Goal: Task Accomplishment & Management: Manage account settings

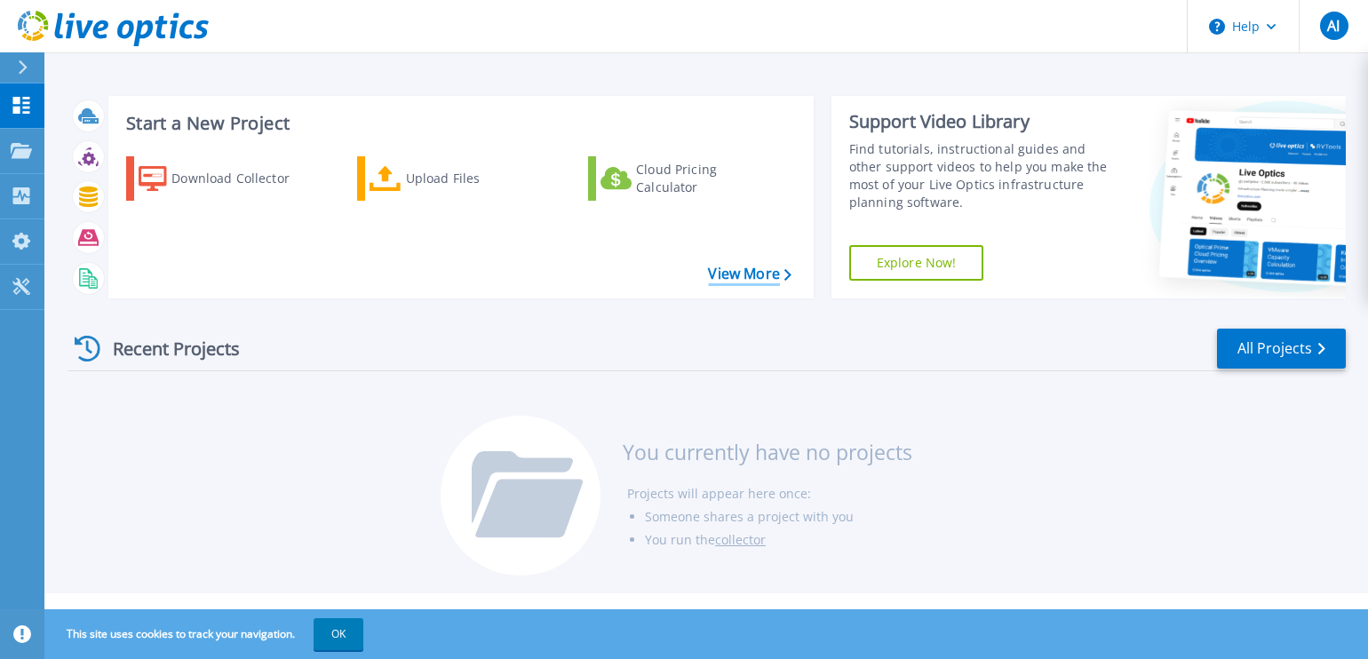
click at [732, 272] on link "View More" at bounding box center [749, 274] width 83 height 17
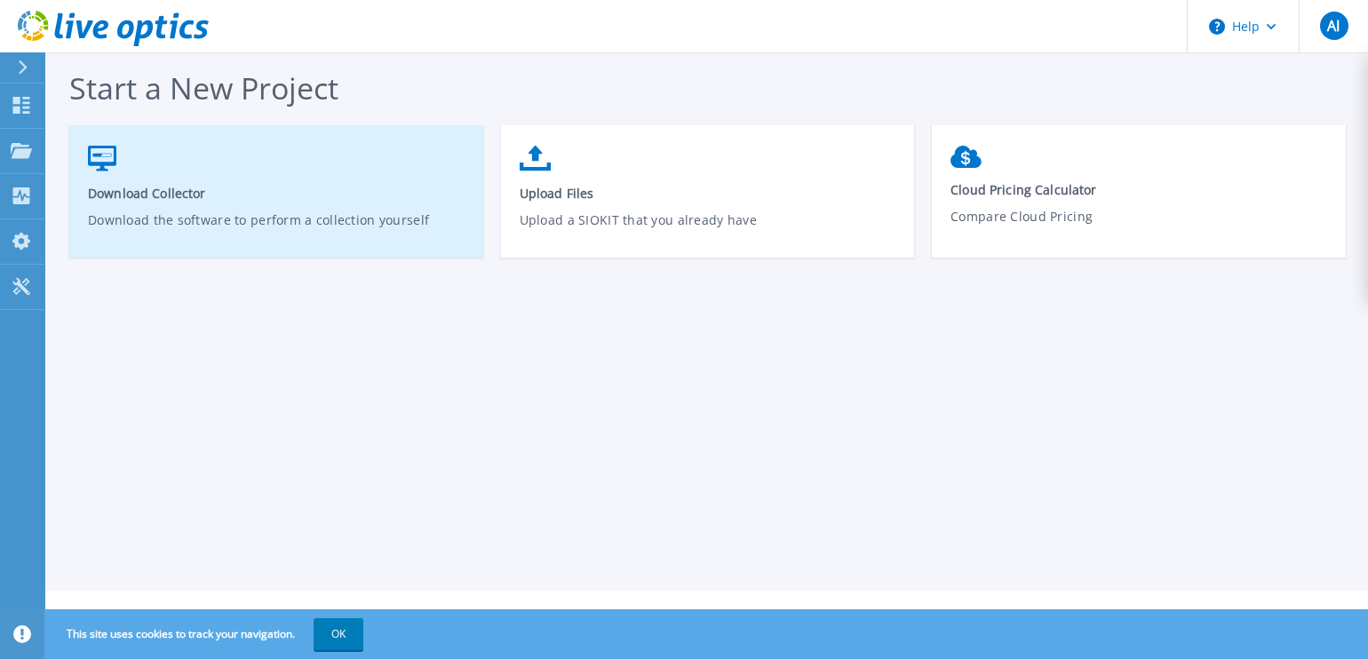
click at [224, 191] on span "Download Collector" at bounding box center [276, 193] width 377 height 17
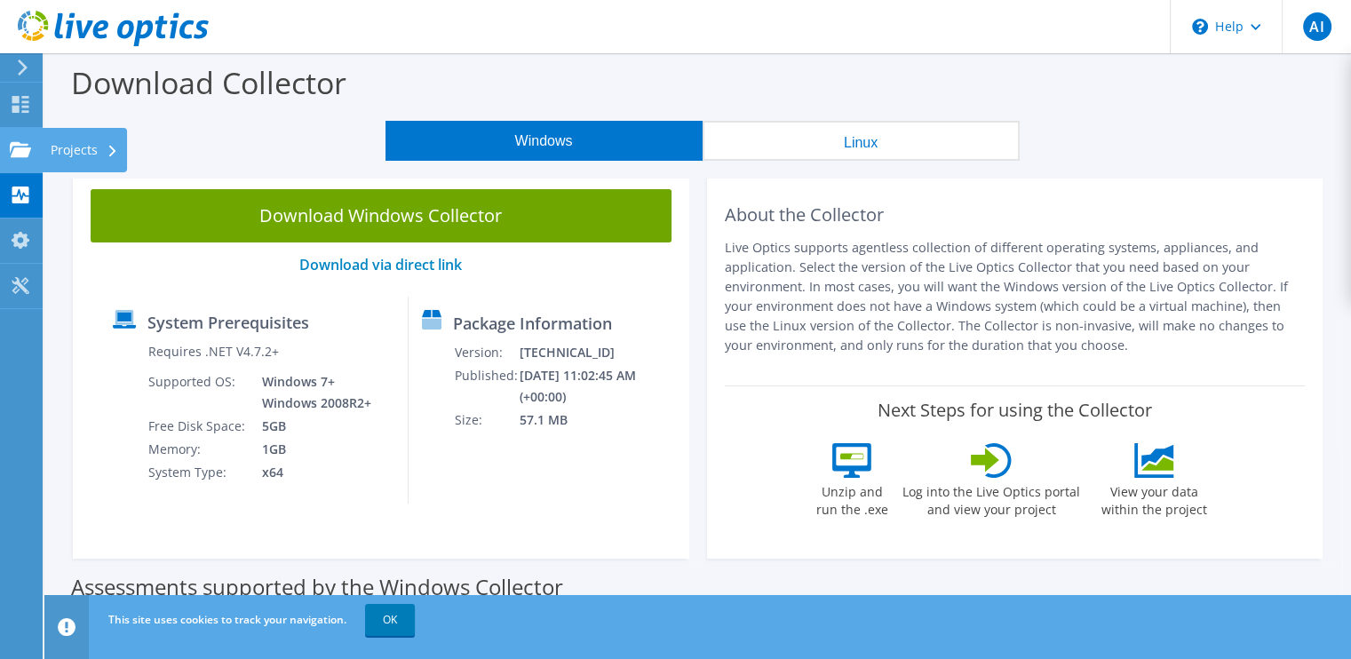
click at [20, 144] on use at bounding box center [20, 148] width 21 height 15
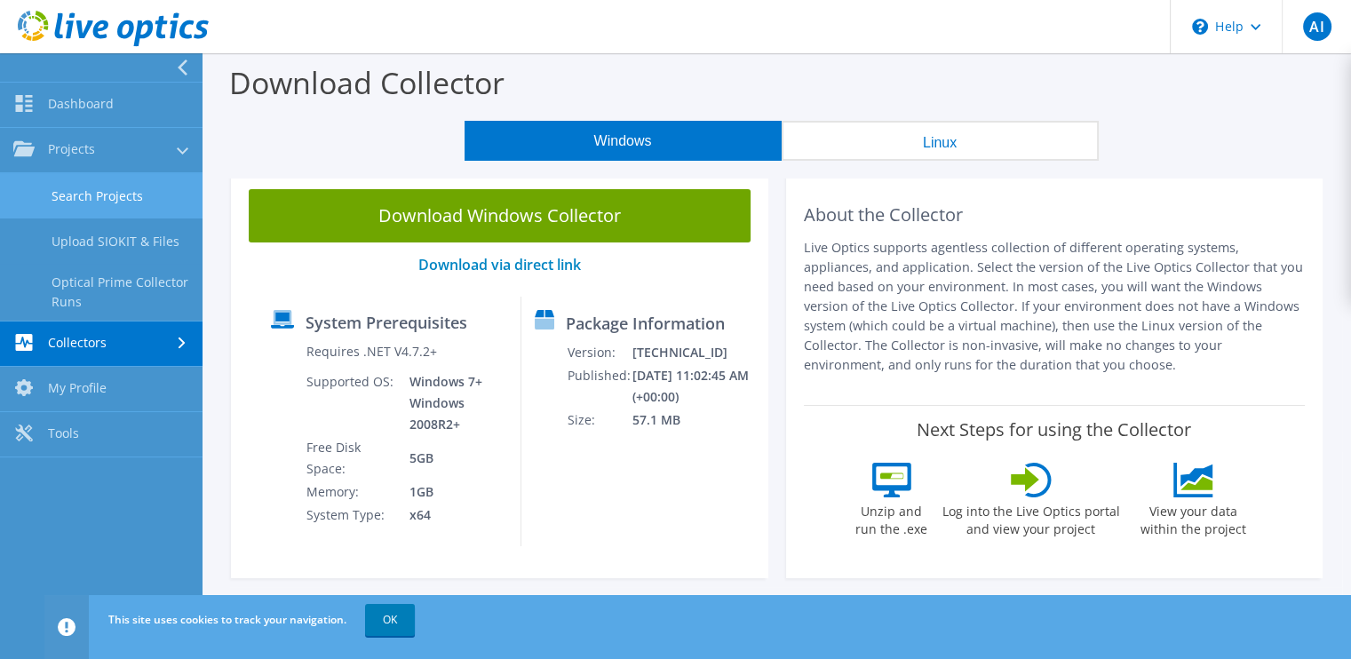
click at [121, 188] on link "Search Projects" at bounding box center [101, 195] width 202 height 45
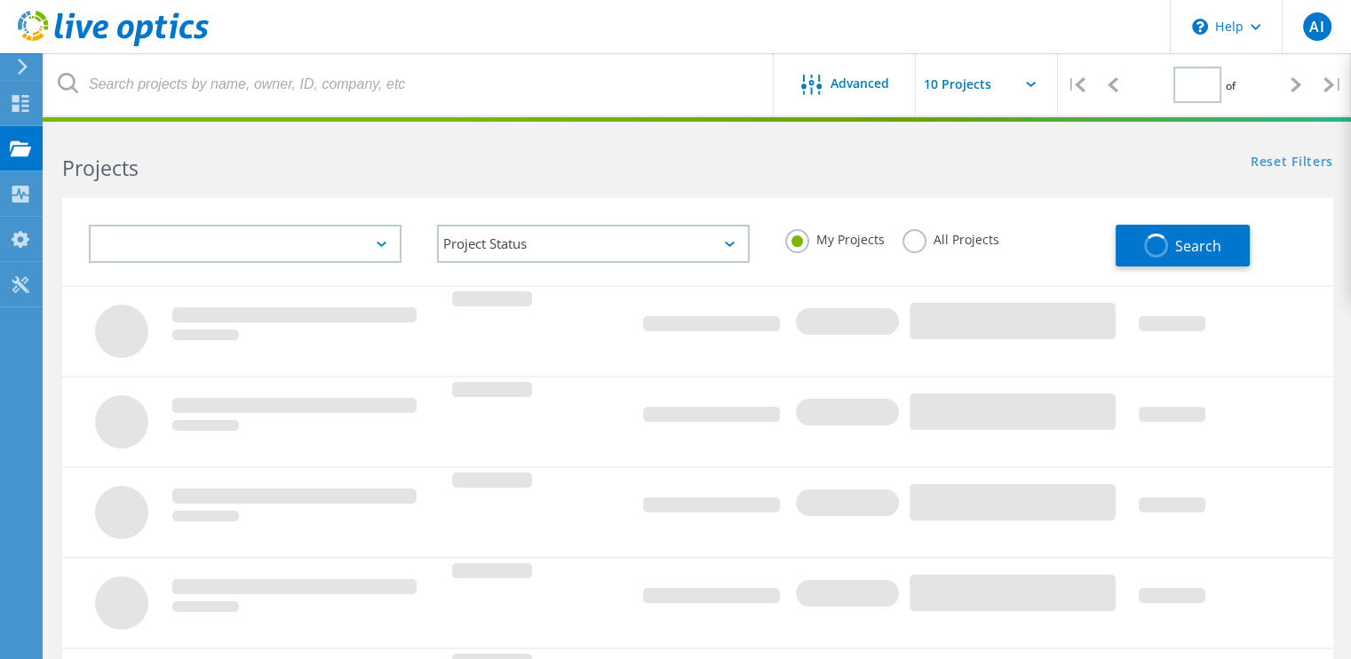
type input "1"
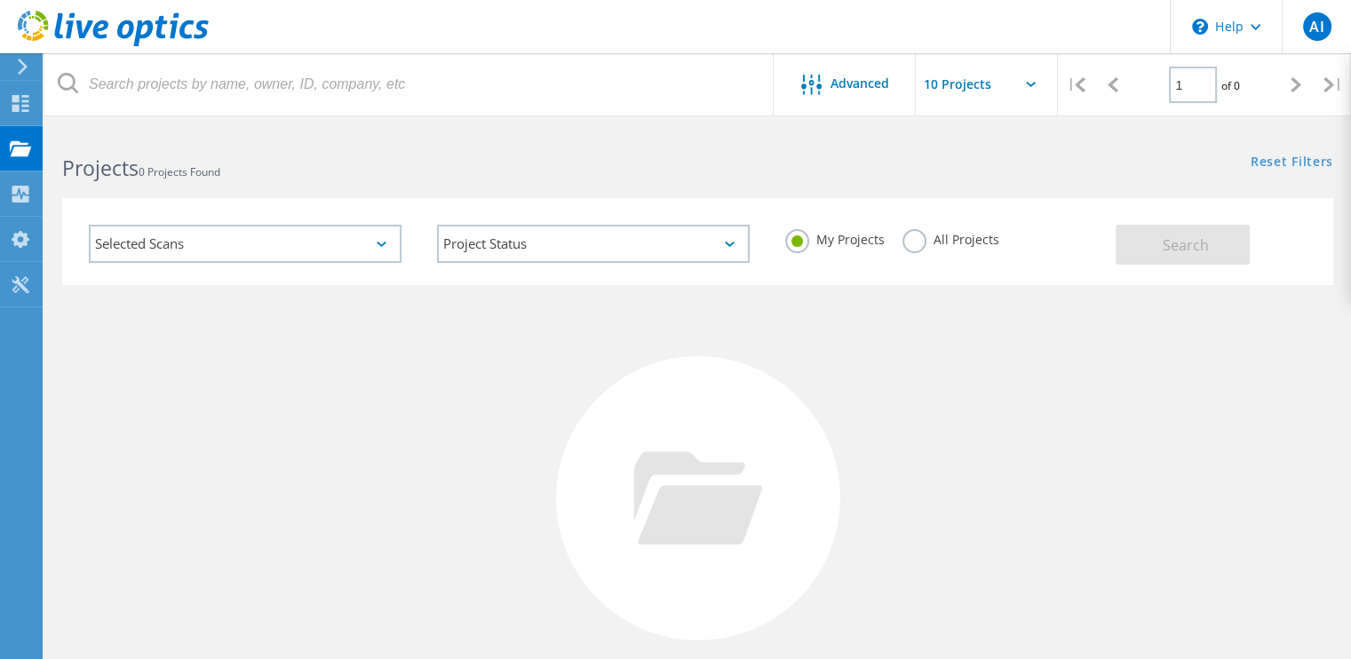
click at [375, 240] on div "Selected Scans" at bounding box center [245, 244] width 313 height 38
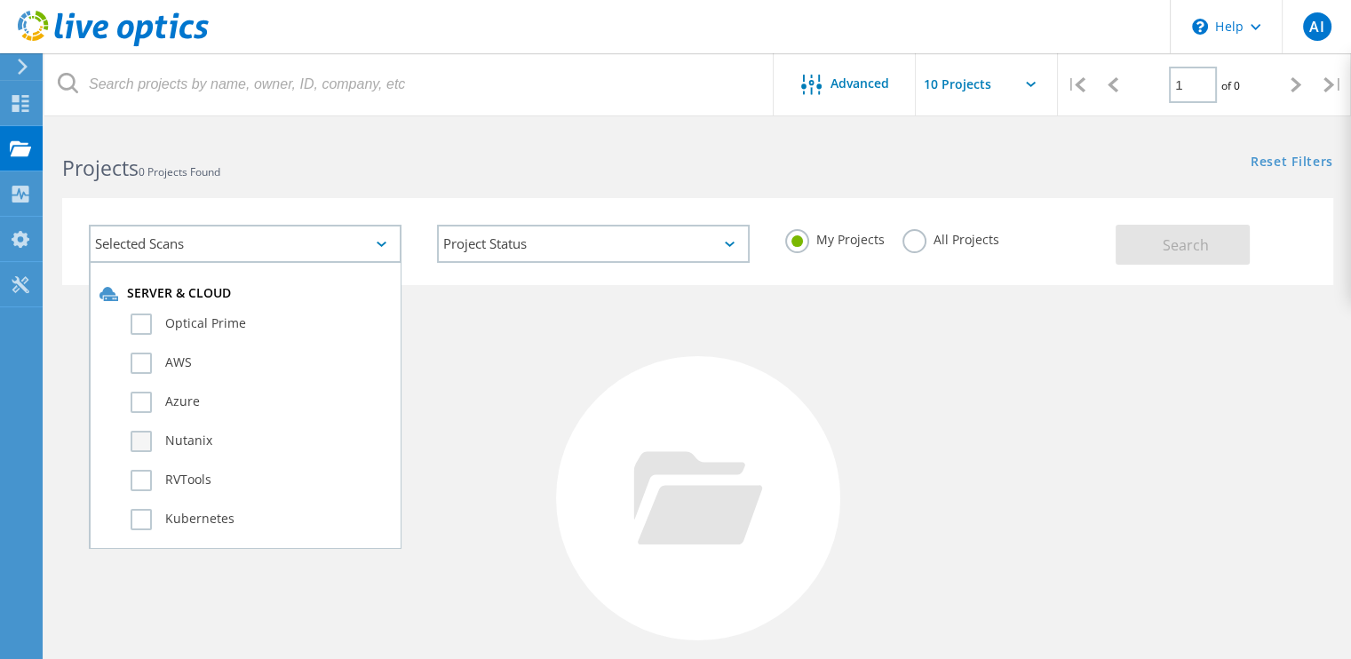
scroll to position [110, 0]
click at [144, 484] on label "SQL Server" at bounding box center [261, 485] width 260 height 21
click at [0, 0] on input "SQL Server" at bounding box center [0, 0] width 0 height 0
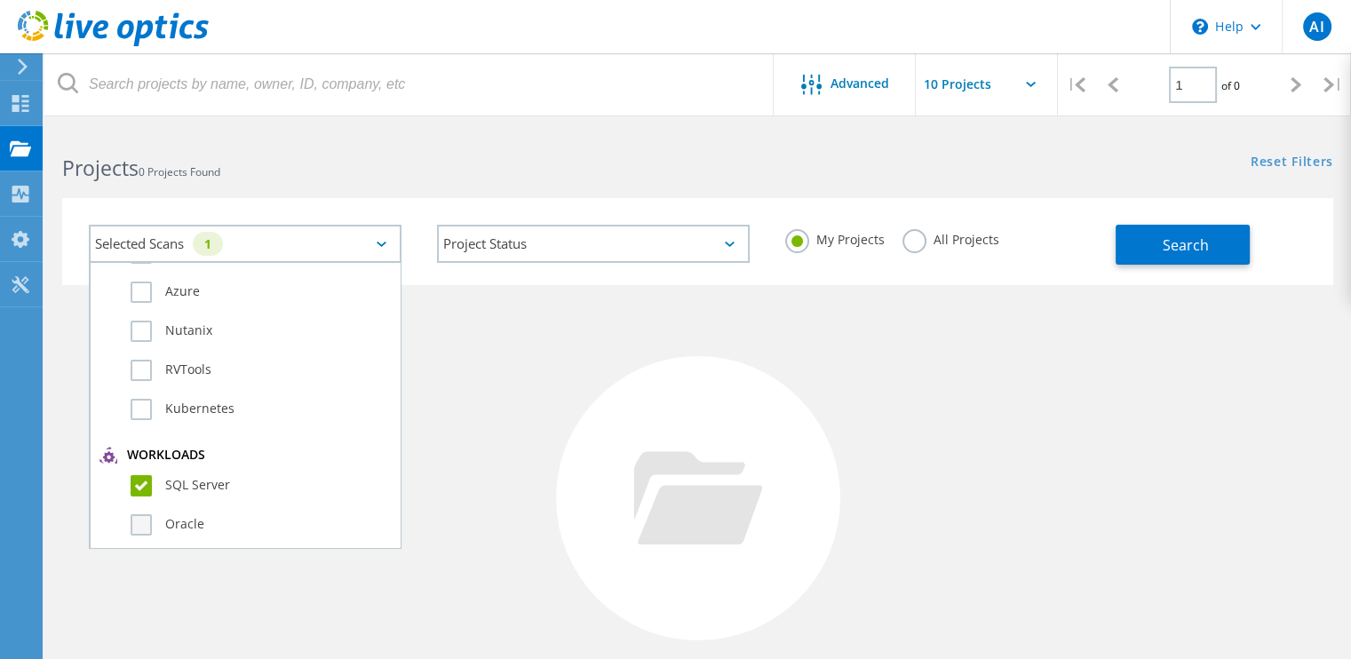
click at [137, 524] on label "Oracle" at bounding box center [261, 524] width 260 height 21
click at [0, 0] on input "Oracle" at bounding box center [0, 0] width 0 height 0
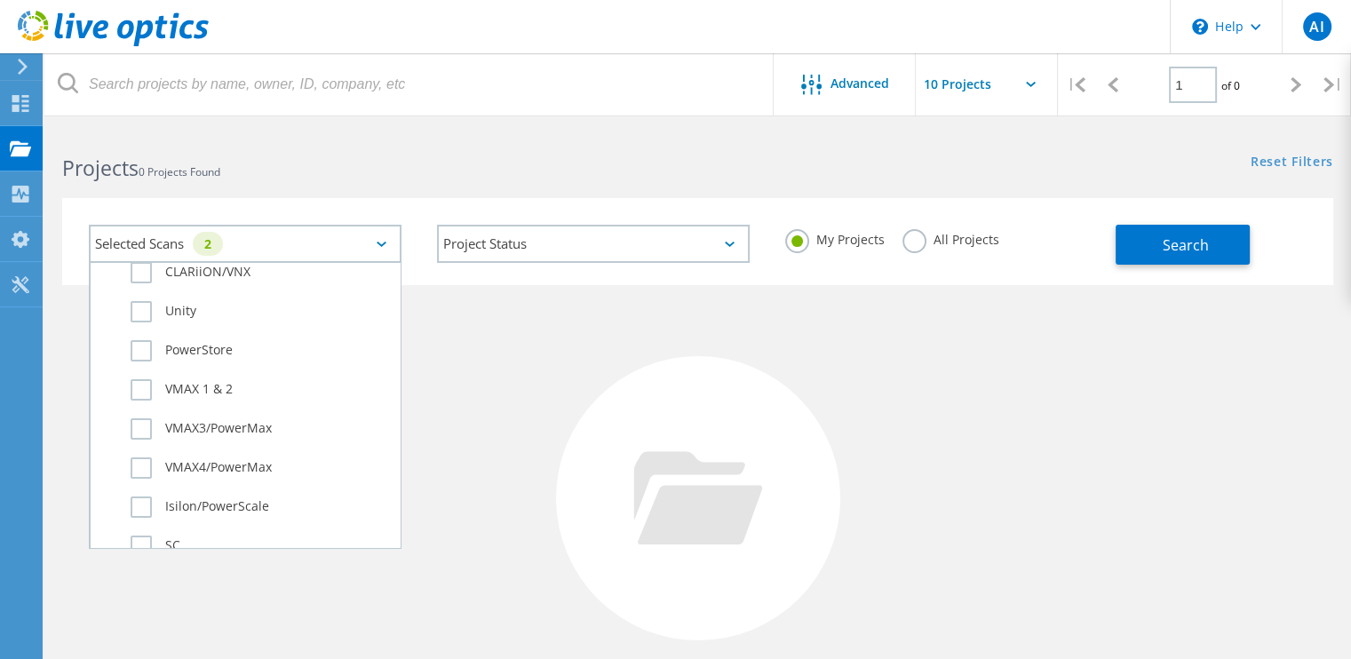
scroll to position [443, 0]
click at [137, 302] on label "Unity" at bounding box center [261, 307] width 260 height 21
click at [0, 0] on input "Unity" at bounding box center [0, 0] width 0 height 0
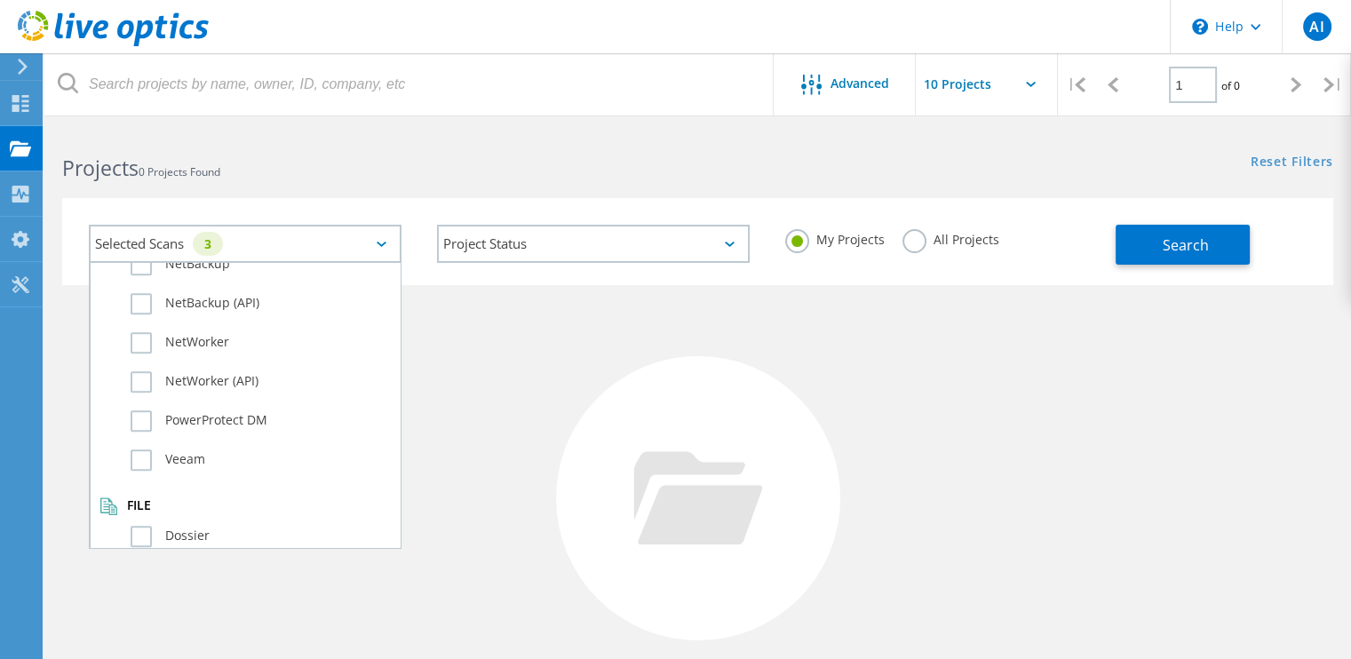
scroll to position [1228, 0]
click at [138, 524] on label "Dossier" at bounding box center [261, 534] width 260 height 21
click at [0, 0] on input "Dossier" at bounding box center [0, 0] width 0 height 0
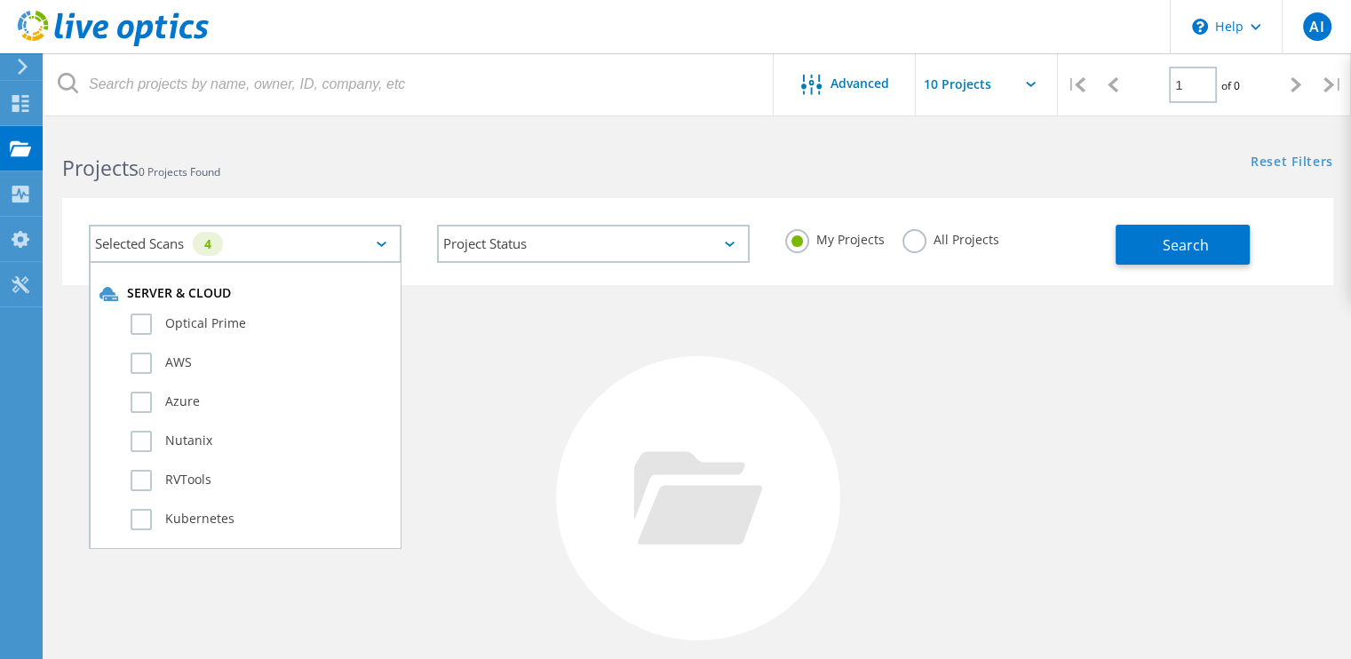
scroll to position [0, 0]
click at [136, 319] on label "Optical Prime" at bounding box center [261, 323] width 260 height 21
click at [0, 0] on input "Optical Prime" at bounding box center [0, 0] width 0 height 0
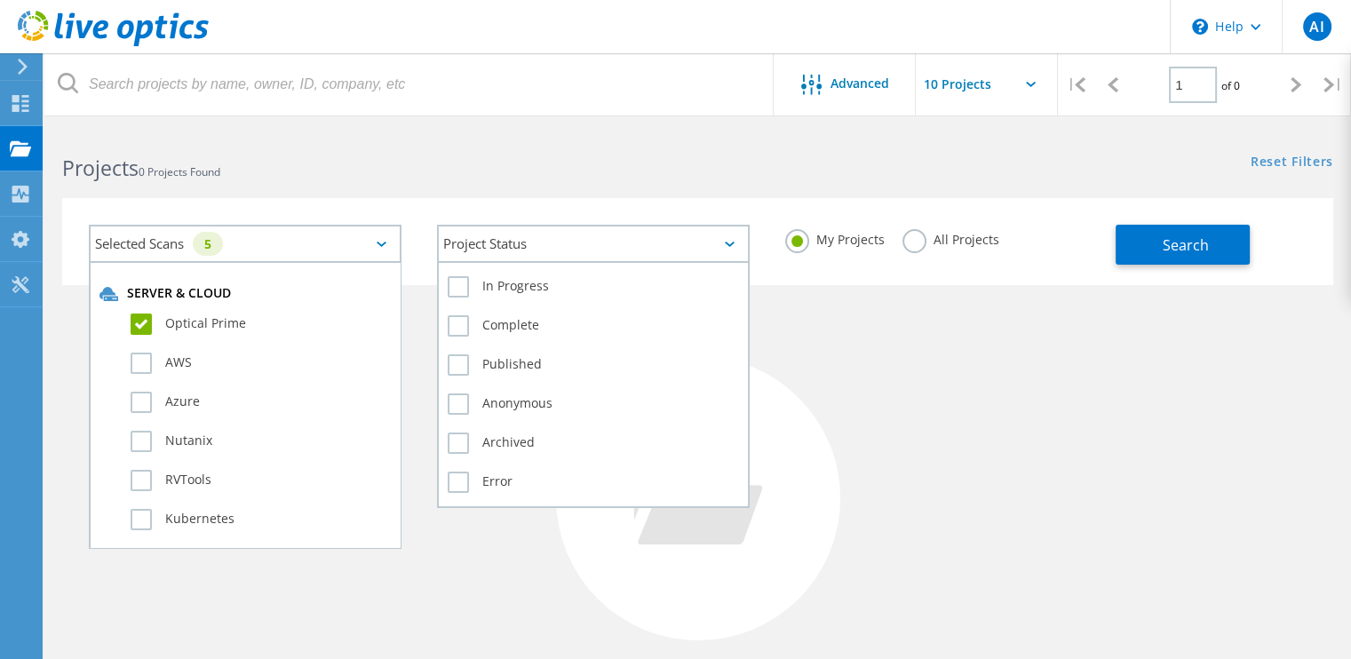
click at [600, 252] on div "Project Status" at bounding box center [593, 244] width 313 height 38
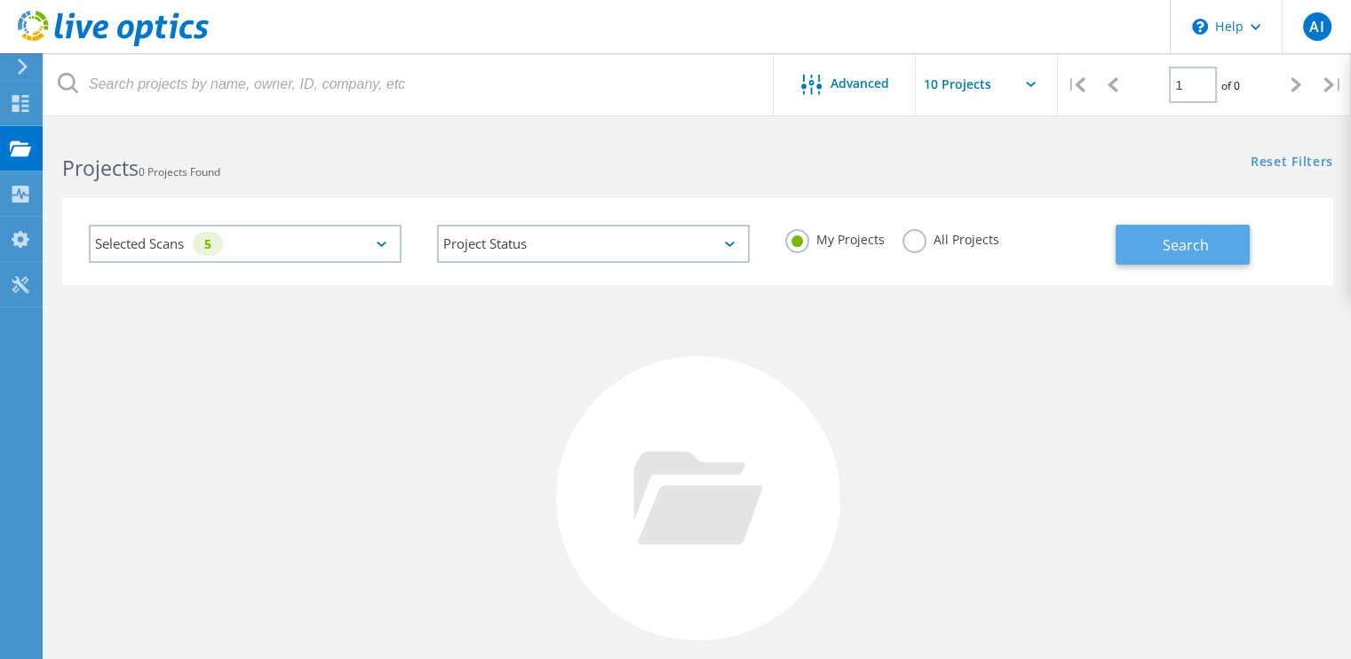
click at [1202, 249] on span "Search" at bounding box center [1185, 245] width 46 height 20
click at [1031, 82] on icon at bounding box center [1031, 84] width 10 height 5
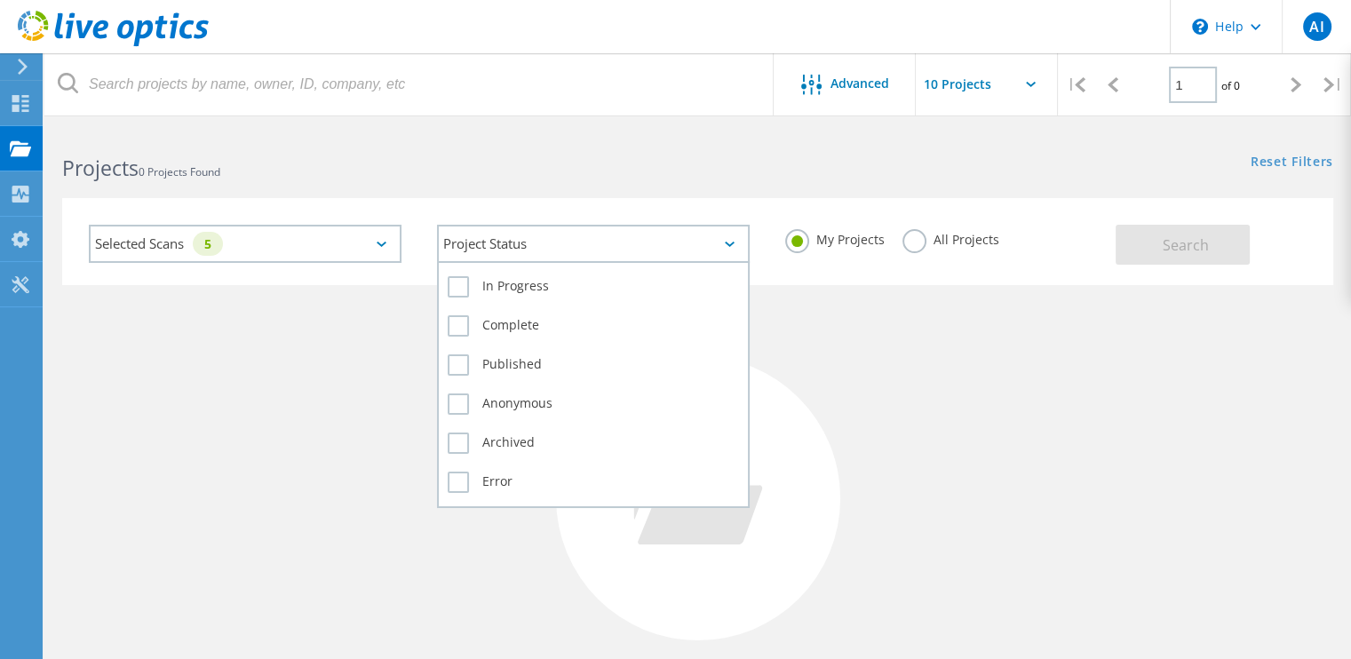
click at [608, 251] on div "Project Status" at bounding box center [593, 244] width 313 height 38
click at [559, 282] on label "In Progress" at bounding box center [593, 286] width 291 height 21
click at [0, 0] on input "In Progress" at bounding box center [0, 0] width 0 height 0
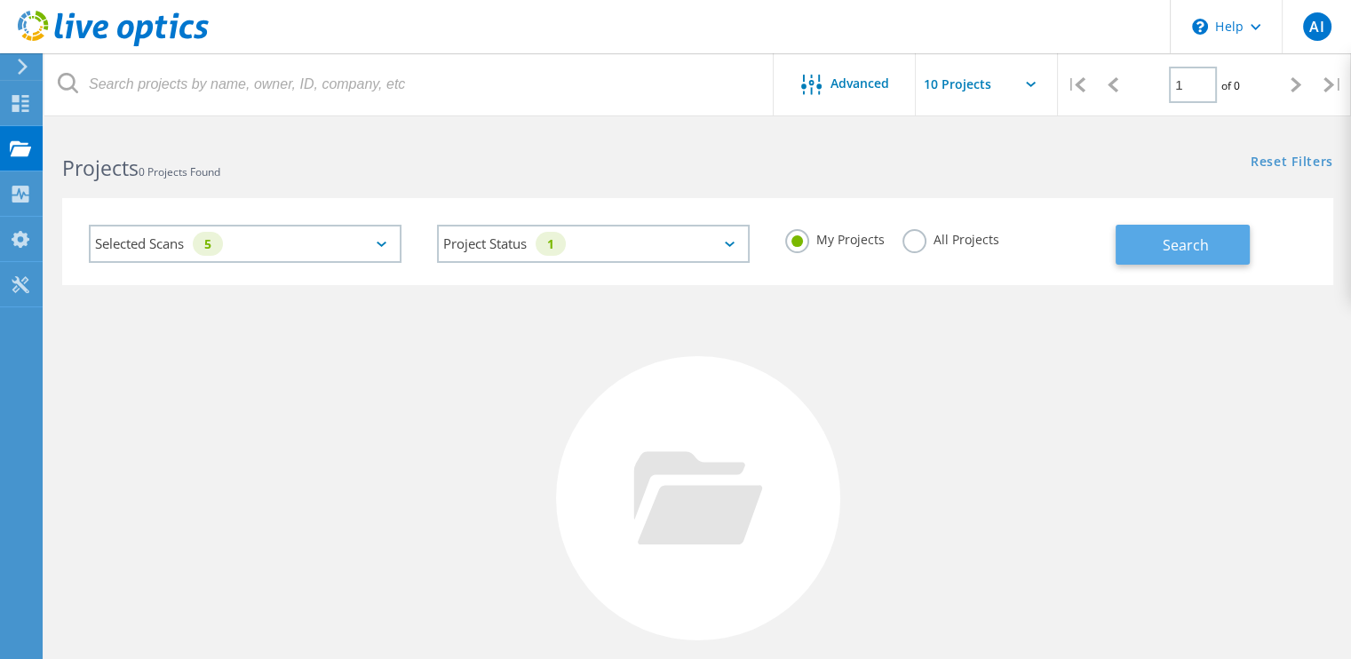
click at [1199, 235] on span "Search" at bounding box center [1185, 245] width 46 height 20
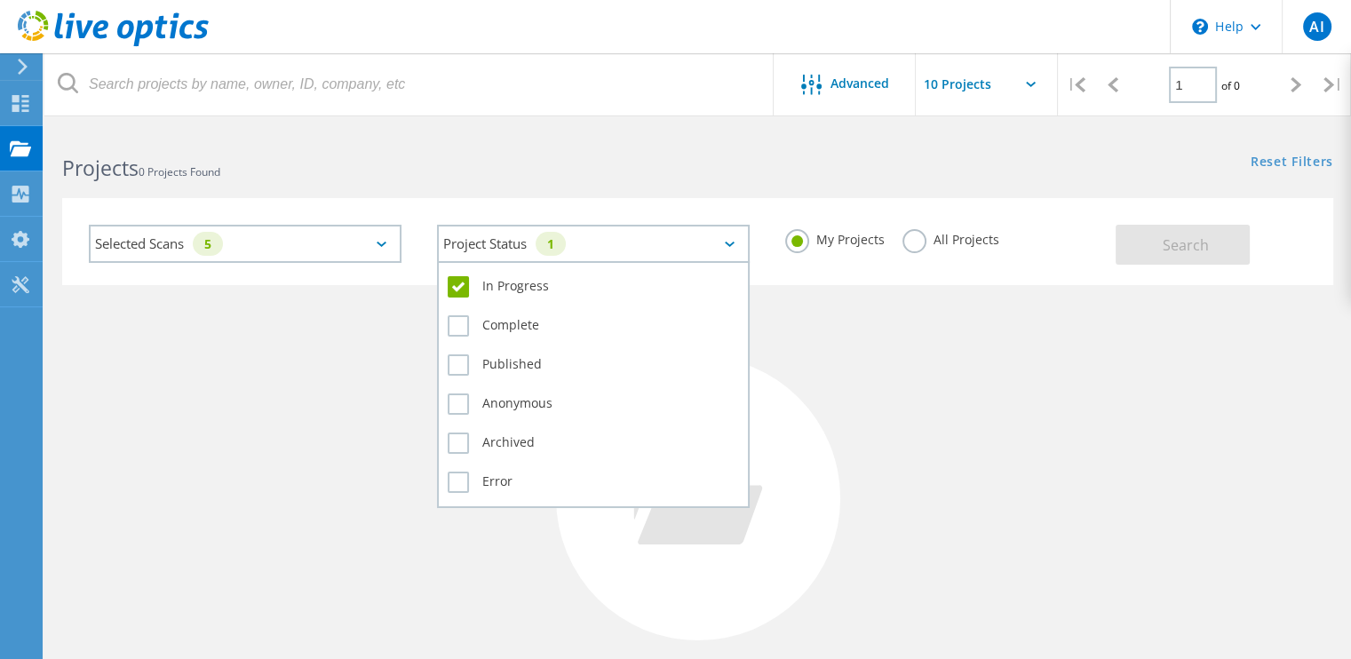
click at [736, 240] on div "Project Status 1" at bounding box center [593, 244] width 313 height 38
click at [468, 283] on label "In Progress" at bounding box center [593, 286] width 291 height 21
click at [0, 0] on input "In Progress" at bounding box center [0, 0] width 0 height 0
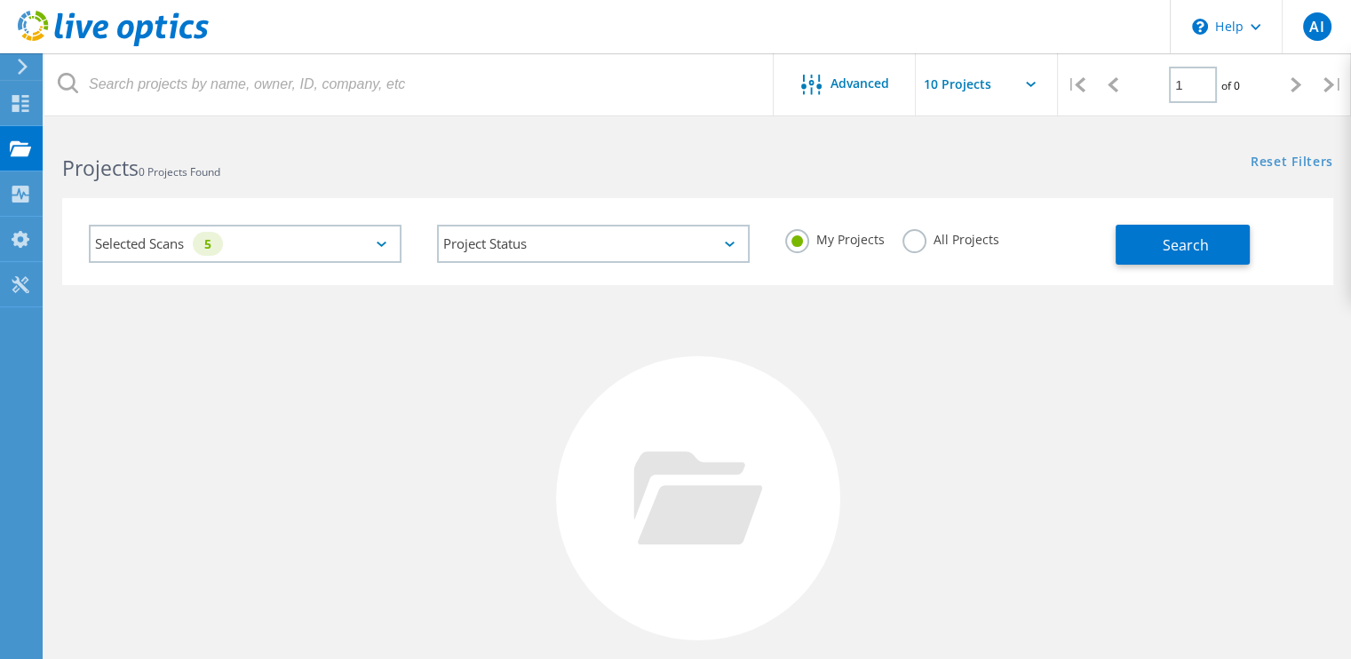
click at [911, 246] on label "All Projects" at bounding box center [950, 237] width 97 height 17
click at [0, 0] on input "All Projects" at bounding box center [0, 0] width 0 height 0
click at [1143, 240] on button "Search" at bounding box center [1182, 245] width 134 height 40
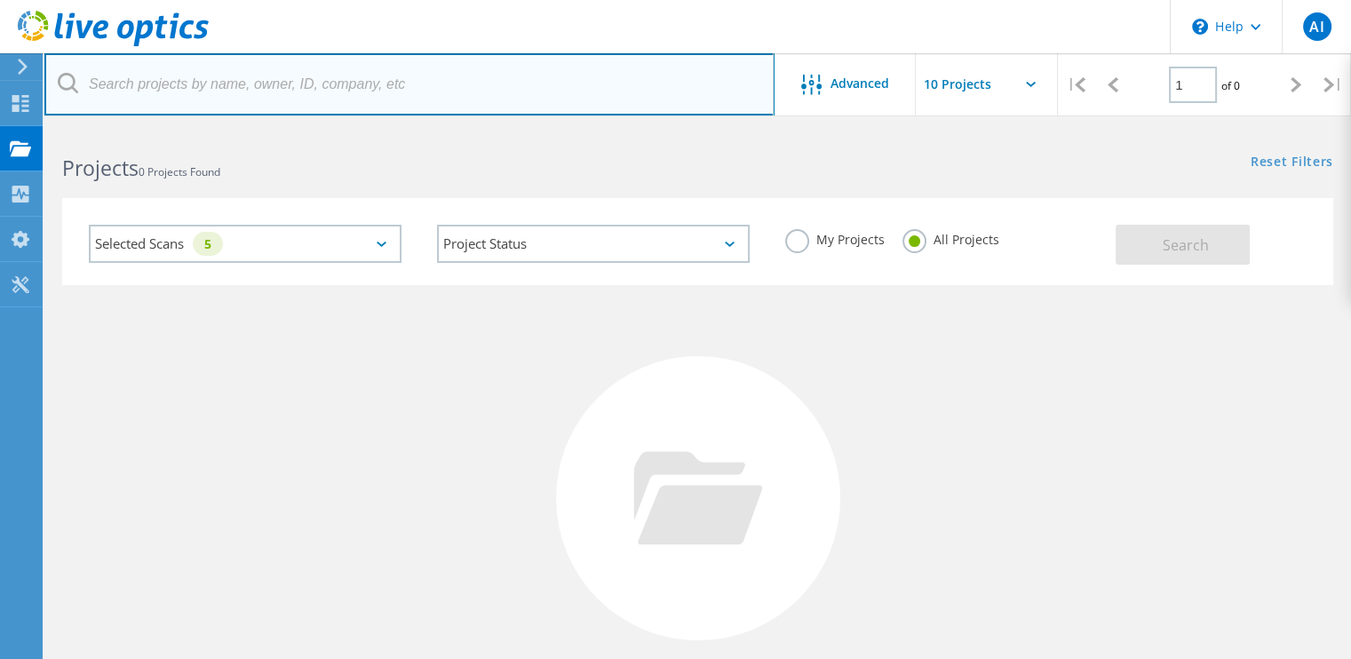
click at [320, 93] on input "text" at bounding box center [409, 84] width 730 height 62
paste input "farooq.misbah@soorty.com"
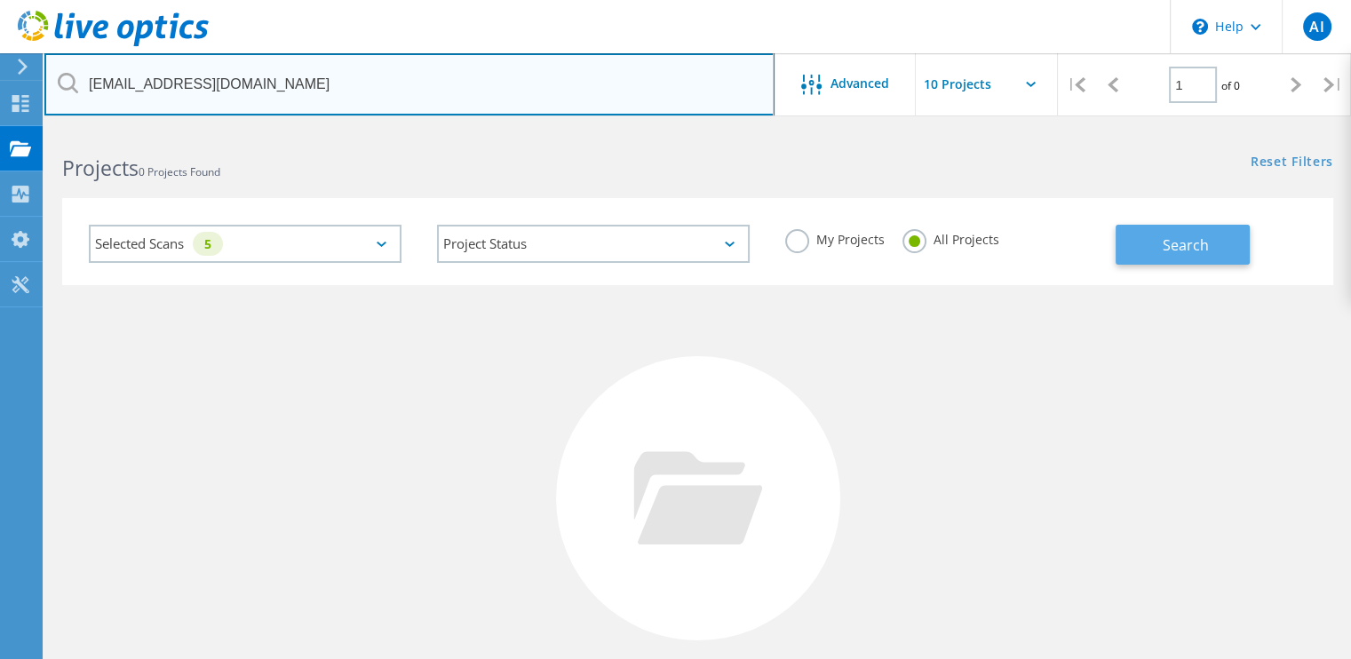
type input "farooq.misbah@soorty.com"
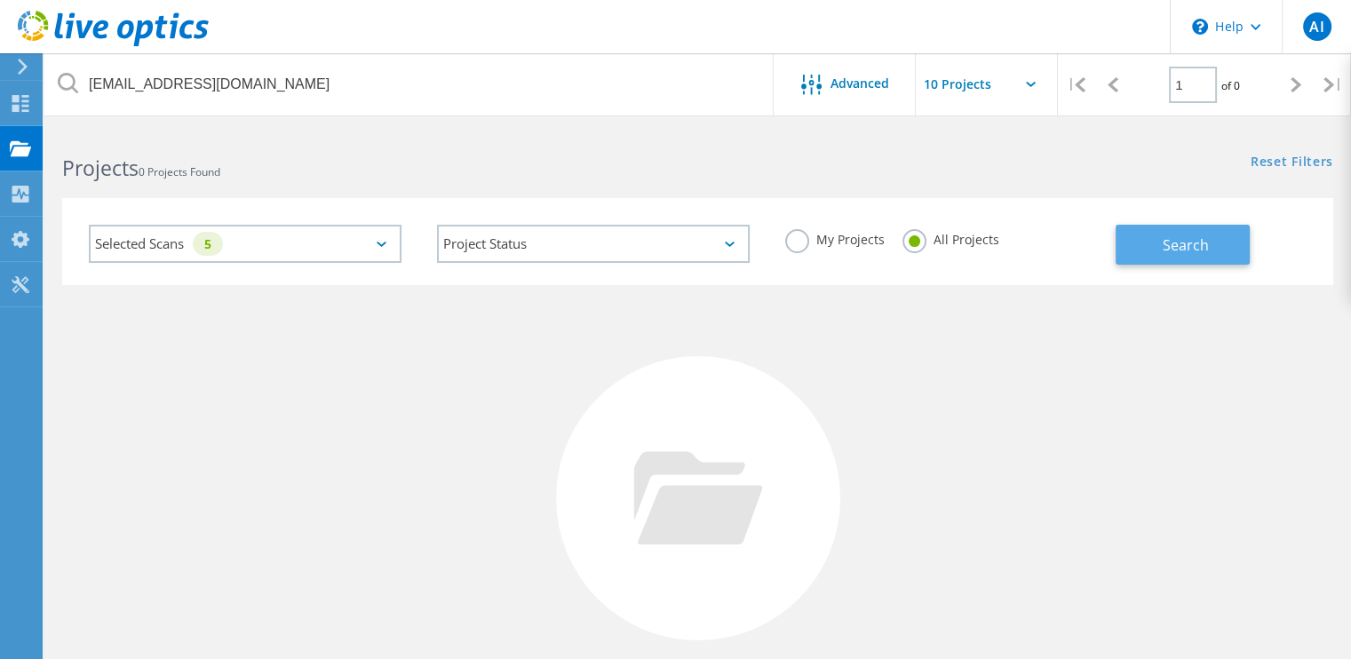
click at [1174, 250] on span "Search" at bounding box center [1185, 245] width 46 height 20
click at [74, 83] on icon at bounding box center [68, 83] width 20 height 20
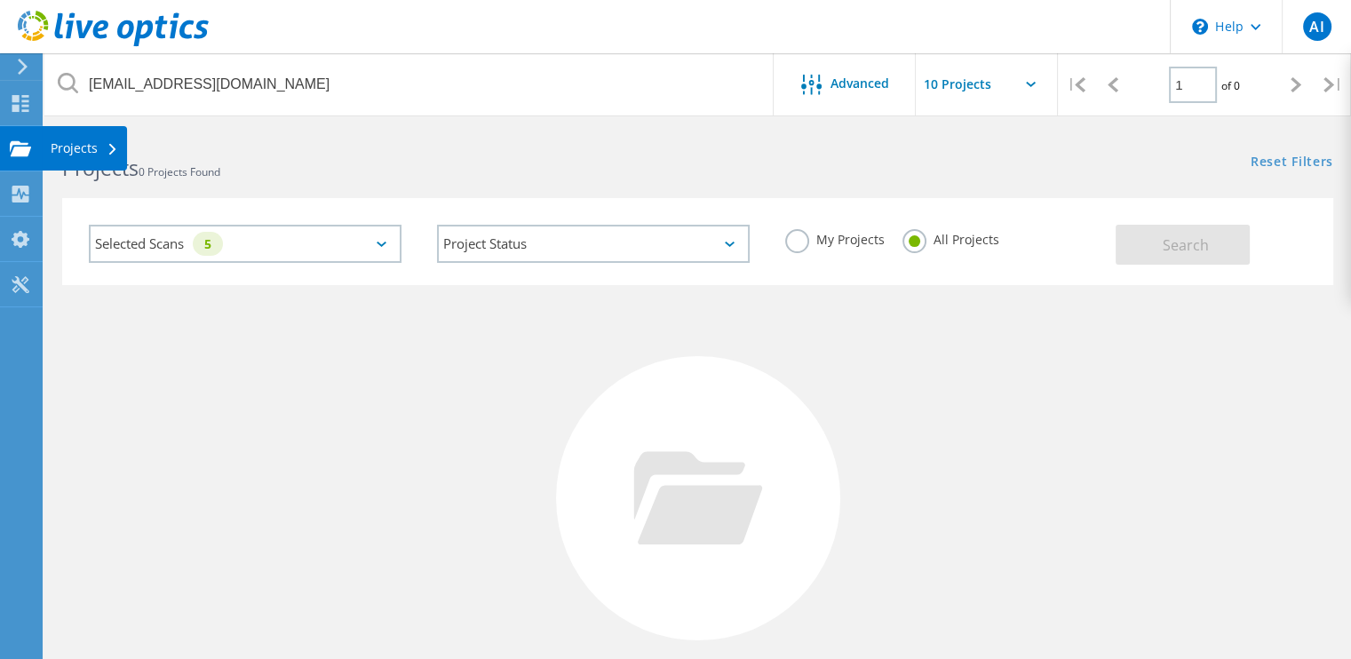
click at [28, 155] on use at bounding box center [20, 147] width 21 height 15
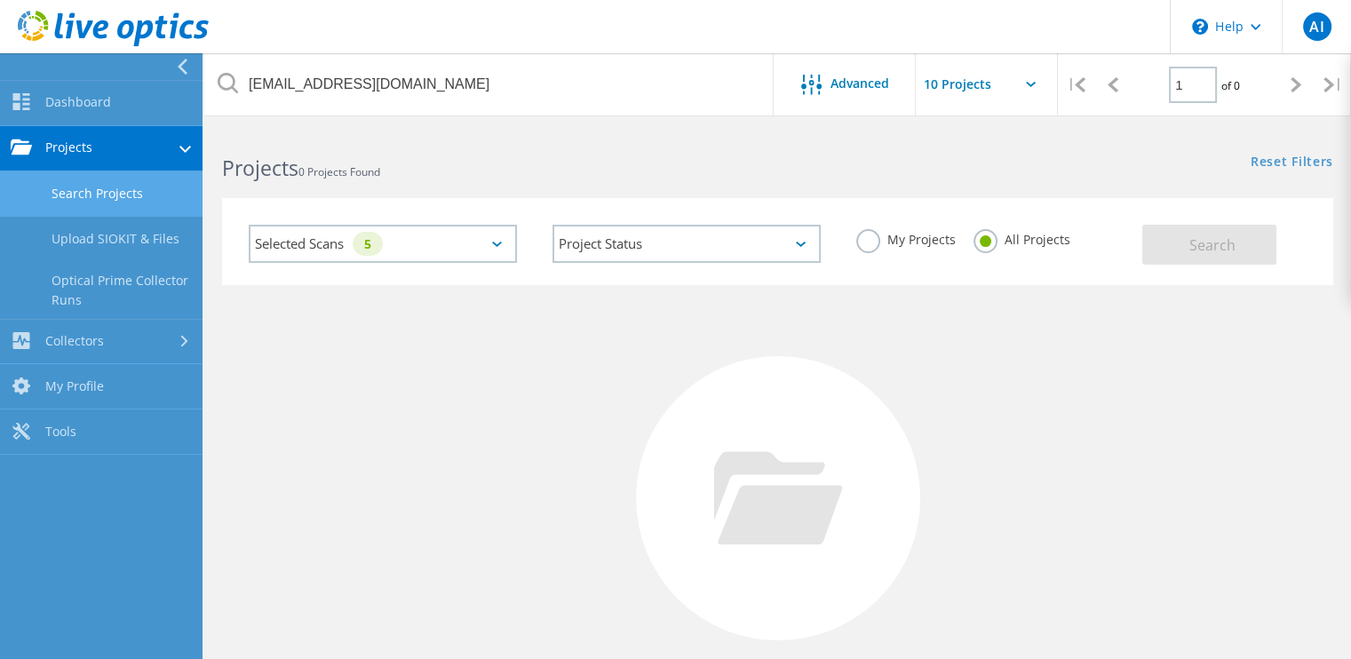
click at [185, 147] on icon at bounding box center [185, 149] width 12 height 7
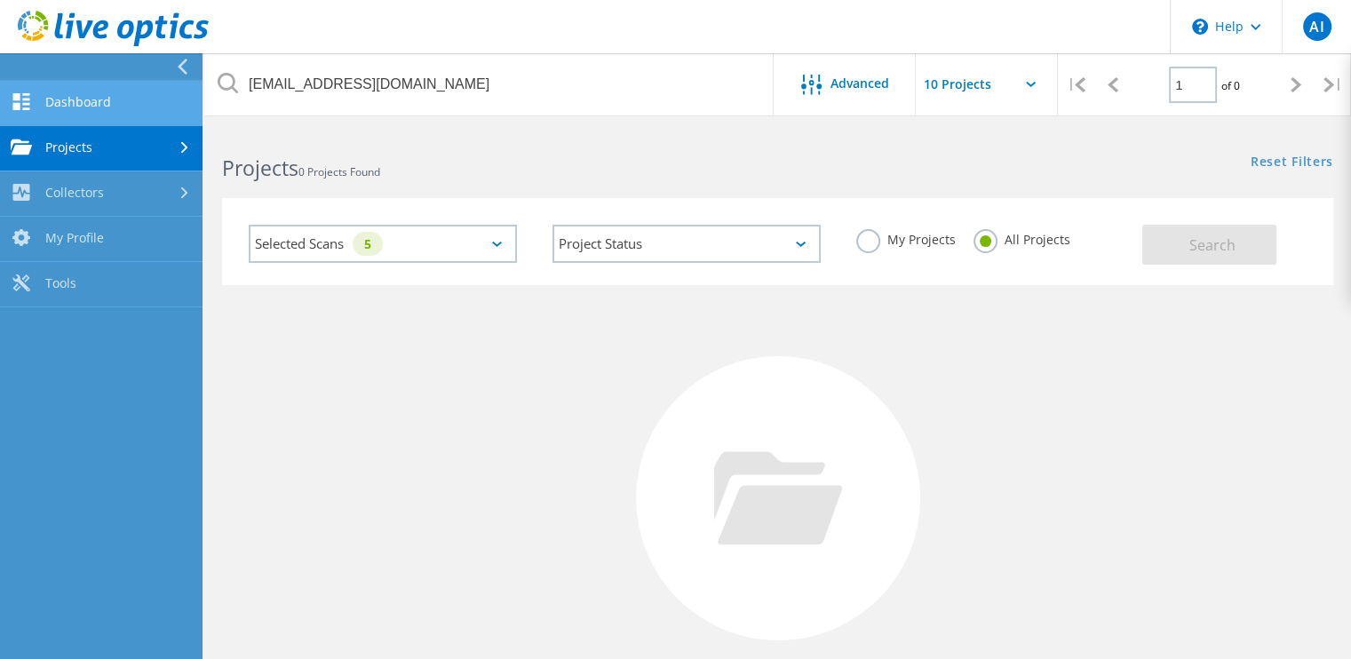
click at [154, 107] on link "Dashboard" at bounding box center [101, 103] width 202 height 45
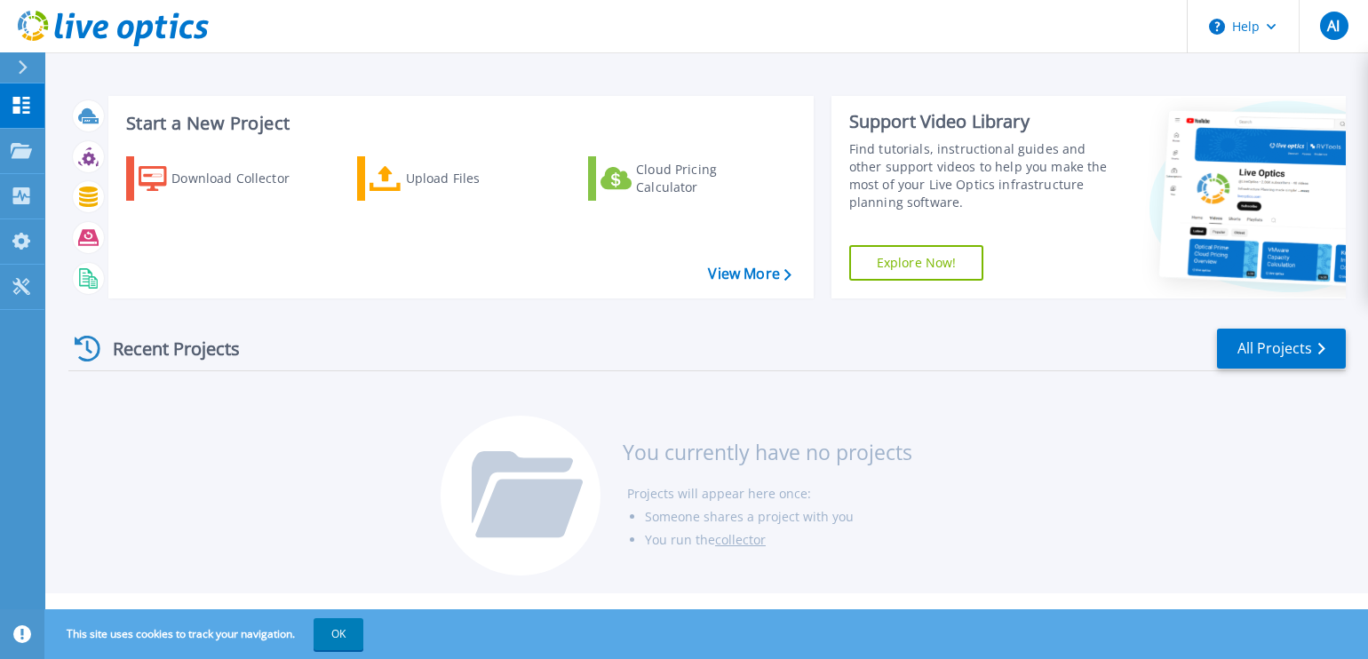
click at [142, 347] on div "Recent Projects" at bounding box center [165, 349] width 195 height 44
click at [1301, 335] on link "All Projects" at bounding box center [1281, 349] width 129 height 40
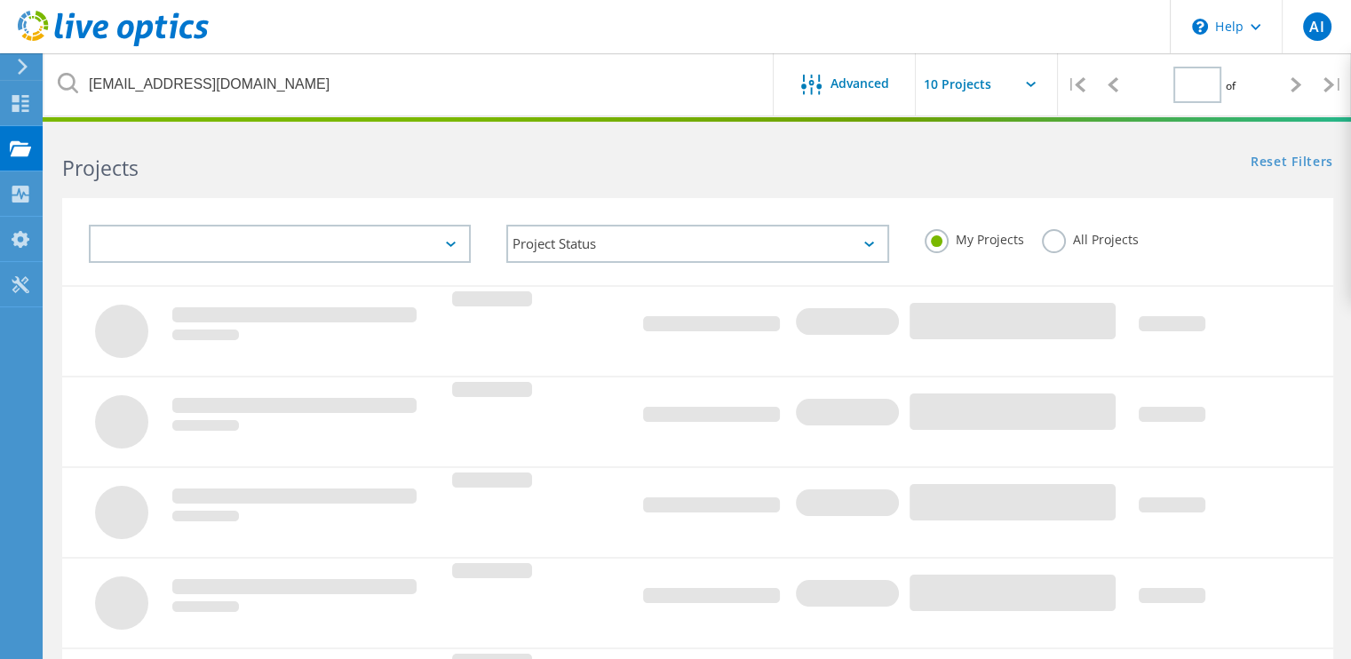
type input "1"
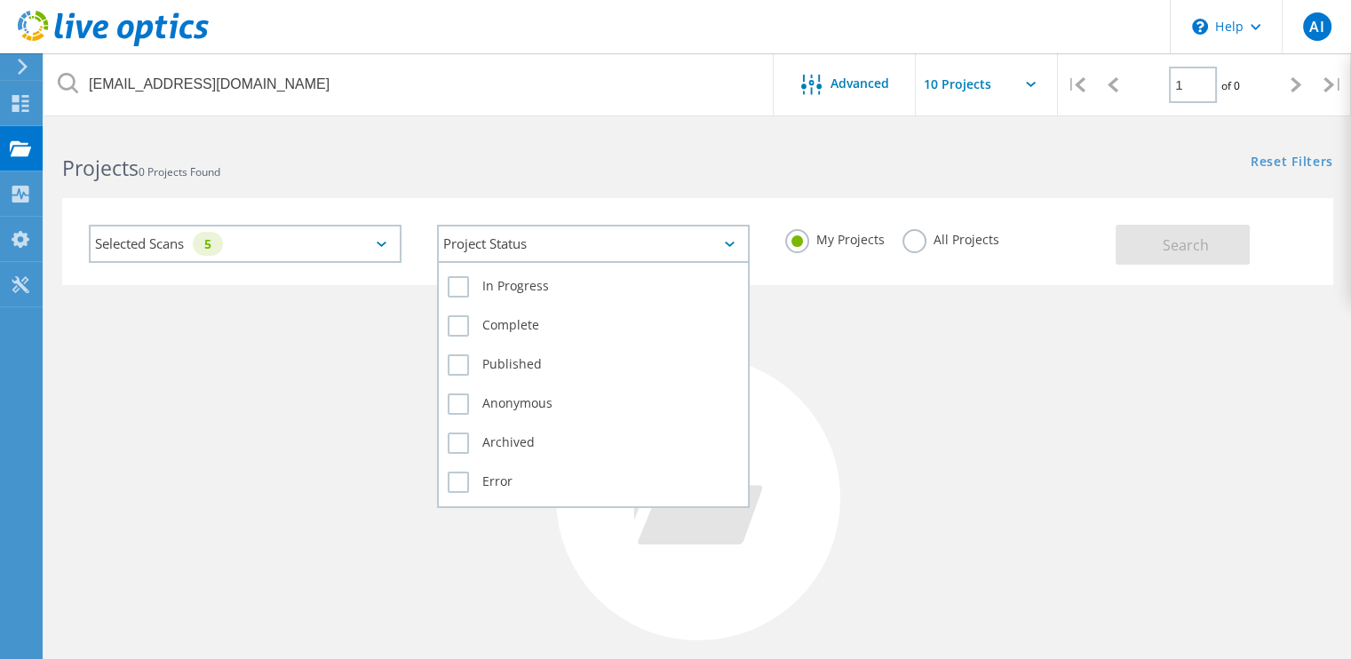
click at [574, 248] on div "Project Status" at bounding box center [593, 244] width 313 height 38
click at [457, 360] on label "Published" at bounding box center [593, 364] width 291 height 21
click at [0, 0] on input "Published" at bounding box center [0, 0] width 0 height 0
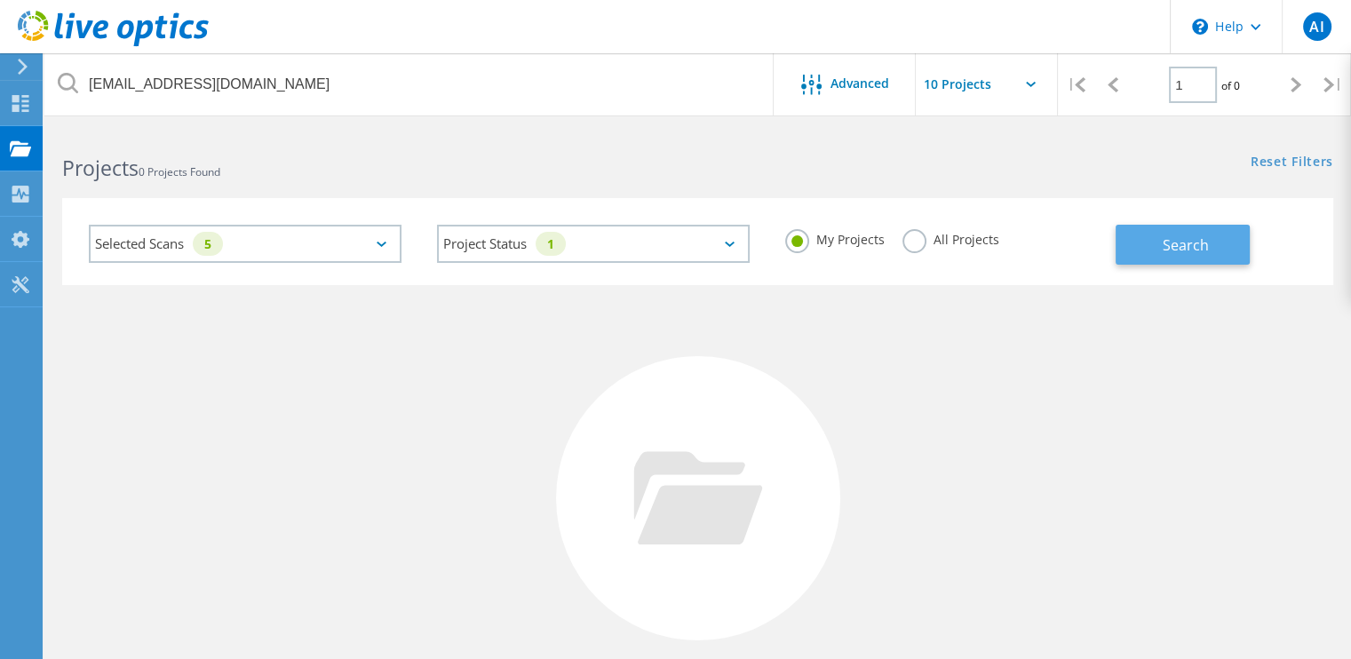
click at [1136, 249] on button "Search" at bounding box center [1182, 245] width 134 height 40
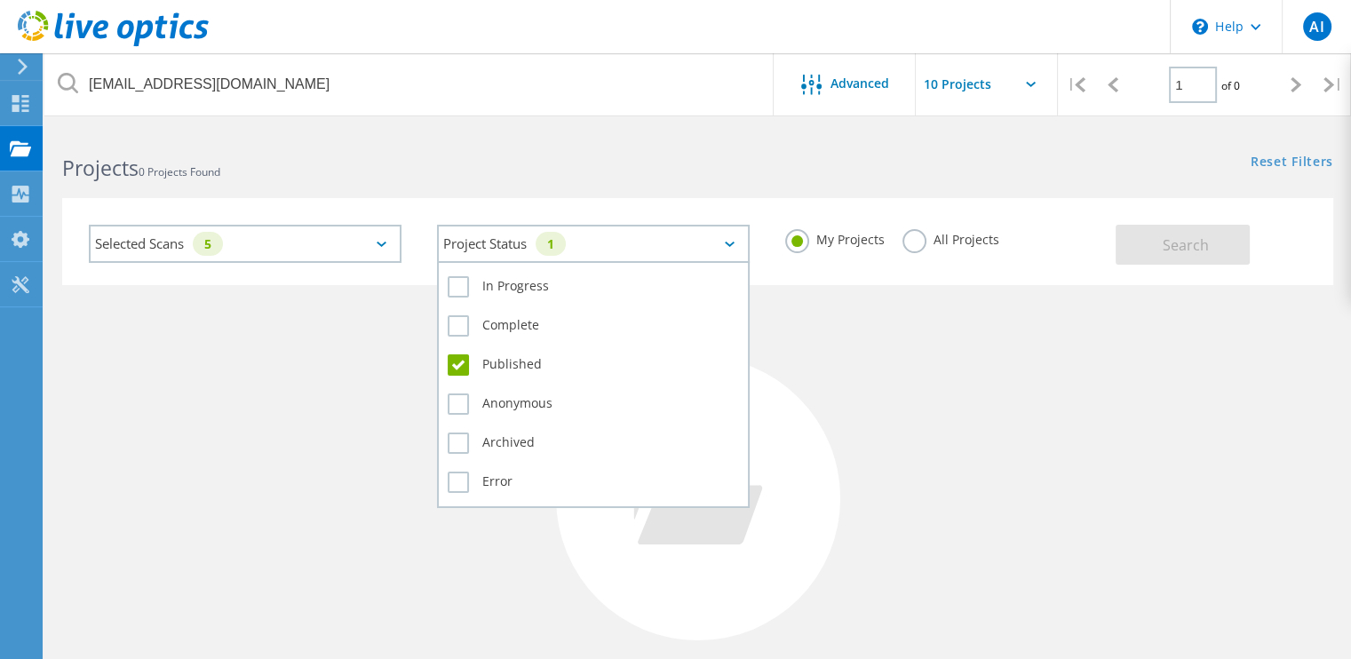
click at [732, 244] on icon at bounding box center [730, 244] width 10 height 5
click at [455, 361] on label "Published" at bounding box center [593, 364] width 291 height 21
click at [0, 0] on input "Published" at bounding box center [0, 0] width 0 height 0
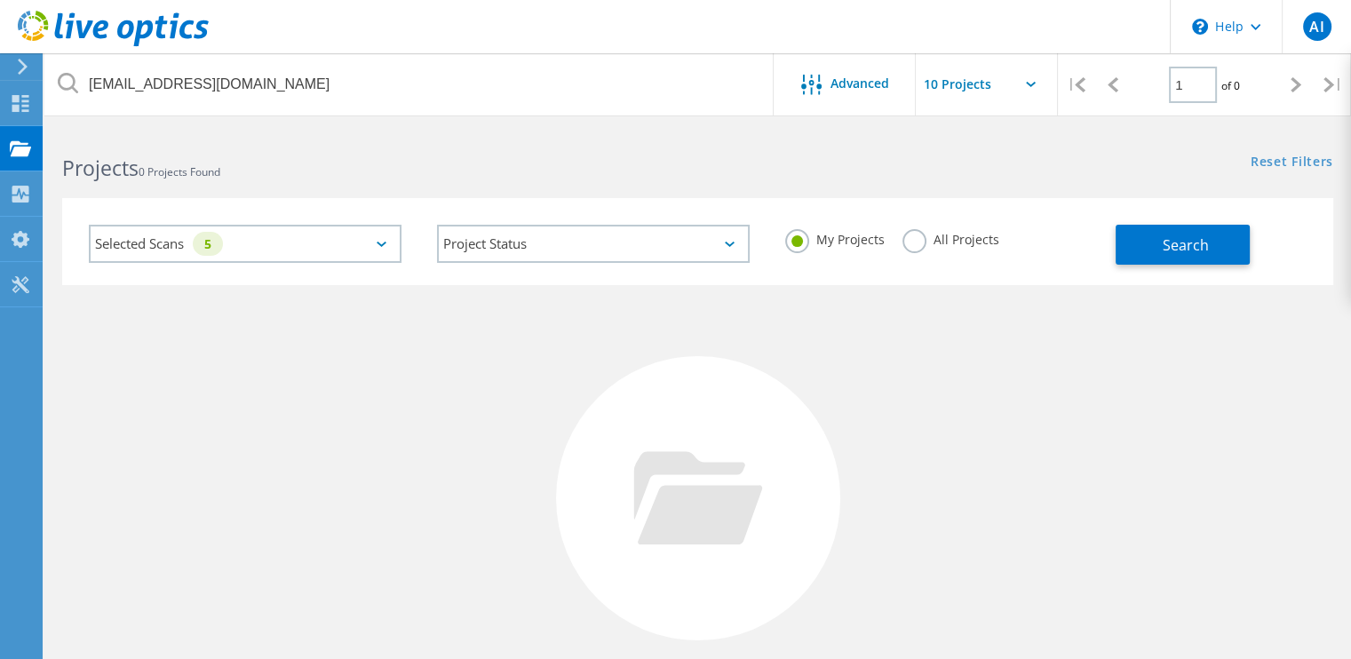
click at [866, 384] on div "No Projects Found Try refining your search." at bounding box center [697, 514] width 1271 height 459
click at [1283, 162] on link "Reset Filters" at bounding box center [1291, 162] width 83 height 15
click at [1028, 77] on input "text" at bounding box center [1005, 84] width 178 height 62
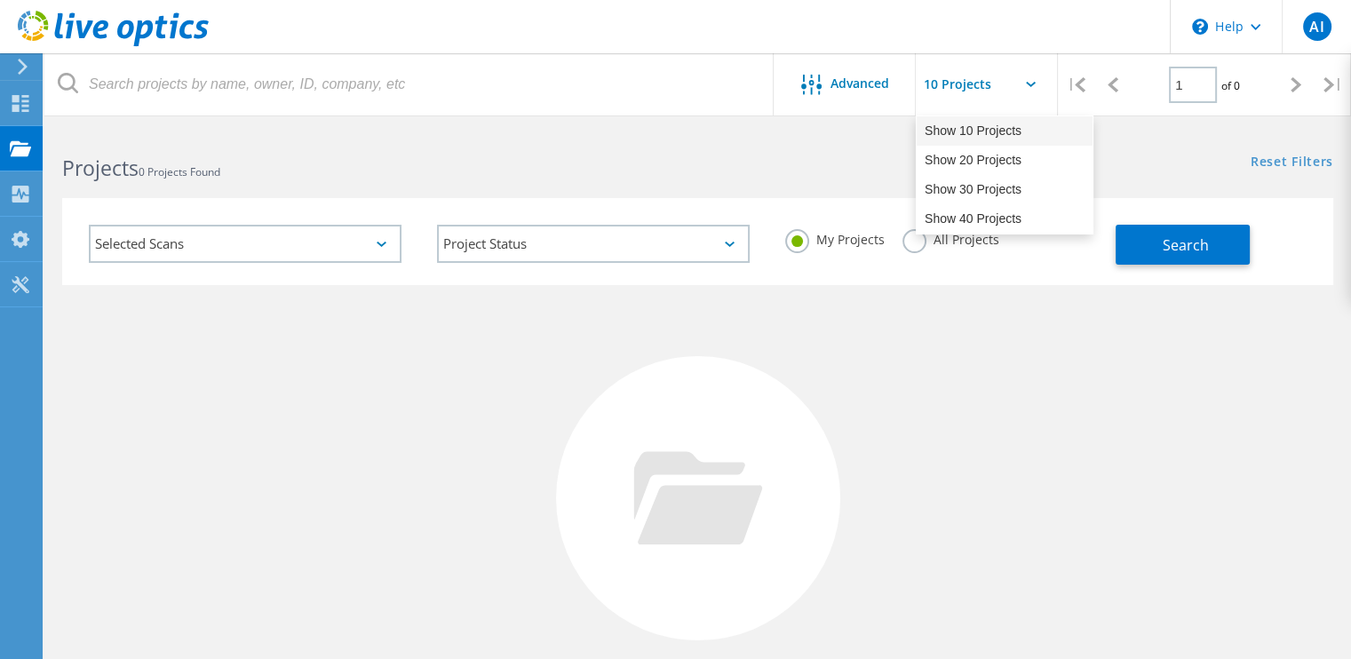
click at [995, 130] on div "Show 10 Projects" at bounding box center [1004, 130] width 176 height 29
type input "Show 10 Projects"
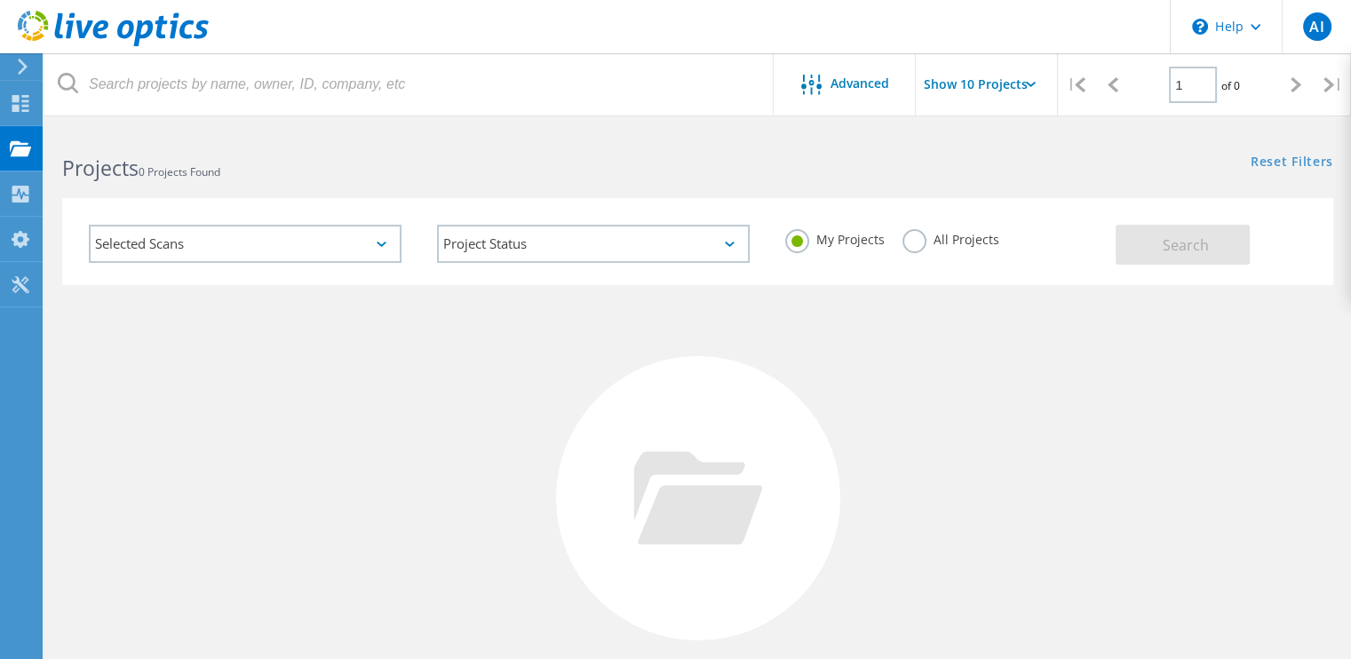
click at [21, 68] on icon at bounding box center [22, 67] width 13 height 16
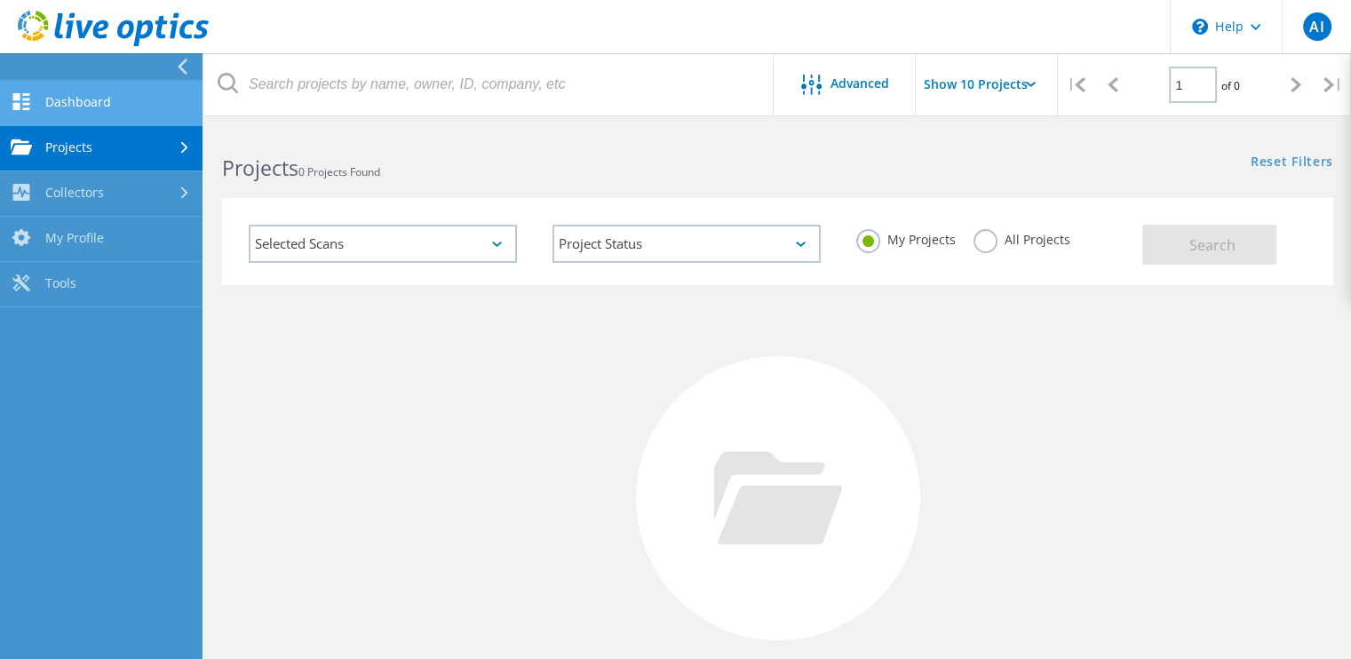
click at [95, 96] on link "Dashboard" at bounding box center [101, 103] width 202 height 45
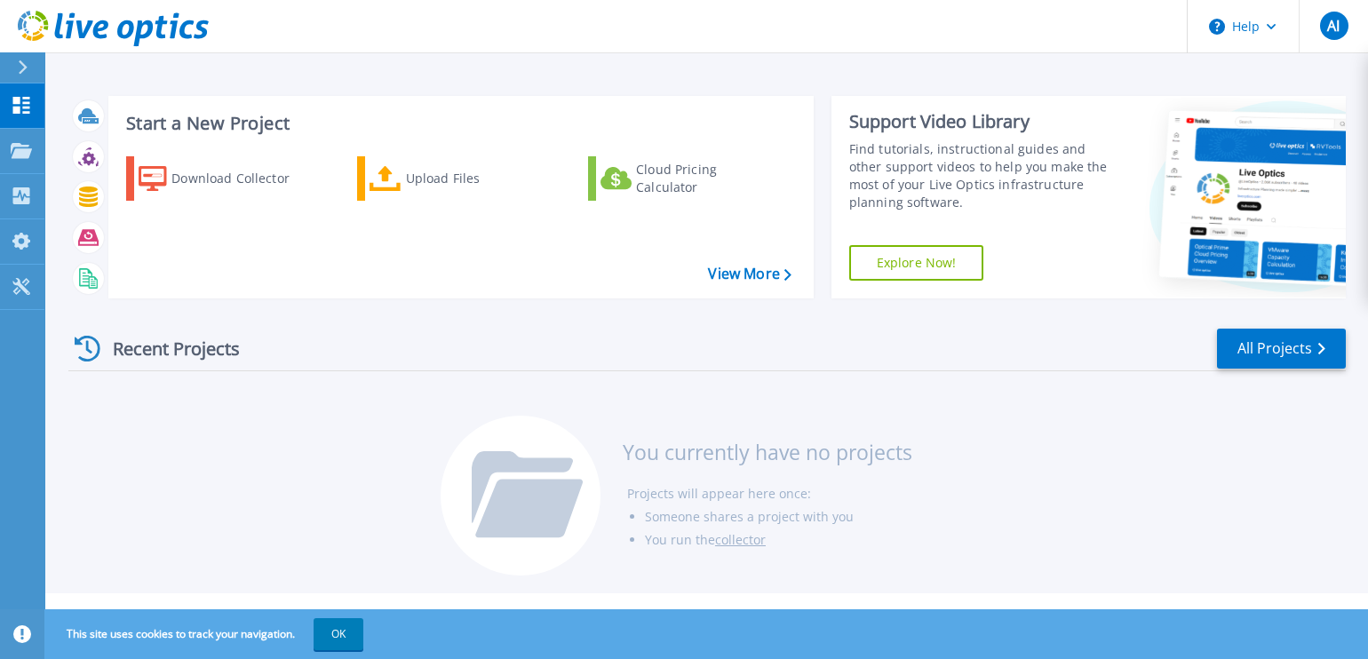
click at [130, 349] on div "Recent Projects" at bounding box center [165, 349] width 195 height 44
click at [20, 144] on icon at bounding box center [21, 150] width 21 height 15
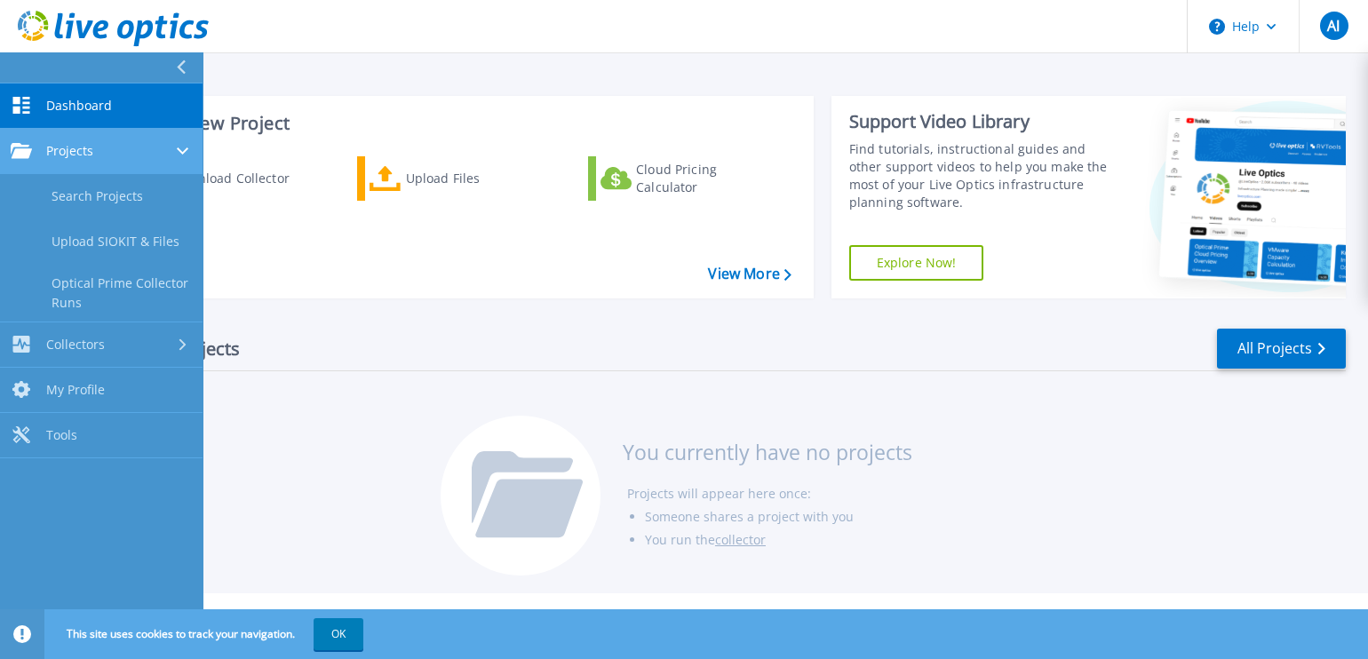
click at [87, 149] on span "Projects" at bounding box center [69, 151] width 47 height 16
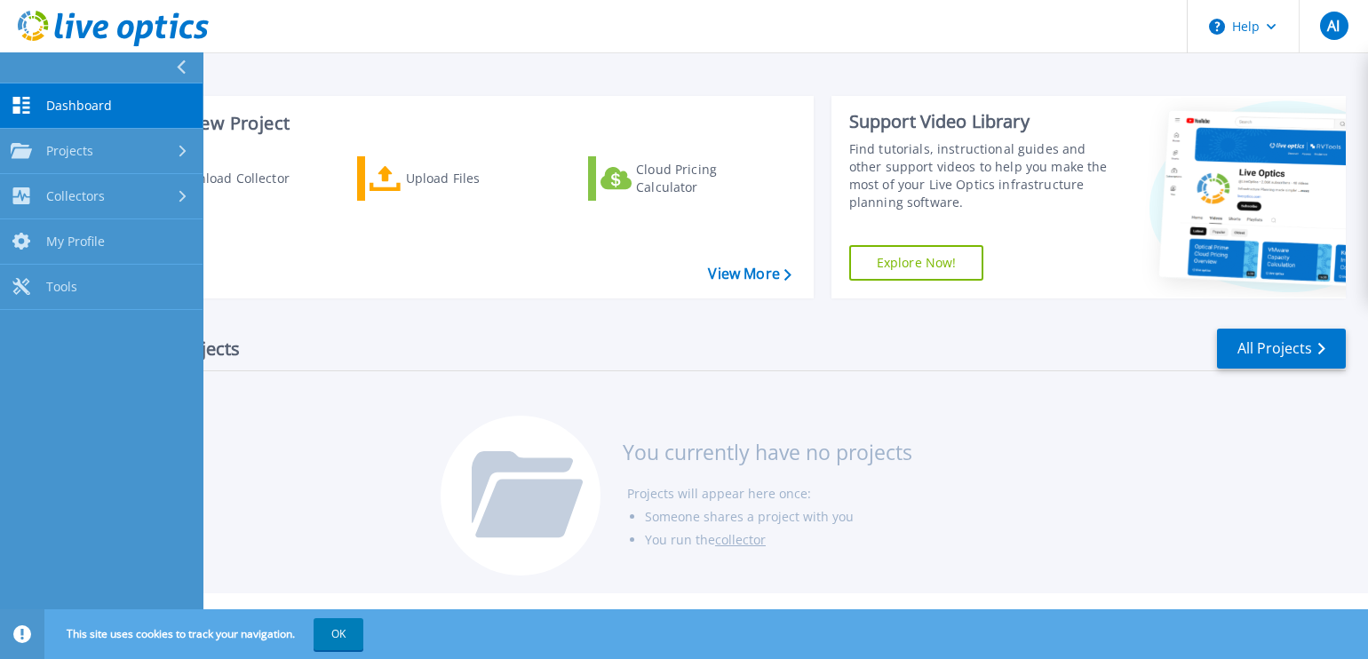
click at [520, 62] on div "Start a New Project Download Collector Upload Files Cloud Pricing Calculator Vi…" at bounding box center [705, 296] width 1323 height 593
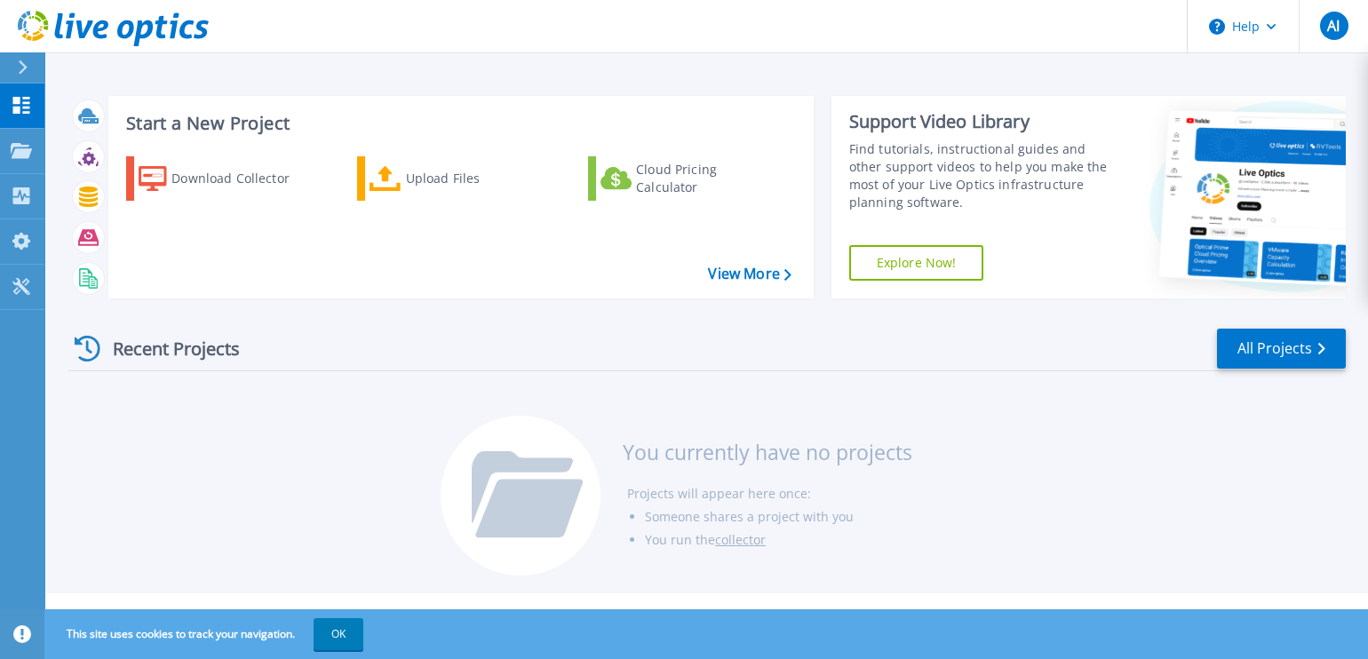
click at [745, 538] on link "collector" at bounding box center [740, 539] width 51 height 17
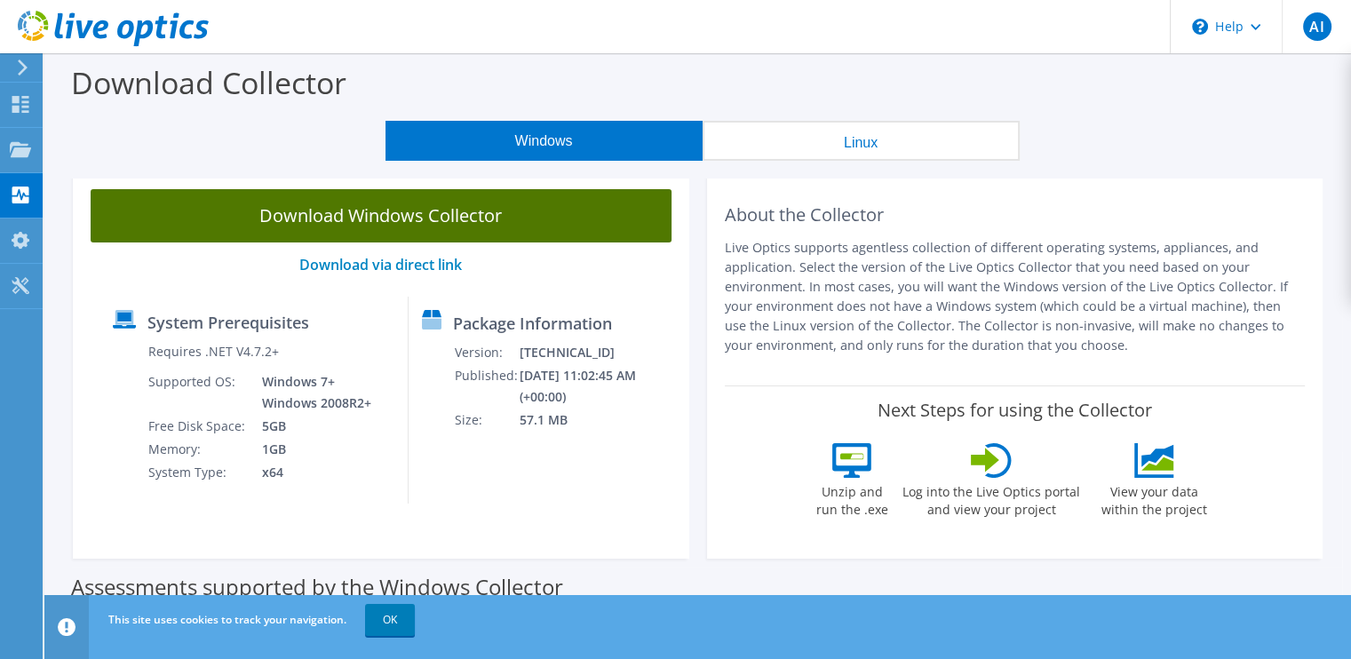
click at [468, 207] on link "Download Windows Collector" at bounding box center [381, 215] width 581 height 53
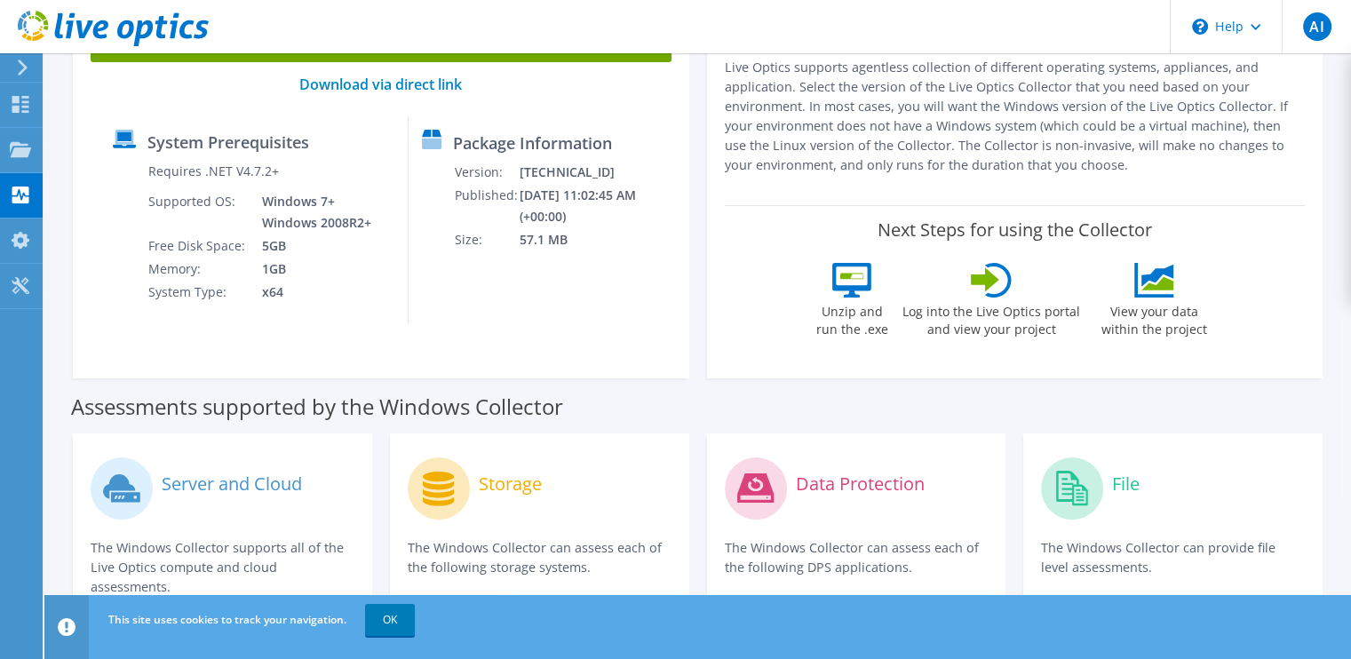
scroll to position [443, 0]
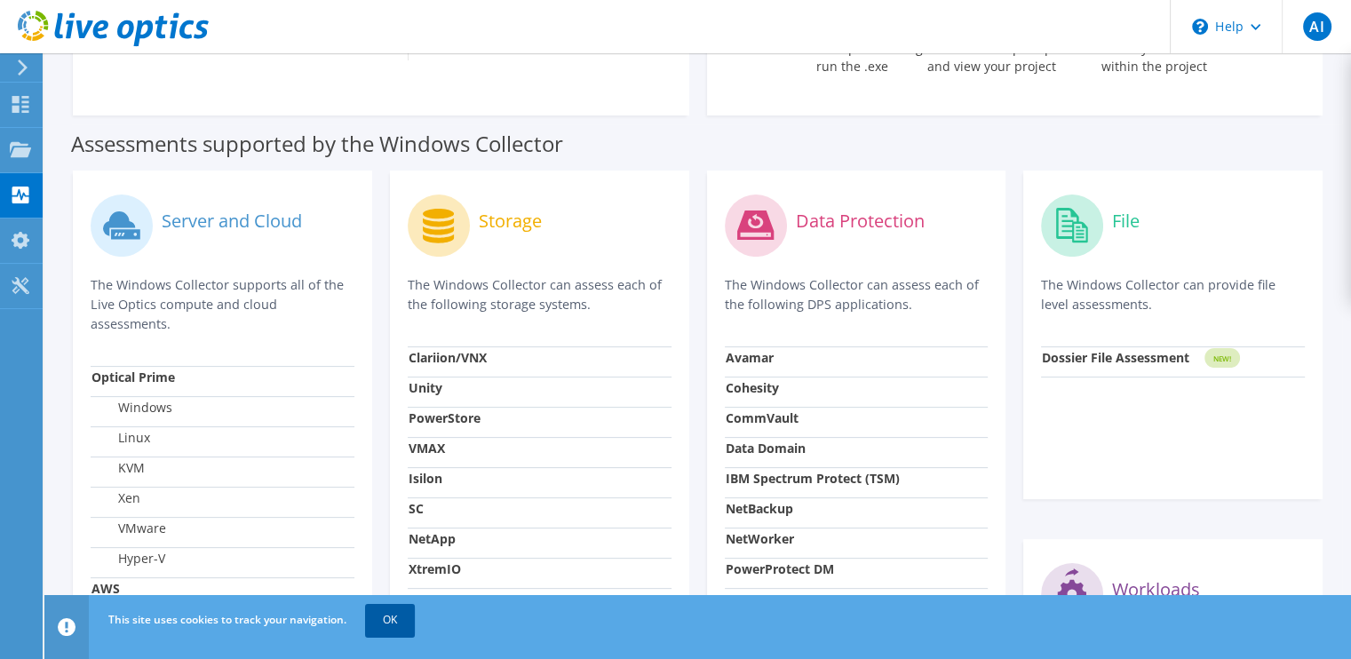
click at [394, 626] on link "OK" at bounding box center [390, 620] width 50 height 32
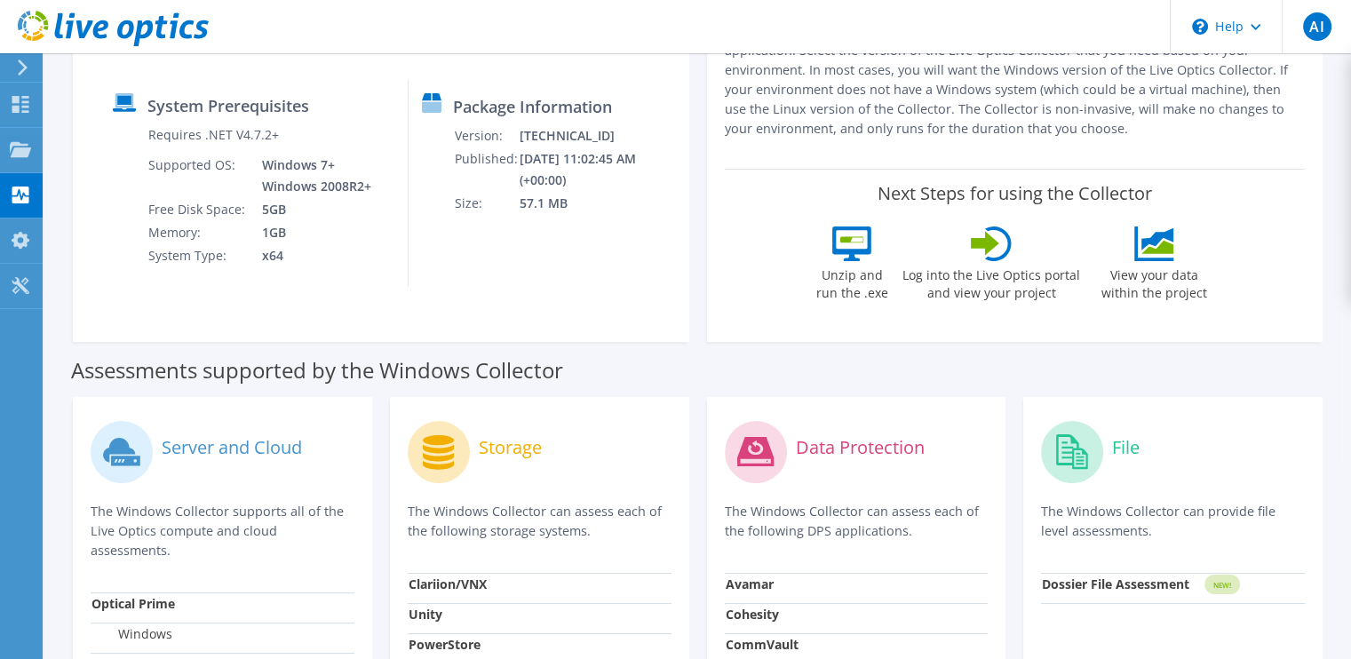
scroll to position [186, 0]
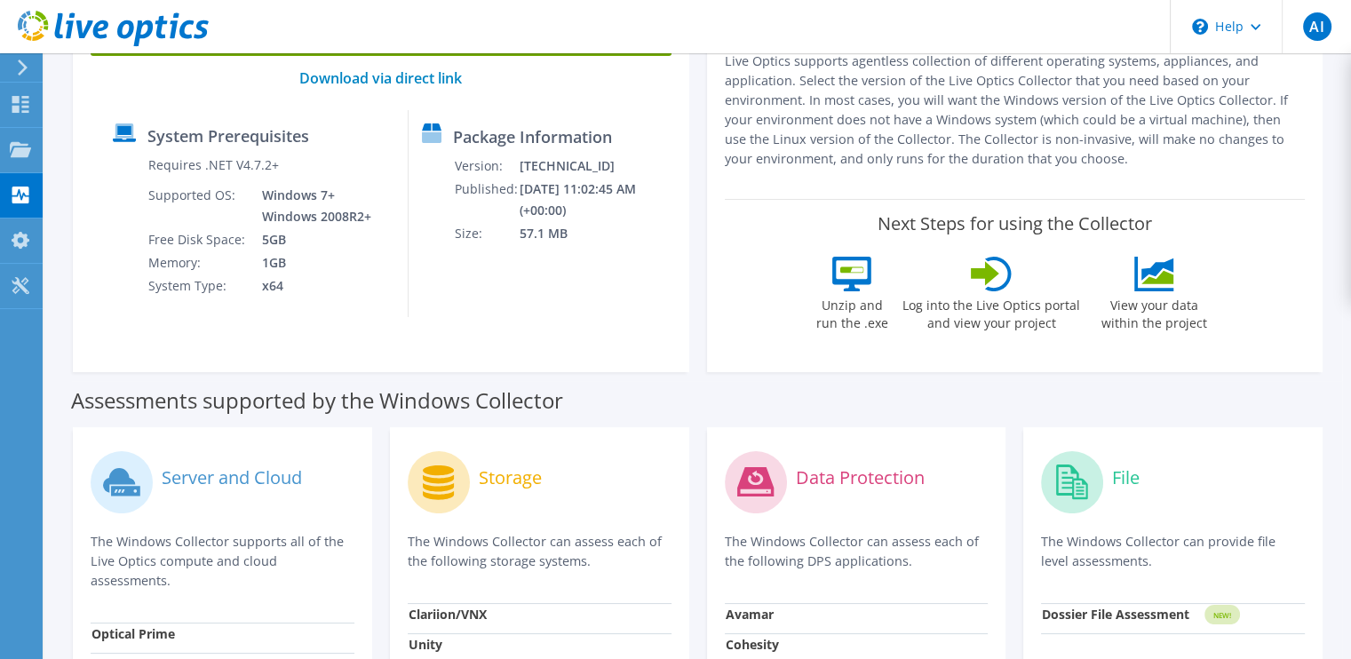
click at [849, 284] on icon at bounding box center [851, 274] width 39 height 35
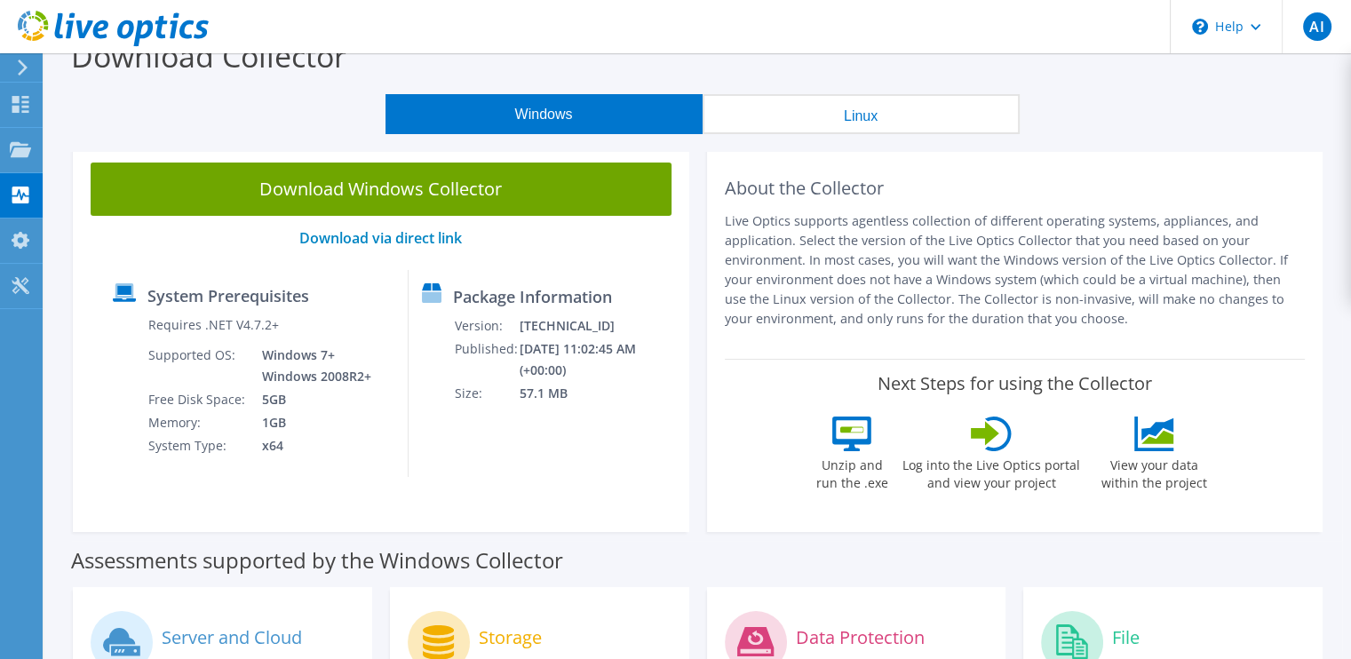
scroll to position [0, 0]
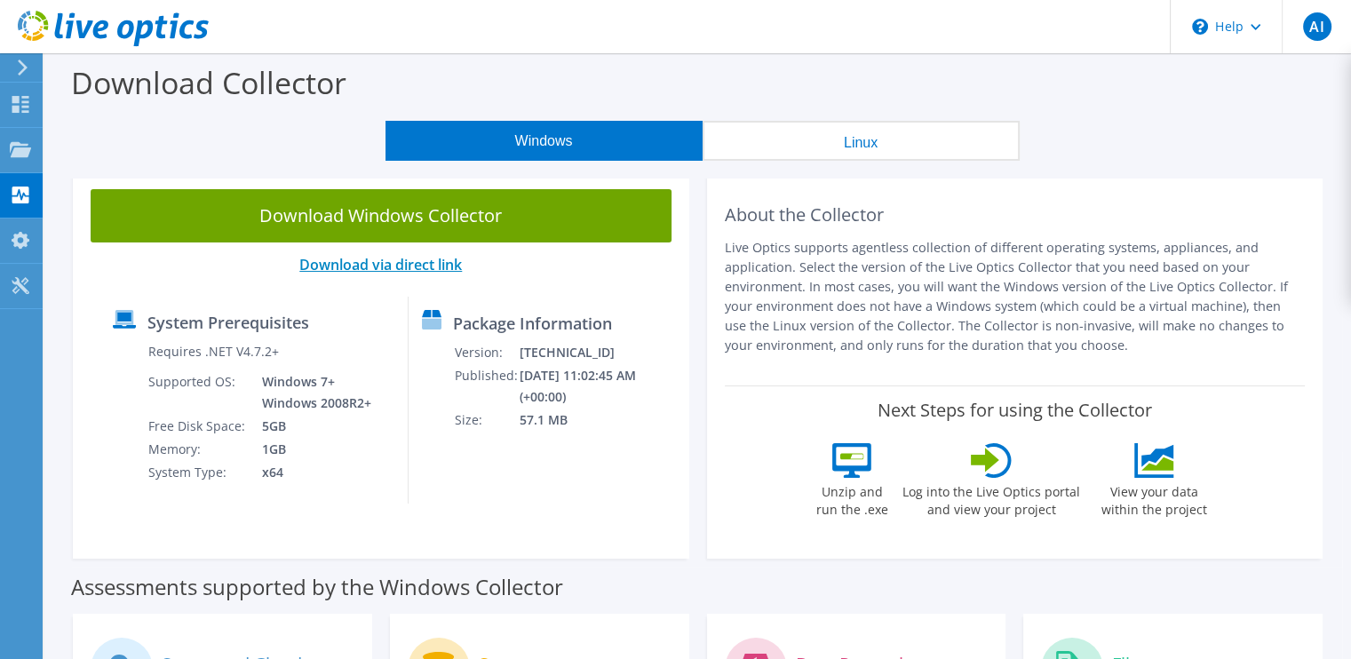
click at [401, 268] on link "Download via direct link" at bounding box center [380, 265] width 163 height 20
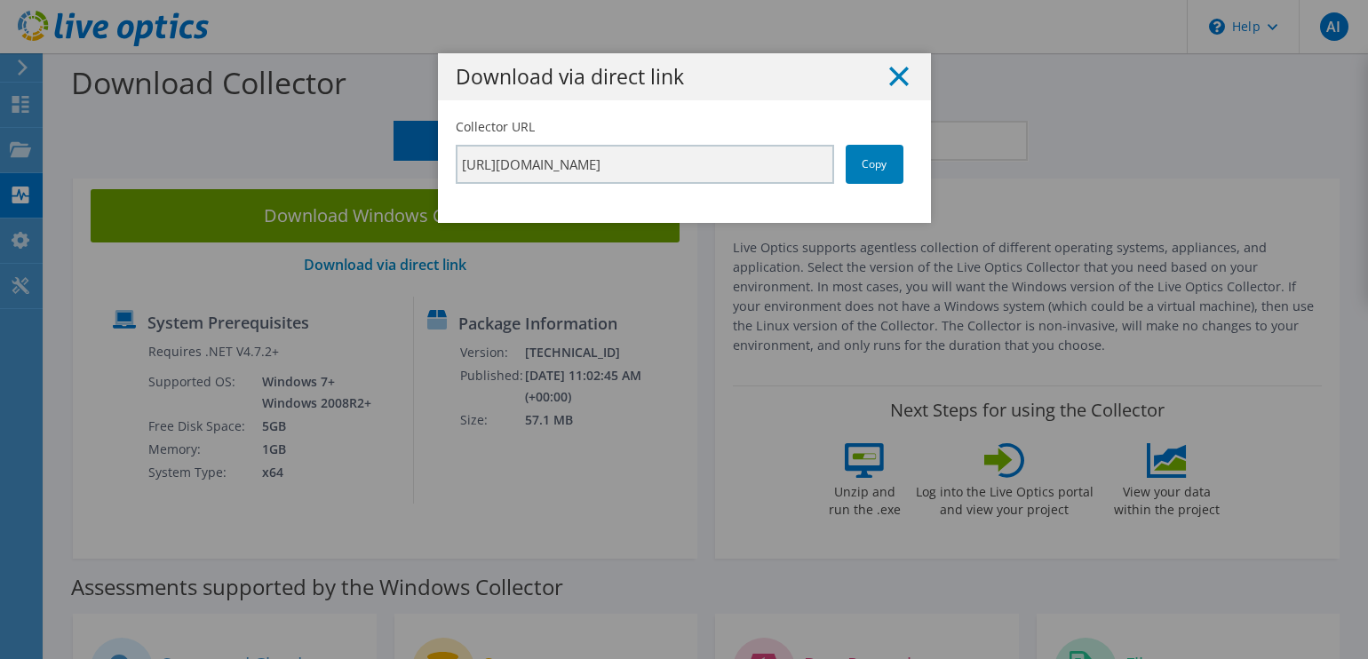
click at [889, 68] on icon at bounding box center [899, 77] width 20 height 20
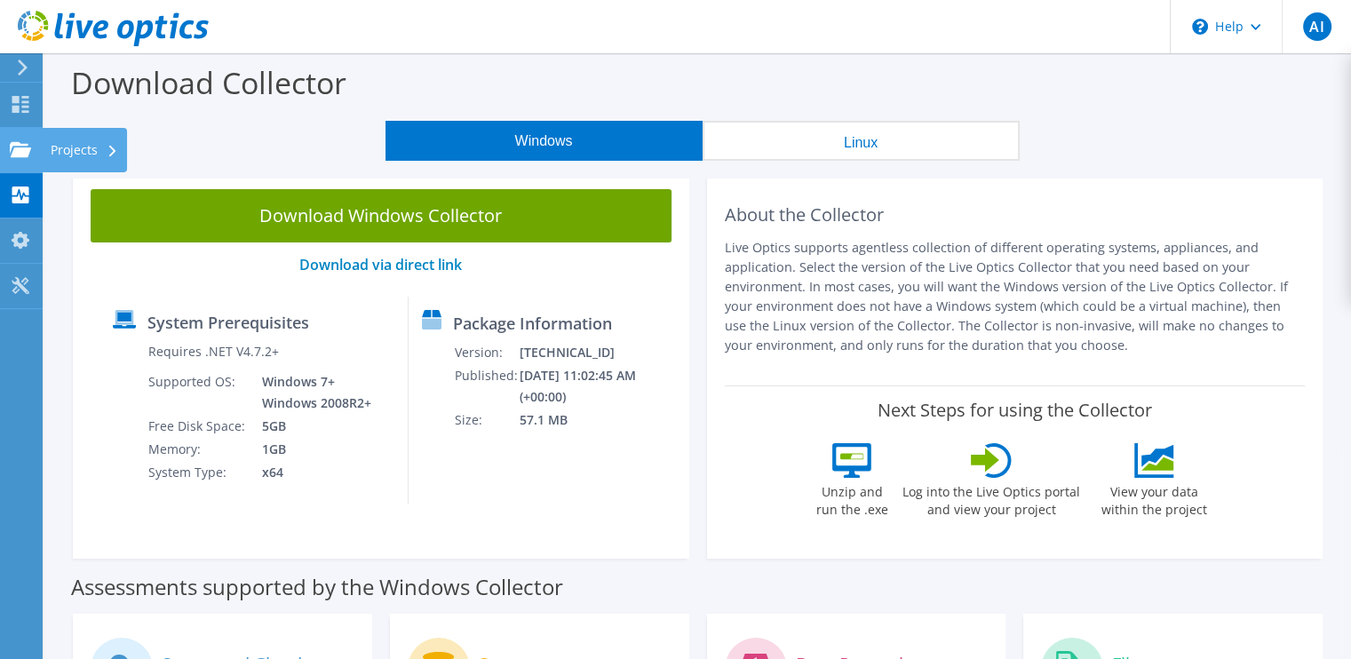
click at [17, 155] on use at bounding box center [20, 148] width 21 height 15
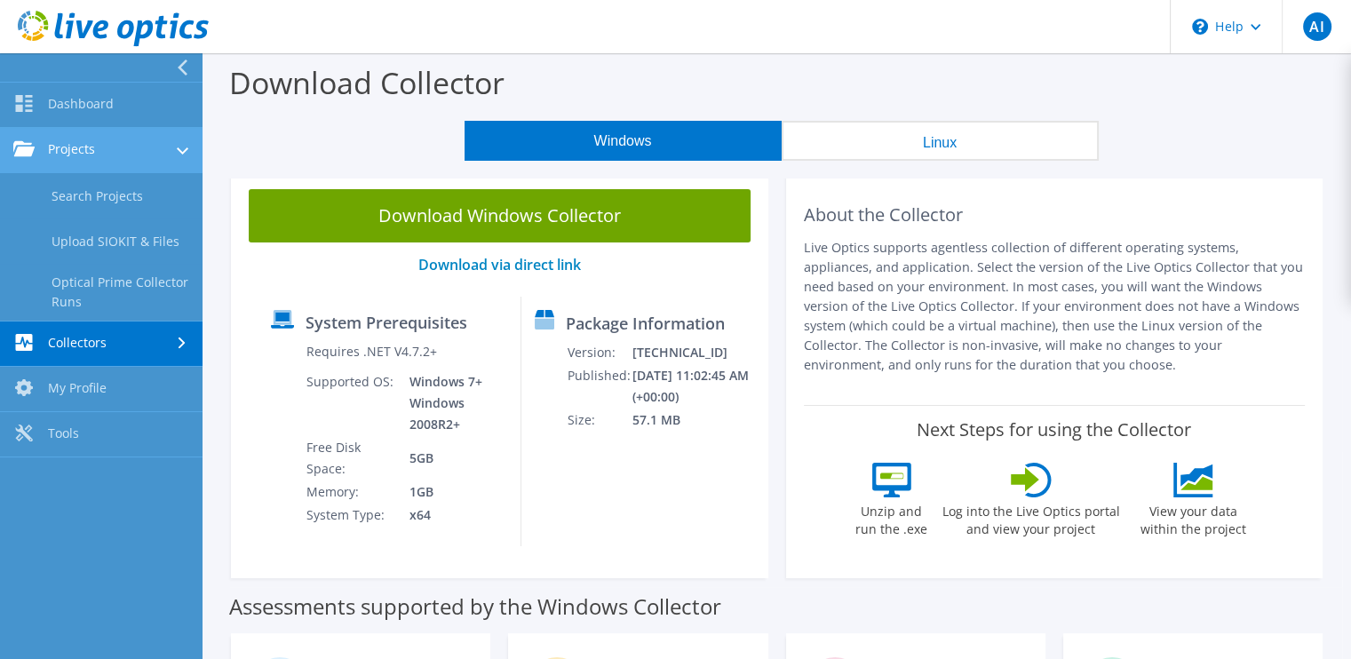
click at [88, 159] on link "Projects" at bounding box center [101, 150] width 202 height 45
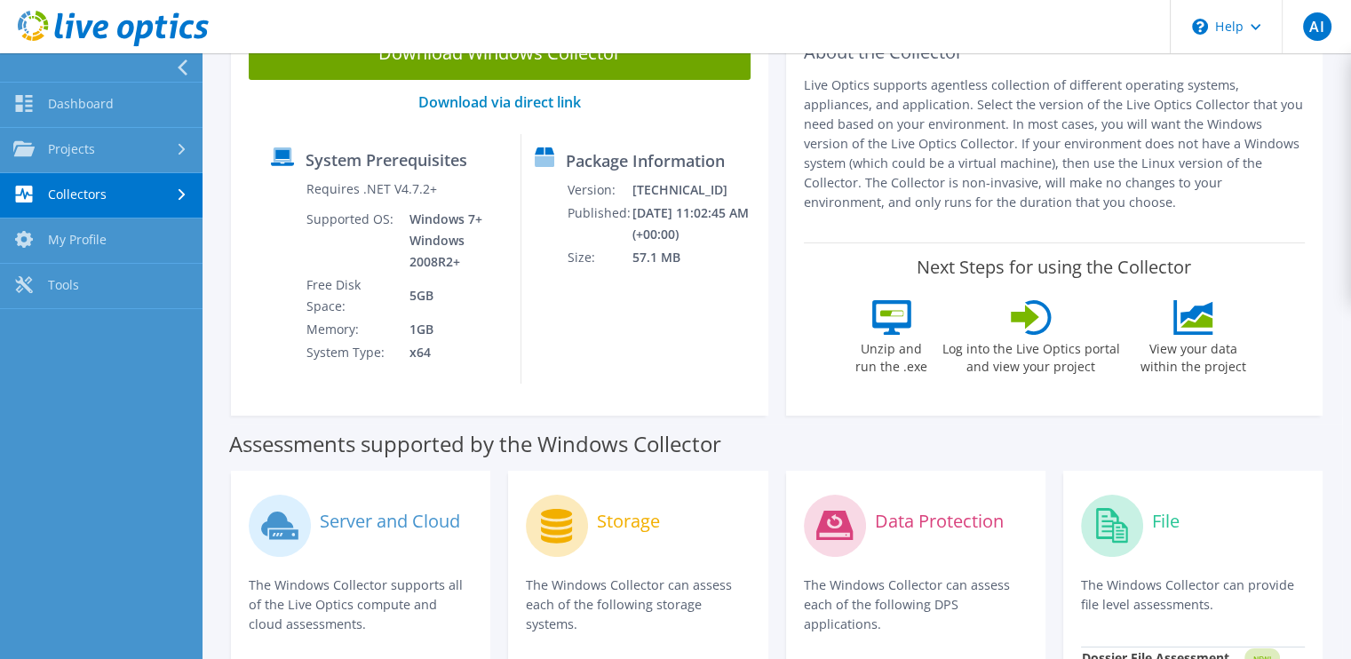
scroll to position [333, 0]
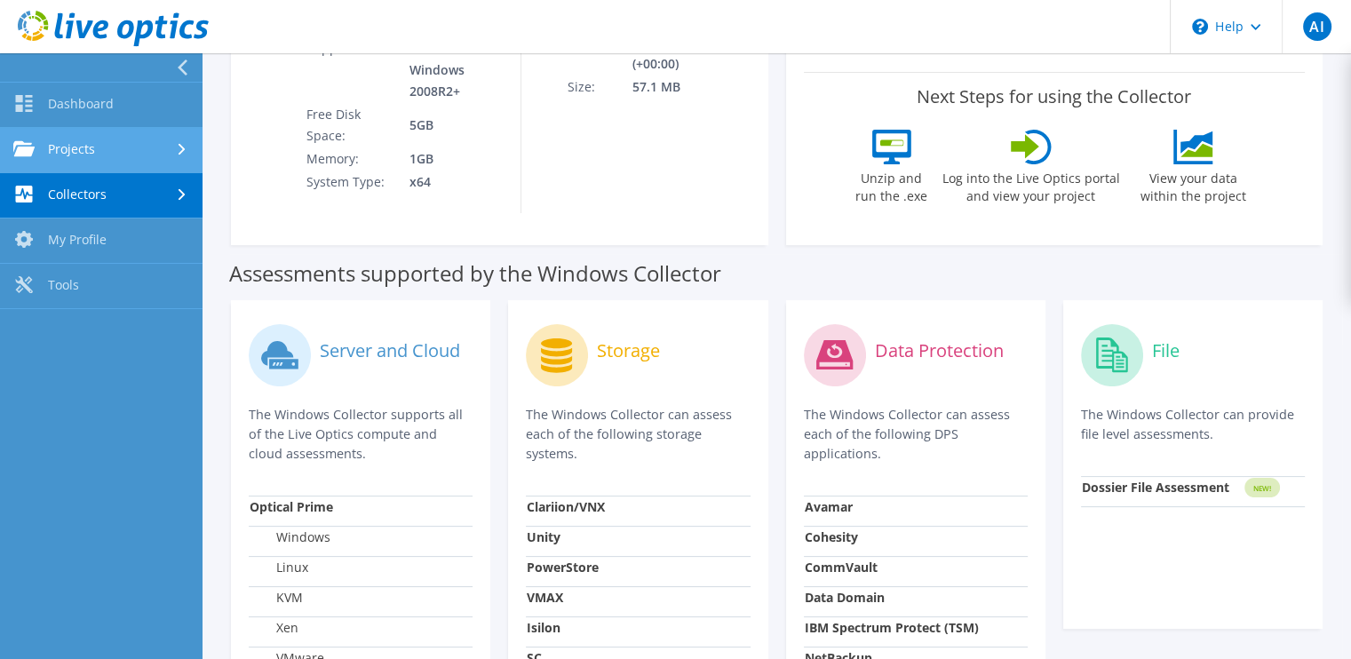
click at [120, 144] on link "Projects" at bounding box center [101, 150] width 202 height 45
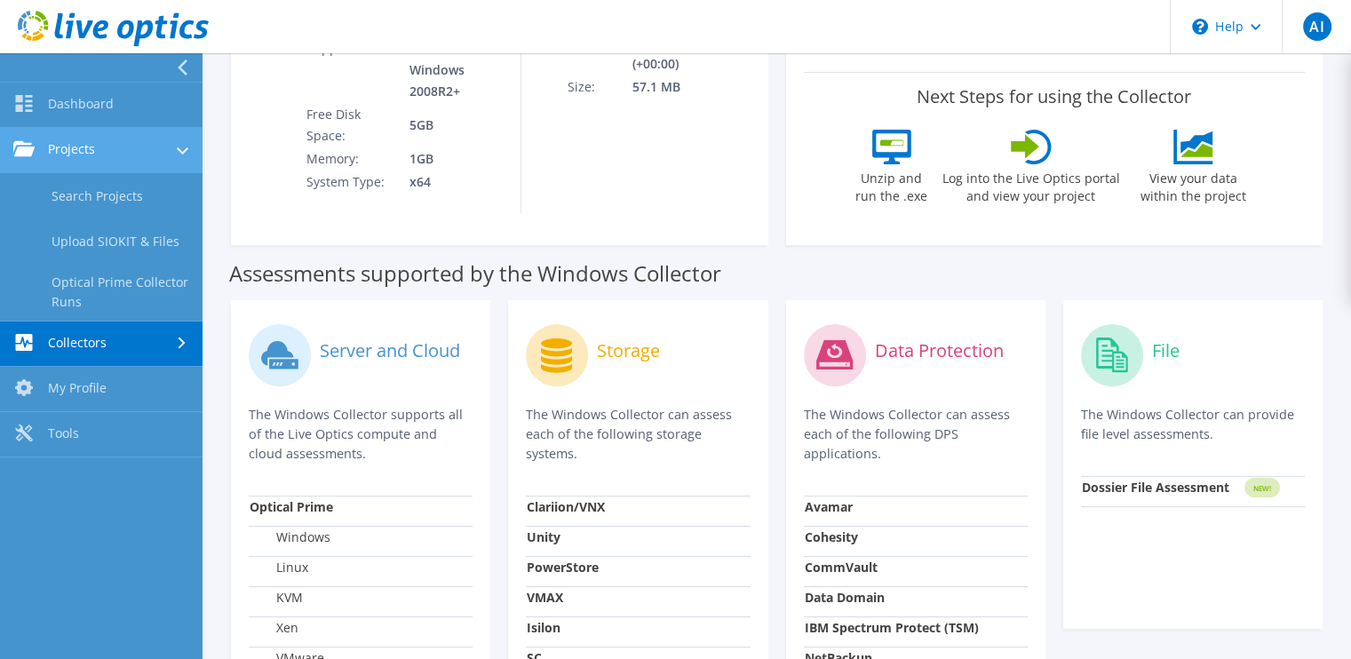
click at [120, 144] on link "Projects" at bounding box center [101, 150] width 202 height 45
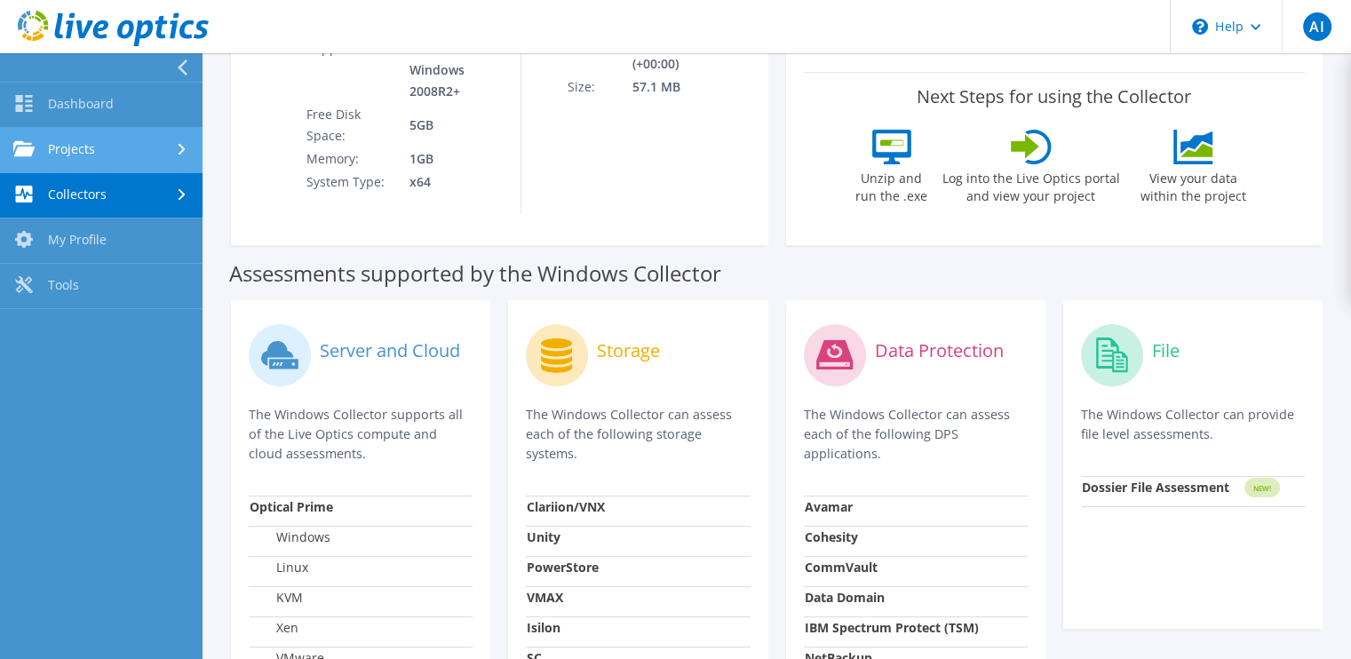
click at [51, 155] on link "Projects" at bounding box center [101, 150] width 202 height 45
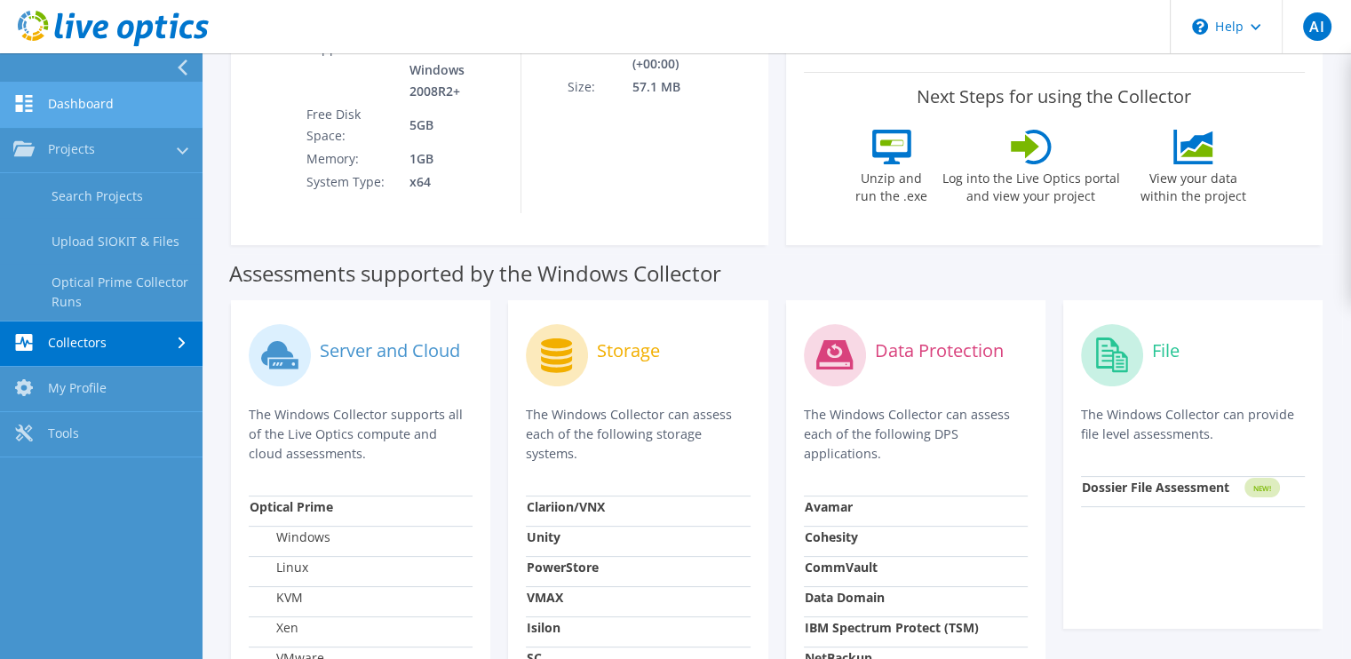
click at [75, 102] on link "Dashboard" at bounding box center [101, 105] width 202 height 45
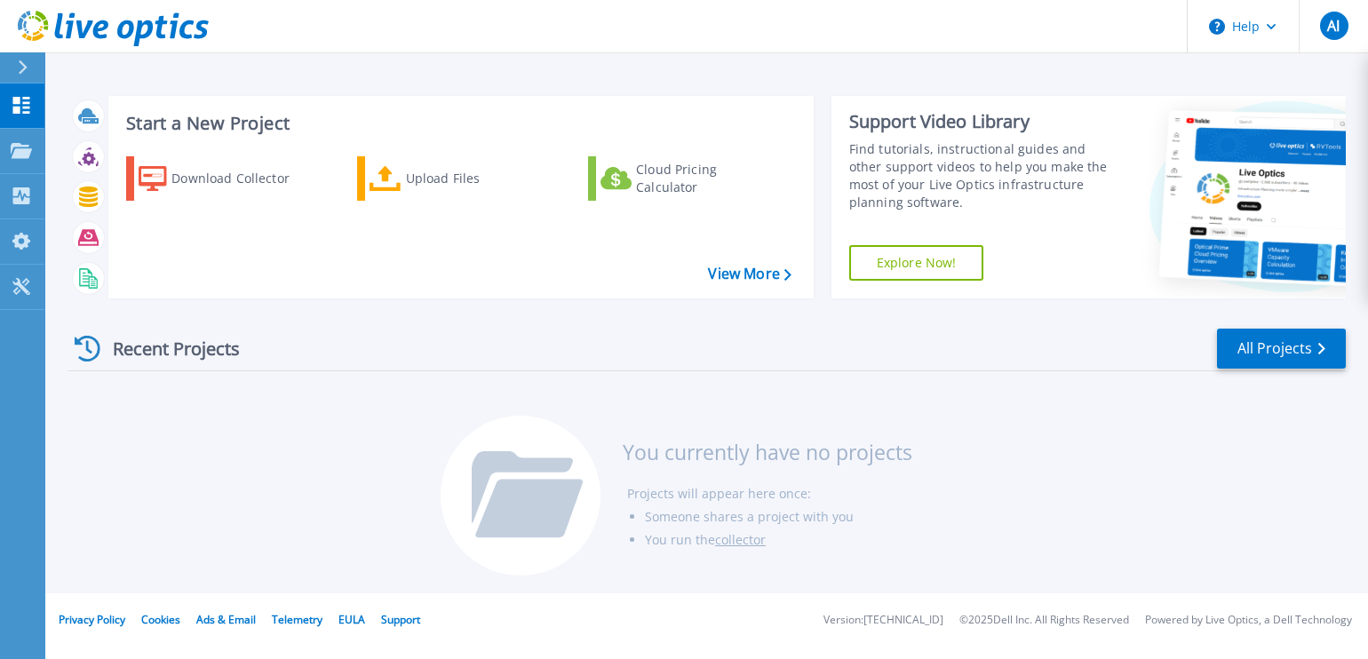
click at [543, 504] on icon at bounding box center [528, 509] width 107 height 59
drag, startPoint x: 543, startPoint y: 504, endPoint x: 517, endPoint y: 496, distance: 27.8
click at [517, 496] on icon at bounding box center [528, 509] width 107 height 59
click at [773, 268] on link "View More" at bounding box center [749, 274] width 83 height 17
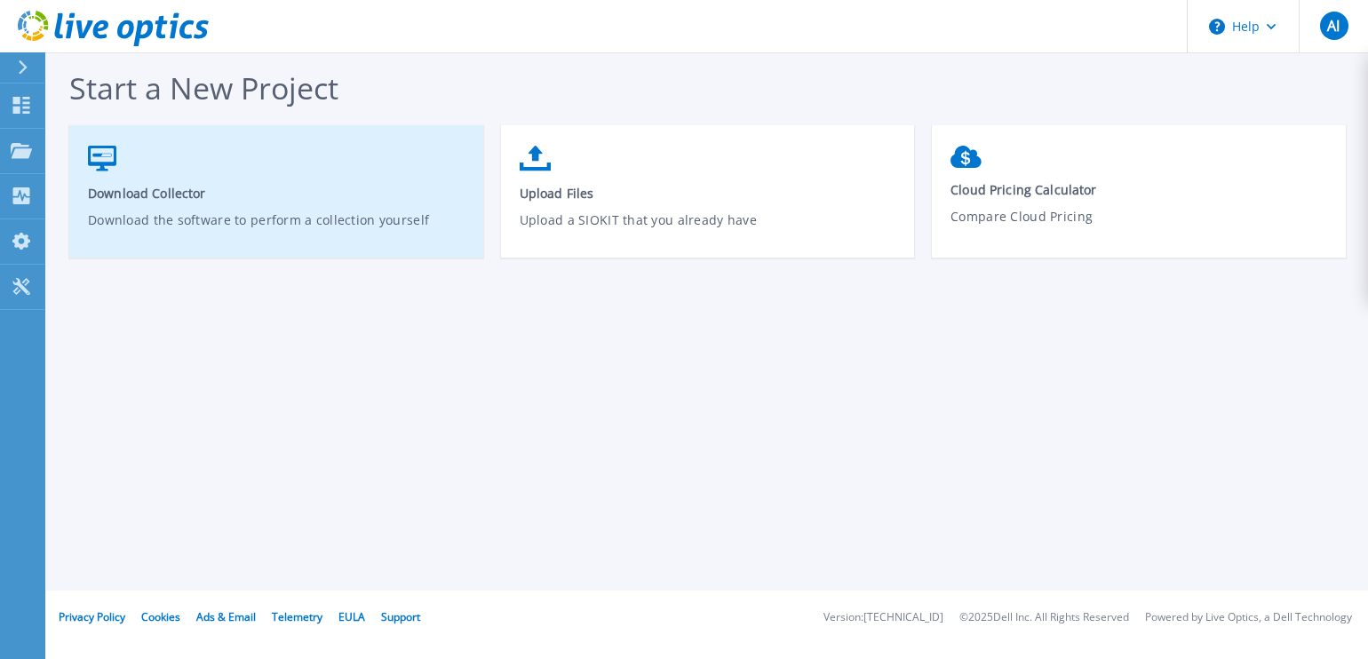
click at [201, 178] on link "Download Collector Download the software to perform a collection yourself" at bounding box center [276, 200] width 414 height 127
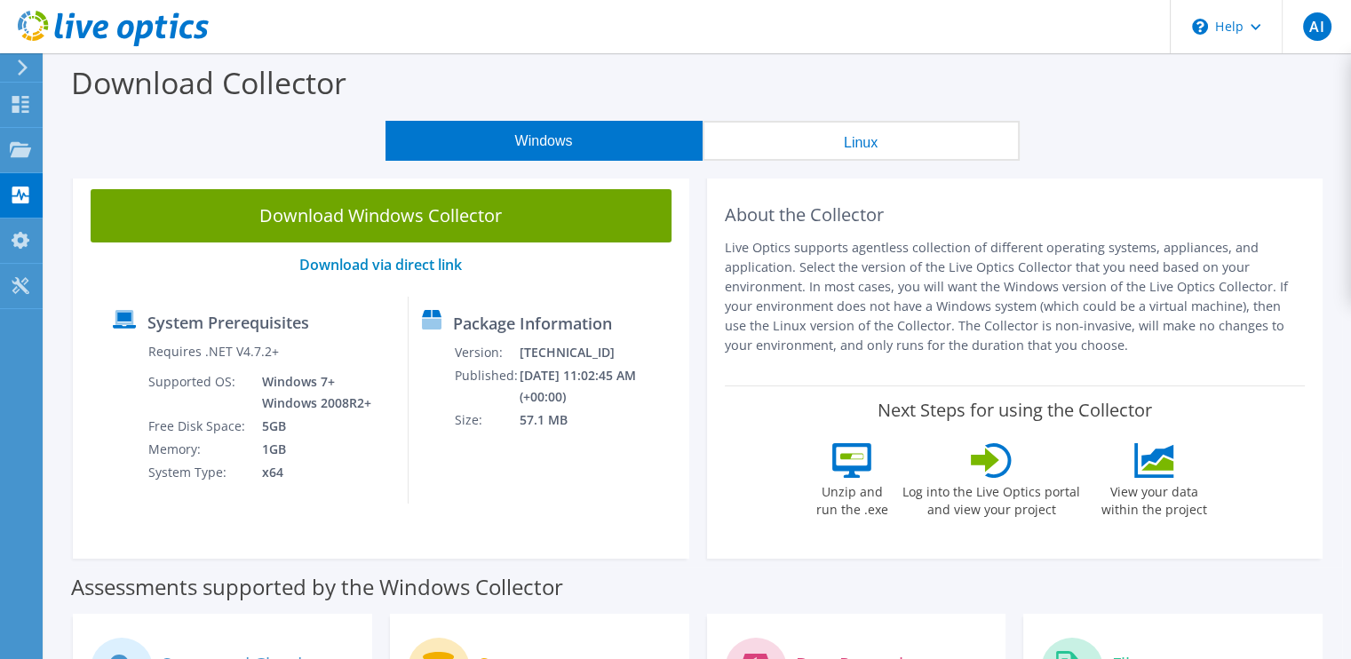
click at [995, 466] on icon at bounding box center [991, 460] width 41 height 35
click at [810, 225] on h2 "About the Collector" at bounding box center [1015, 214] width 581 height 21
click at [885, 134] on button "Linux" at bounding box center [860, 141] width 317 height 40
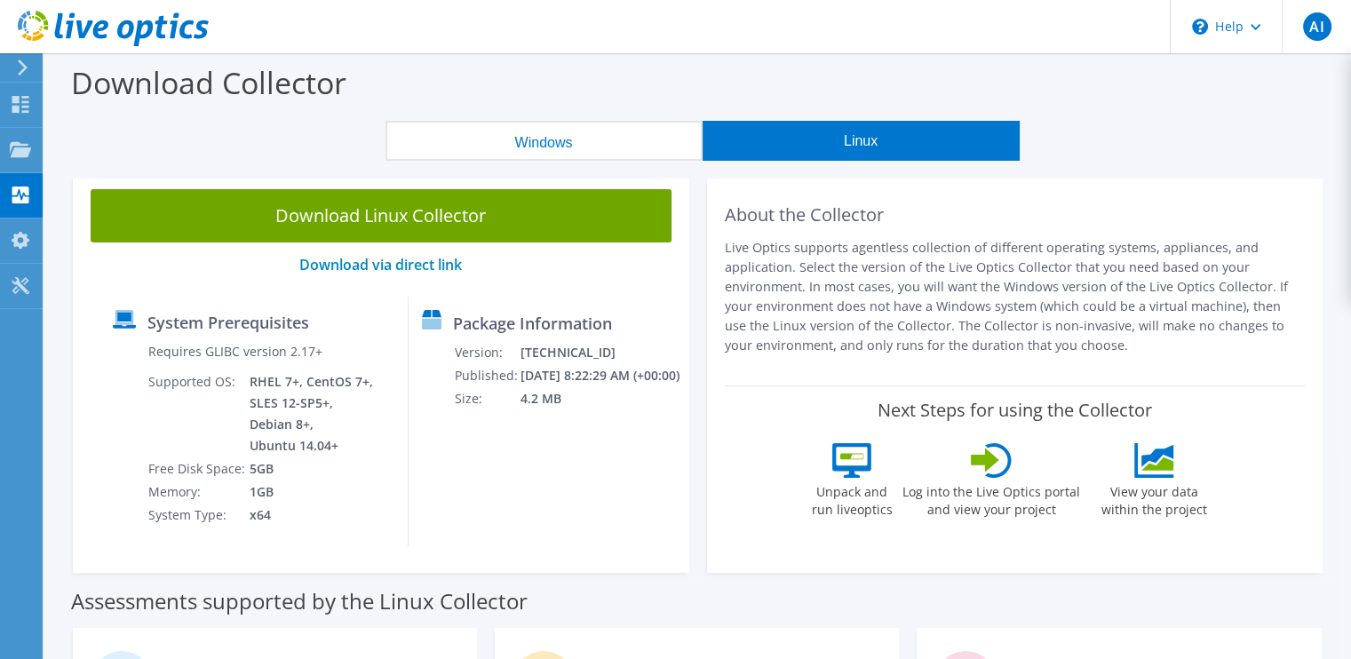
click at [554, 144] on button "Windows" at bounding box center [543, 141] width 317 height 40
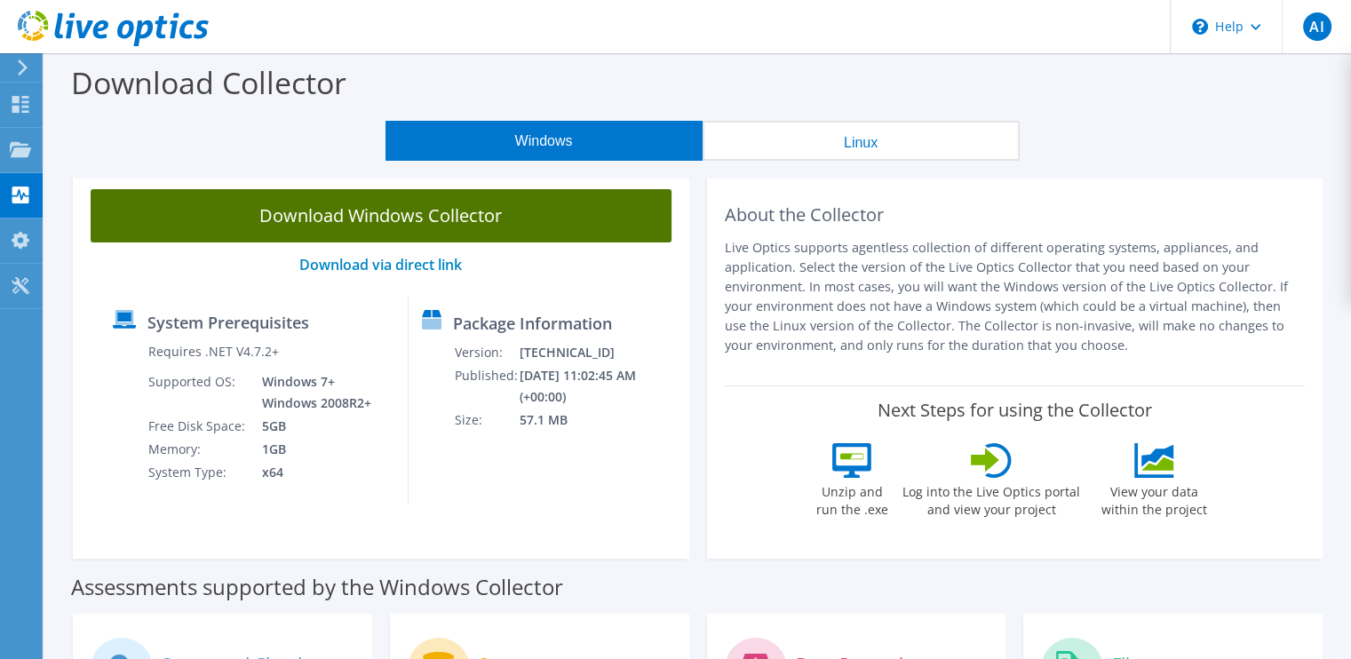
click at [282, 222] on link "Download Windows Collector" at bounding box center [381, 215] width 581 height 53
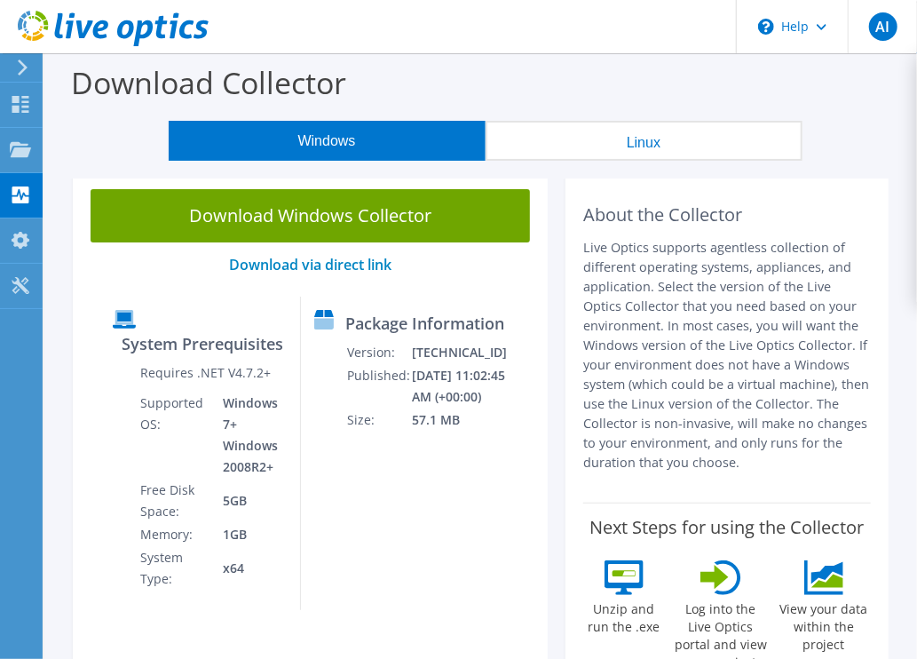
click at [103, 35] on use at bounding box center [113, 29] width 191 height 36
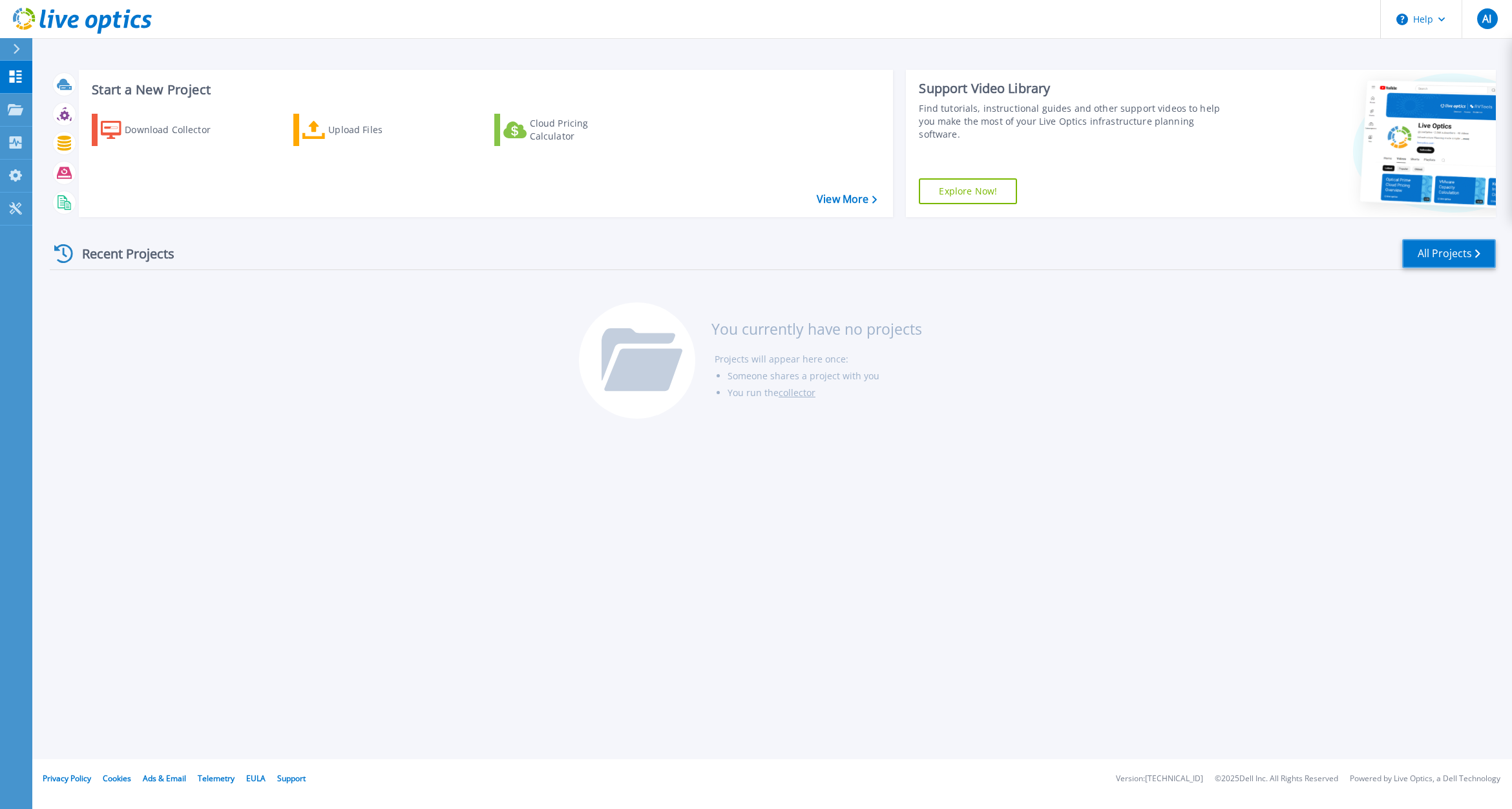
click at [679, 256] on icon at bounding box center [1477, 254] width 5 height 9
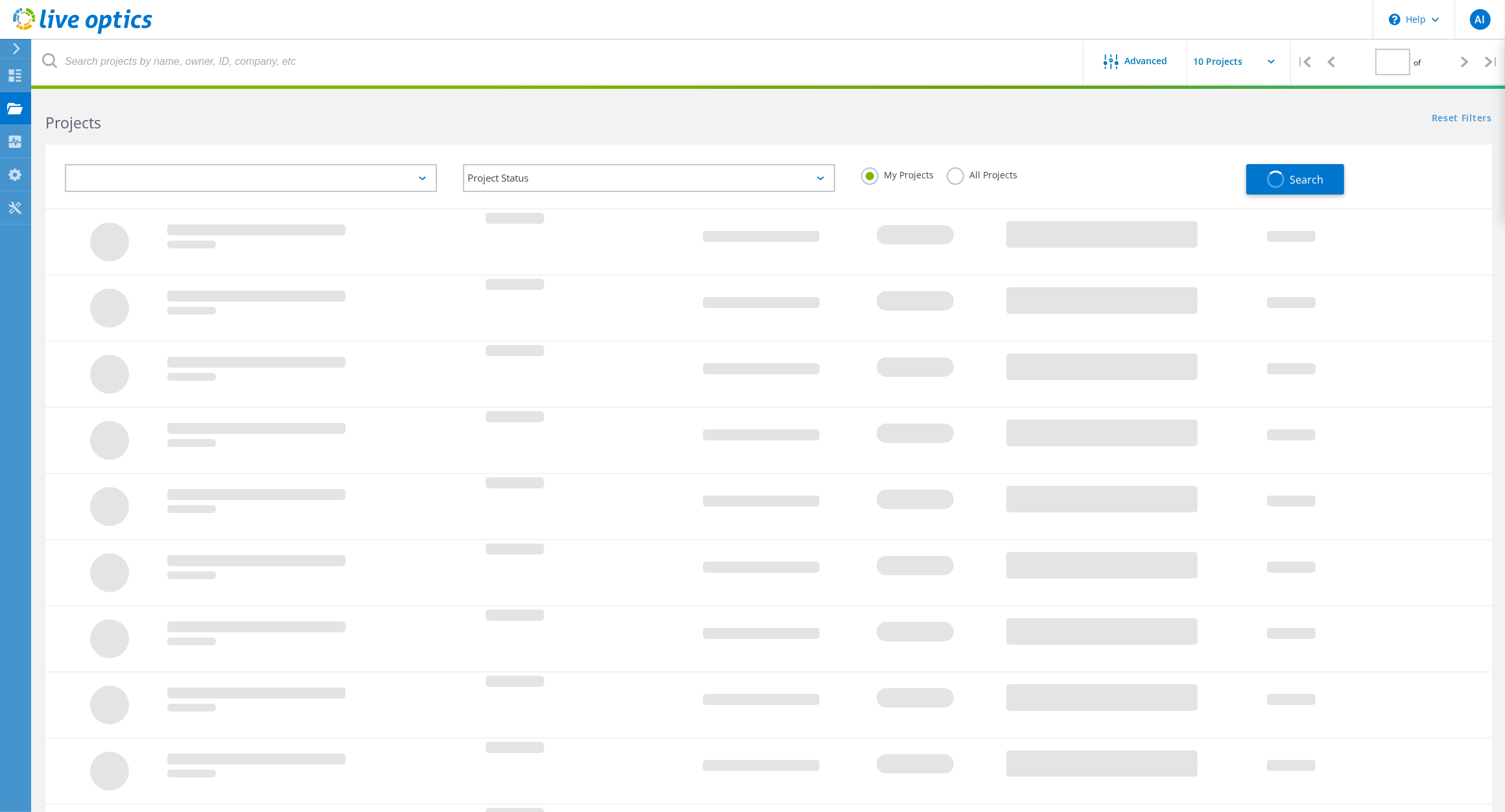
type input "1"
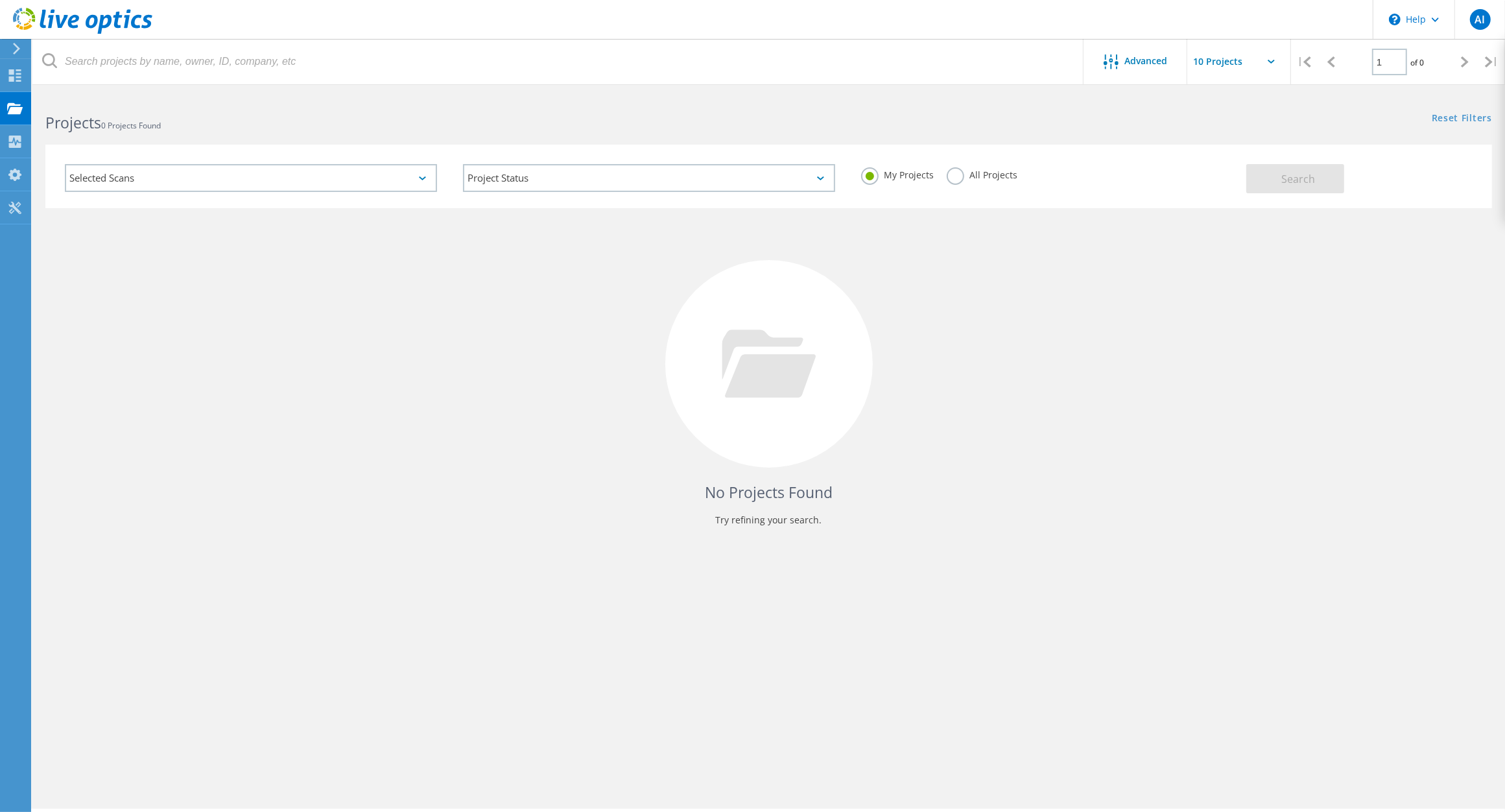
click at [165, 173] on div "Selected Scans" at bounding box center [251, 178] width 372 height 28
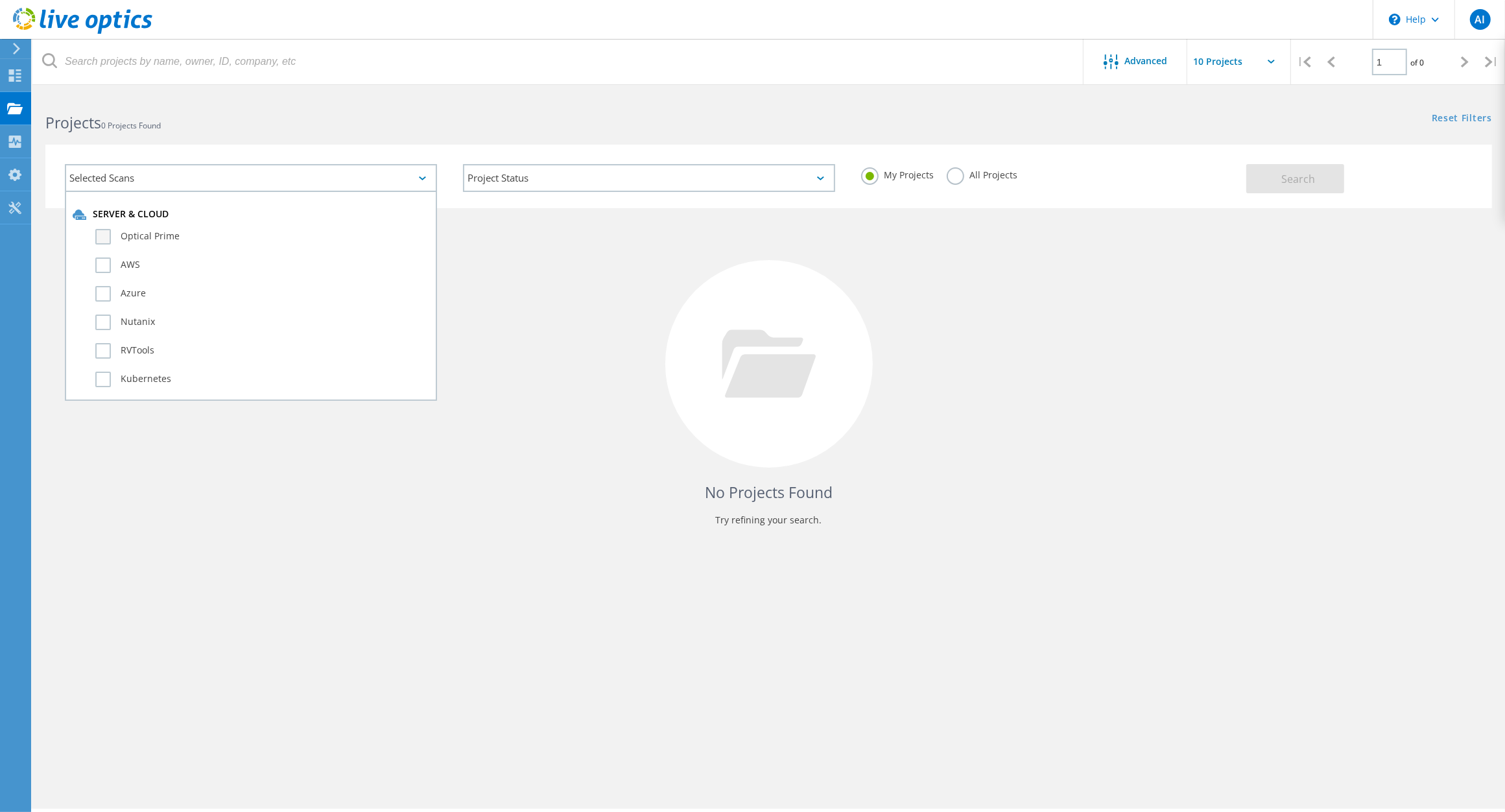
click at [104, 237] on label "Optical Prime" at bounding box center [262, 236] width 334 height 15
click at [0, 0] on input "Optical Prime" at bounding box center [0, 0] width 0 height 0
click at [96, 265] on label "SQL Server" at bounding box center [262, 272] width 334 height 15
click at [0, 0] on input "SQL Server" at bounding box center [0, 0] width 0 height 0
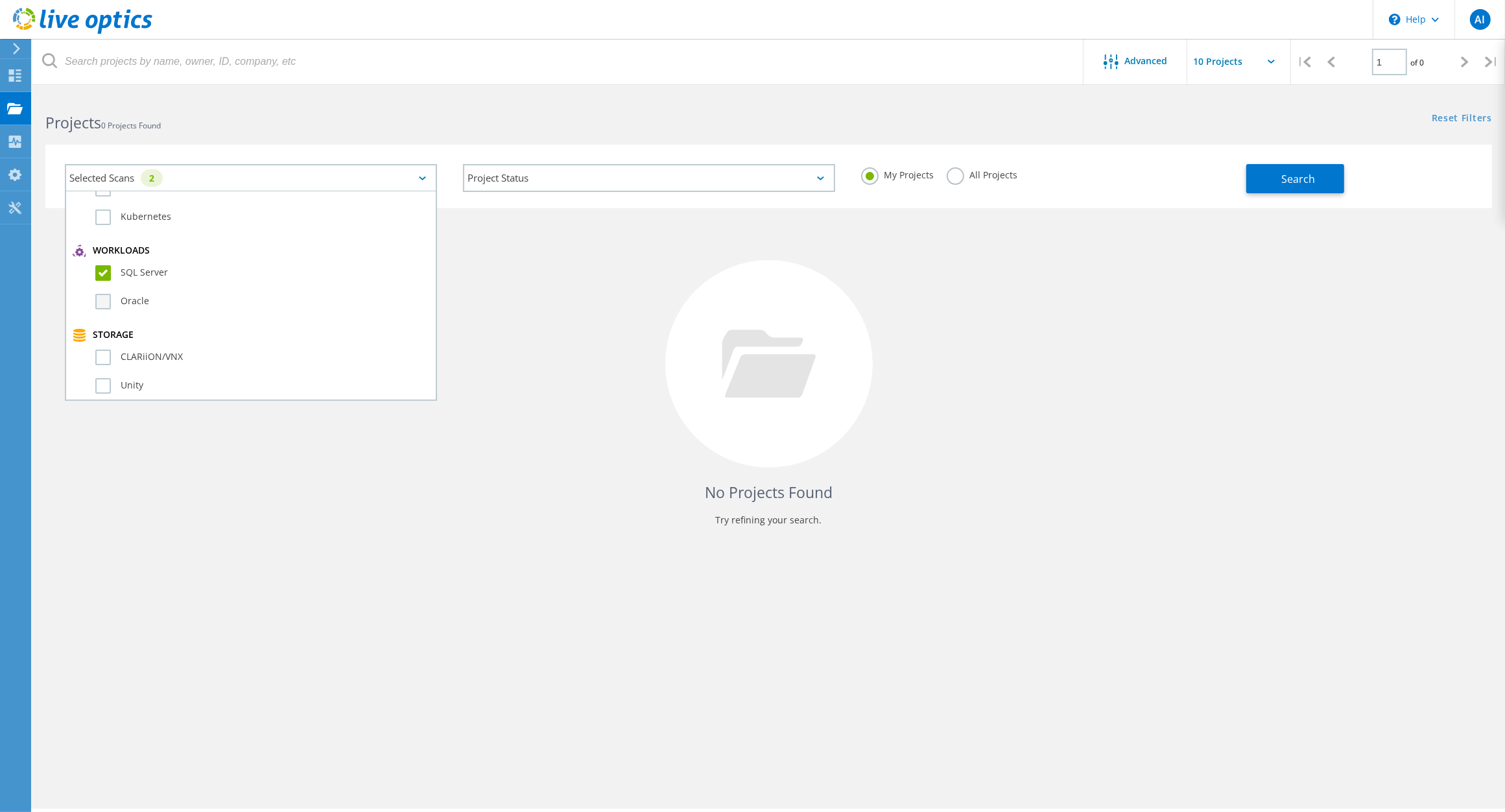
click at [97, 294] on label "Oracle" at bounding box center [262, 301] width 334 height 15
click at [0, 0] on input "Oracle" at bounding box center [0, 0] width 0 height 0
click at [97, 378] on label "Unity" at bounding box center [262, 386] width 334 height 15
click at [0, 0] on input "Unity" at bounding box center [0, 0] width 0 height 0
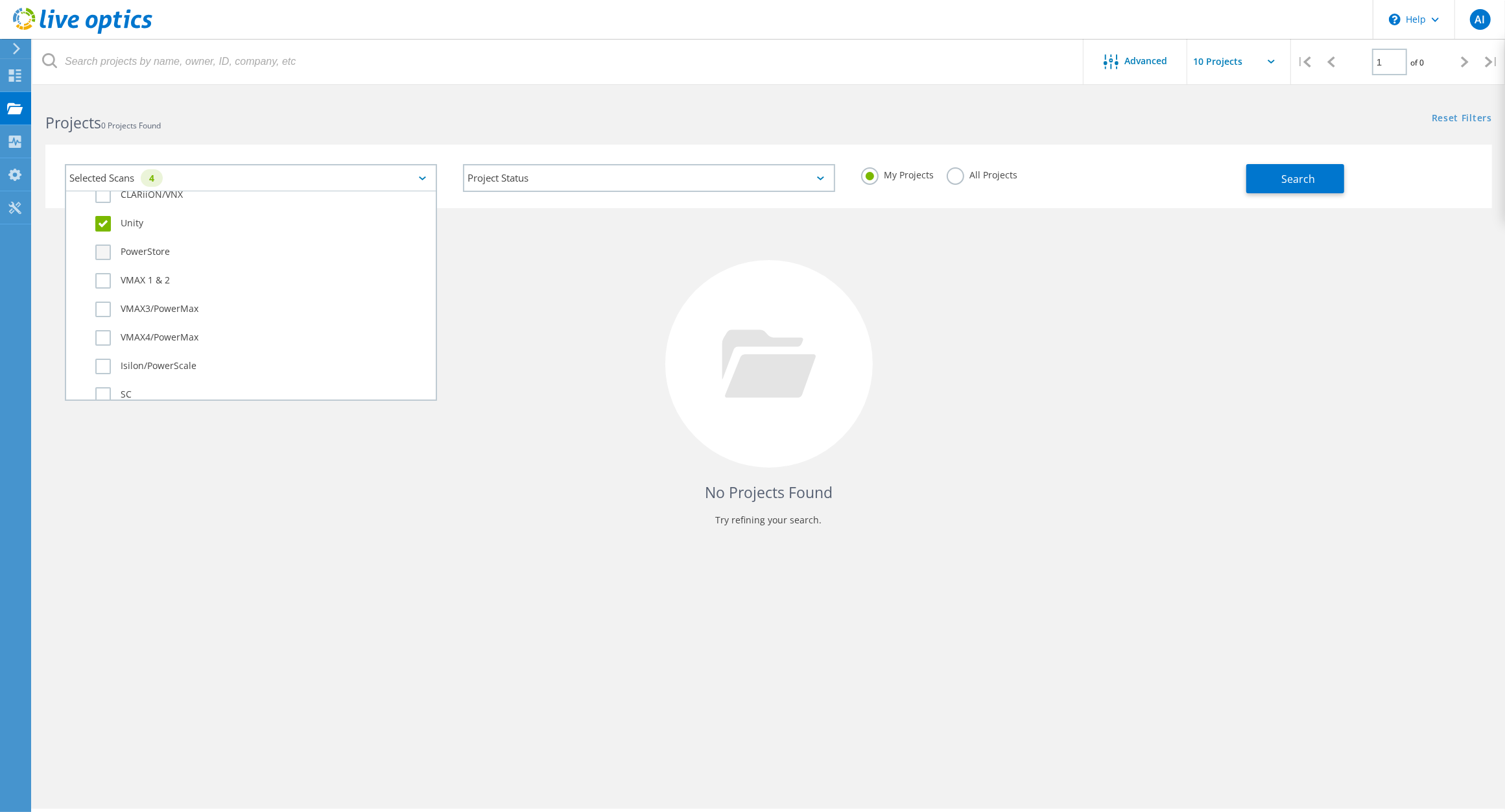
click at [101, 245] on label "PowerStore" at bounding box center [262, 252] width 334 height 15
click at [0, 0] on input "PowerStore" at bounding box center [0, 0] width 0 height 0
click at [104, 245] on label "PowerStore" at bounding box center [262, 252] width 334 height 15
click at [0, 0] on input "PowerStore" at bounding box center [0, 0] width 0 height 0
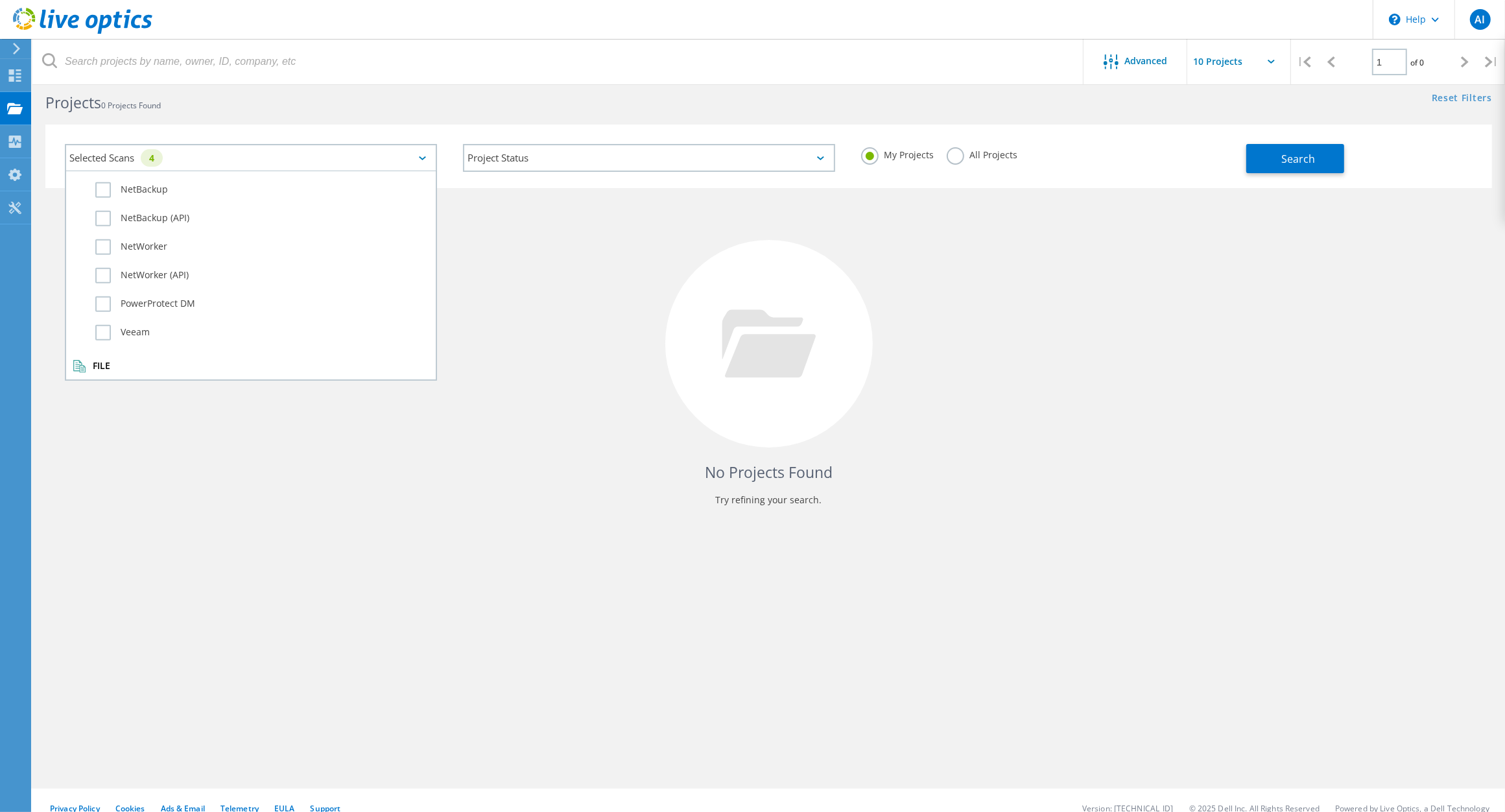
scroll to position [36, 0]
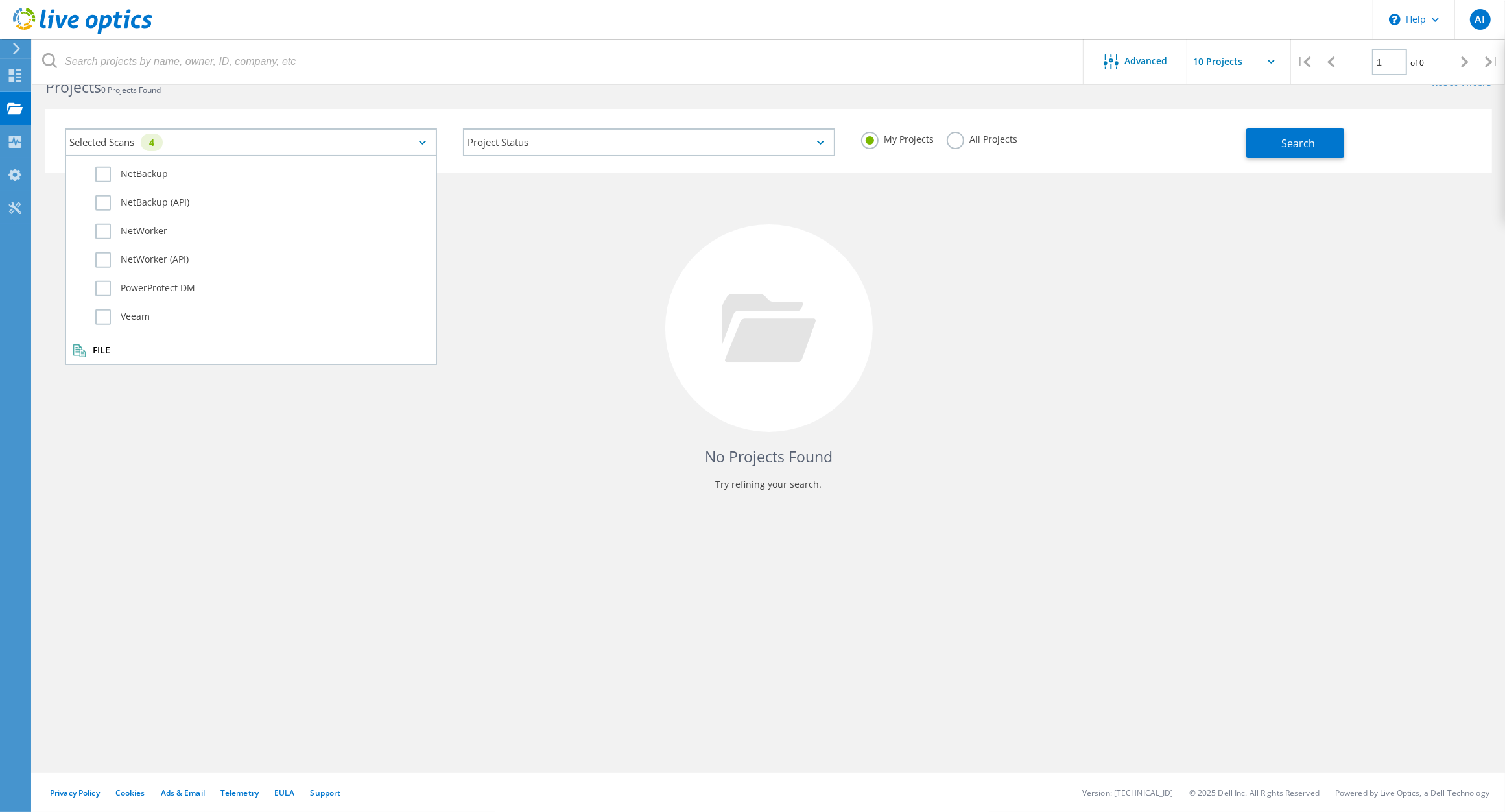
click at [104, 365] on label "Dossier" at bounding box center [262, 372] width 334 height 15
click at [0, 0] on input "Dossier" at bounding box center [0, 0] width 0 height 0
click at [269, 402] on div "No Projects Found Try refining your search." at bounding box center [768, 340] width 1447 height 335
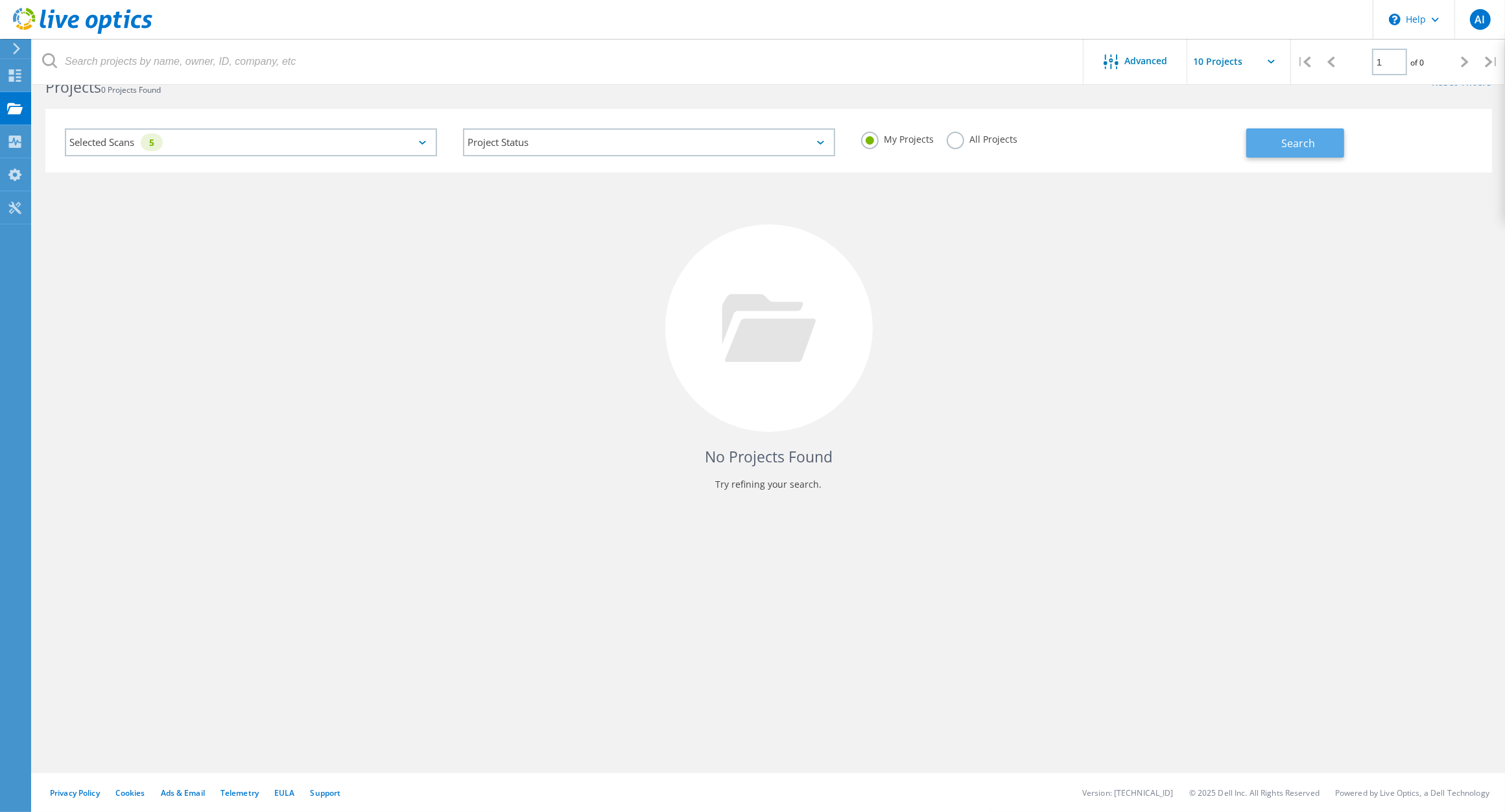
click at [1278, 139] on button "Search" at bounding box center [1295, 143] width 98 height 29
click at [1142, 62] on span "Advanced" at bounding box center [1146, 61] width 43 height 9
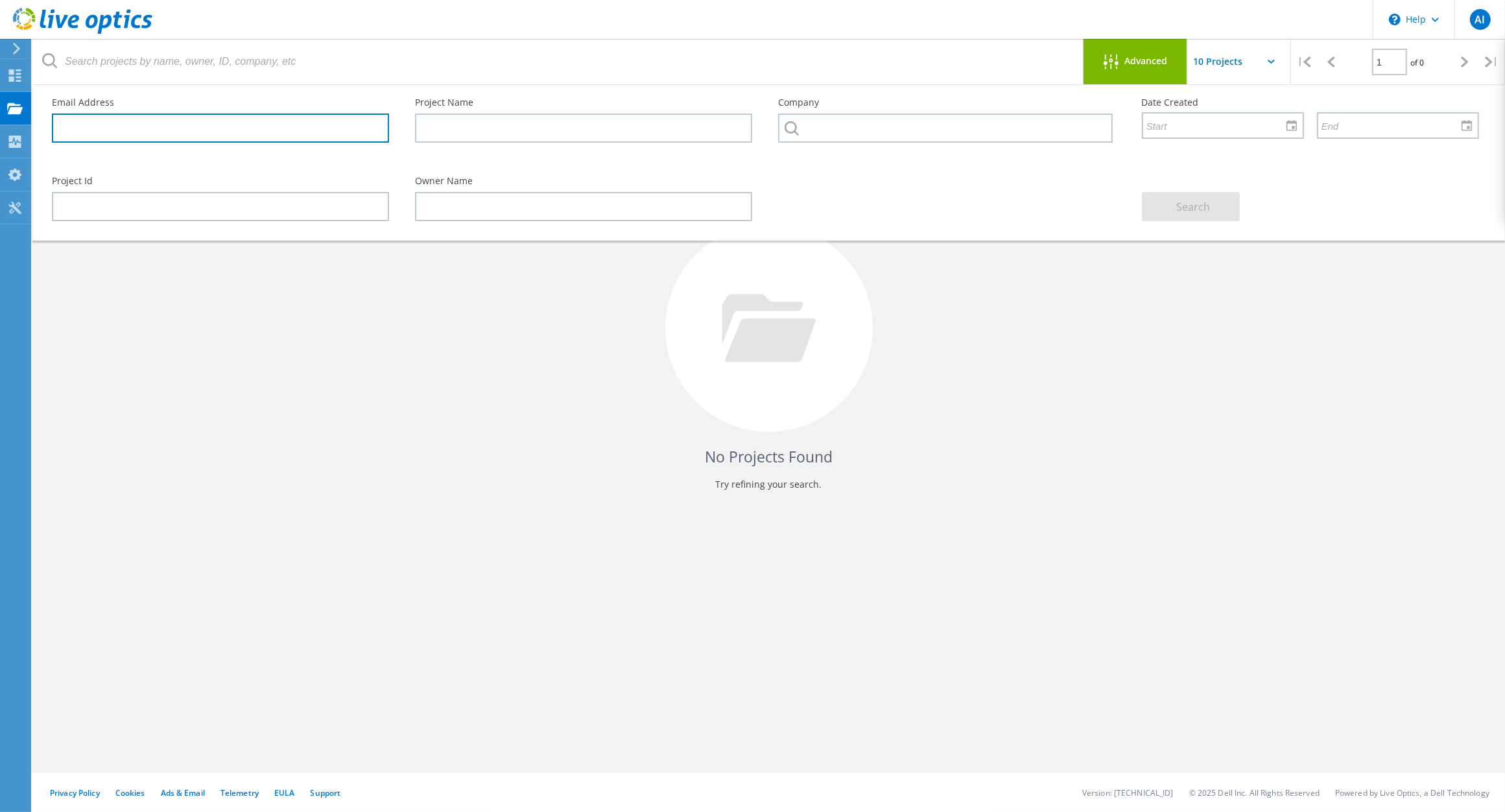
click at [218, 134] on input "text" at bounding box center [221, 128] width 337 height 29
paste input "farooq.misbah@soorty.com"
type input "farooq.misbah@soorty.com"
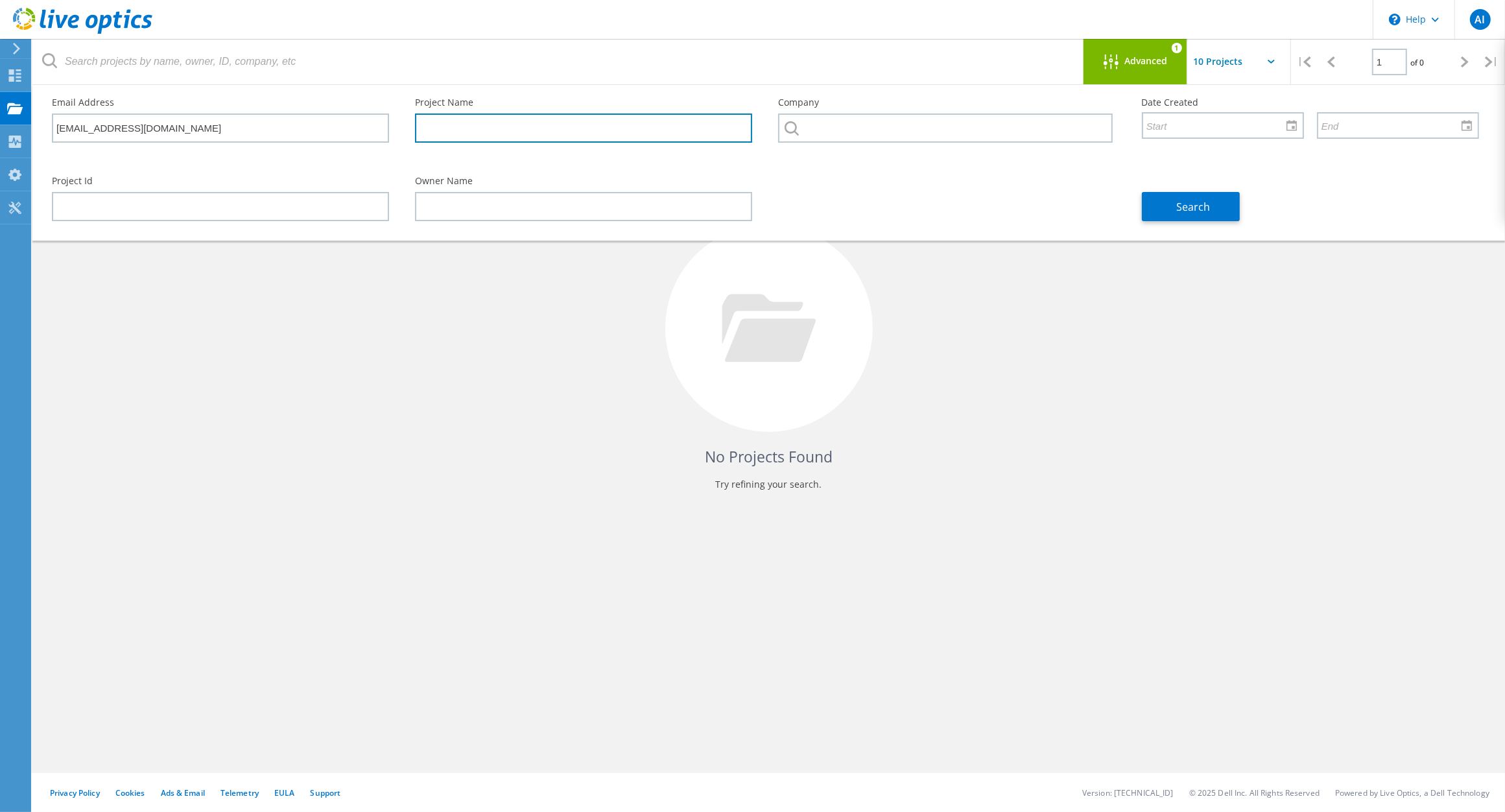
click at [453, 122] on input "text" at bounding box center [583, 128] width 337 height 29
type input "Soorty Storage Project"
click at [797, 124] on icon at bounding box center [792, 129] width 15 height 15
click at [1250, 125] on input "text" at bounding box center [1219, 126] width 150 height 25
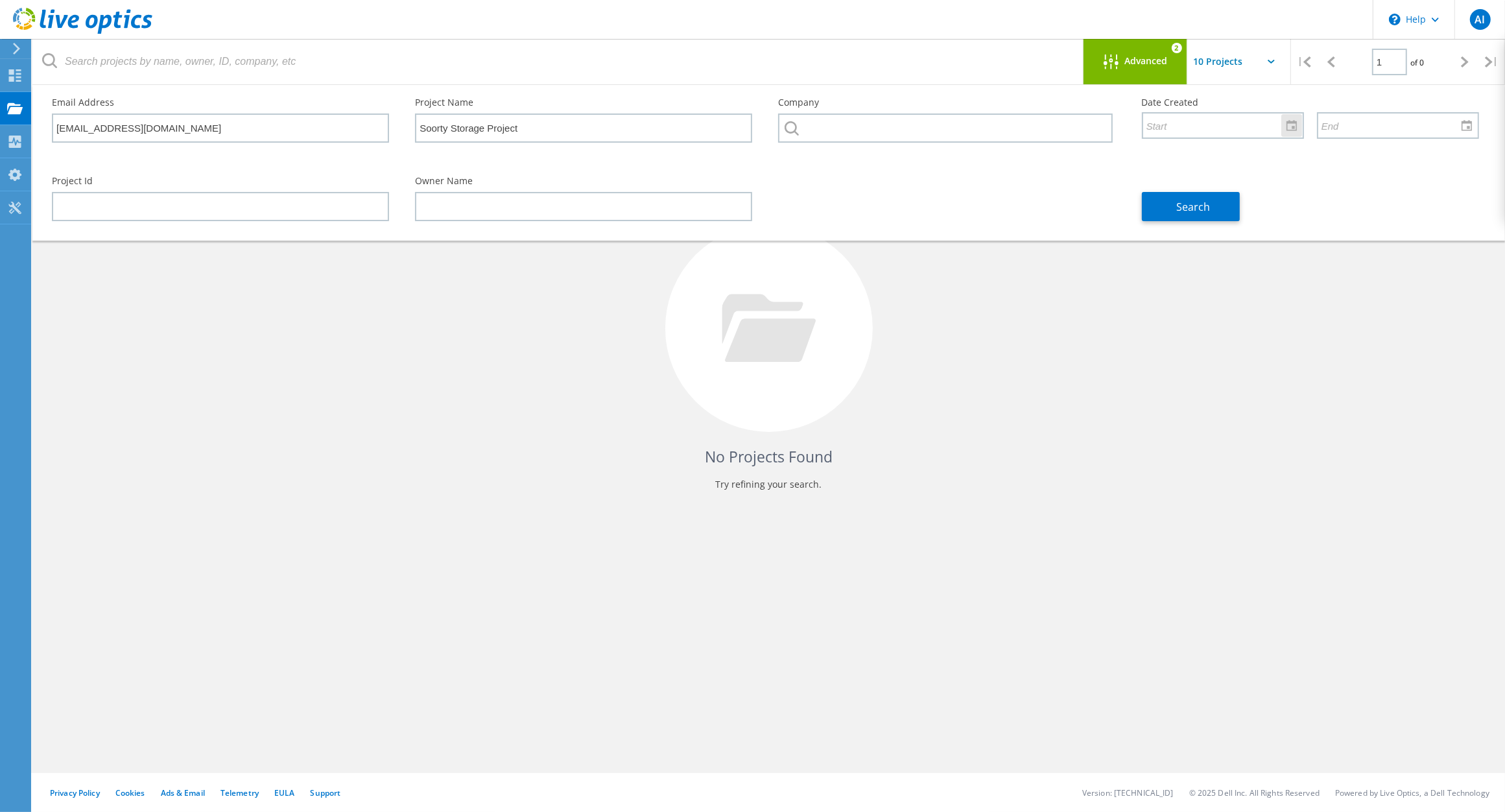
click at [1295, 127] on div at bounding box center [1292, 125] width 20 height 23
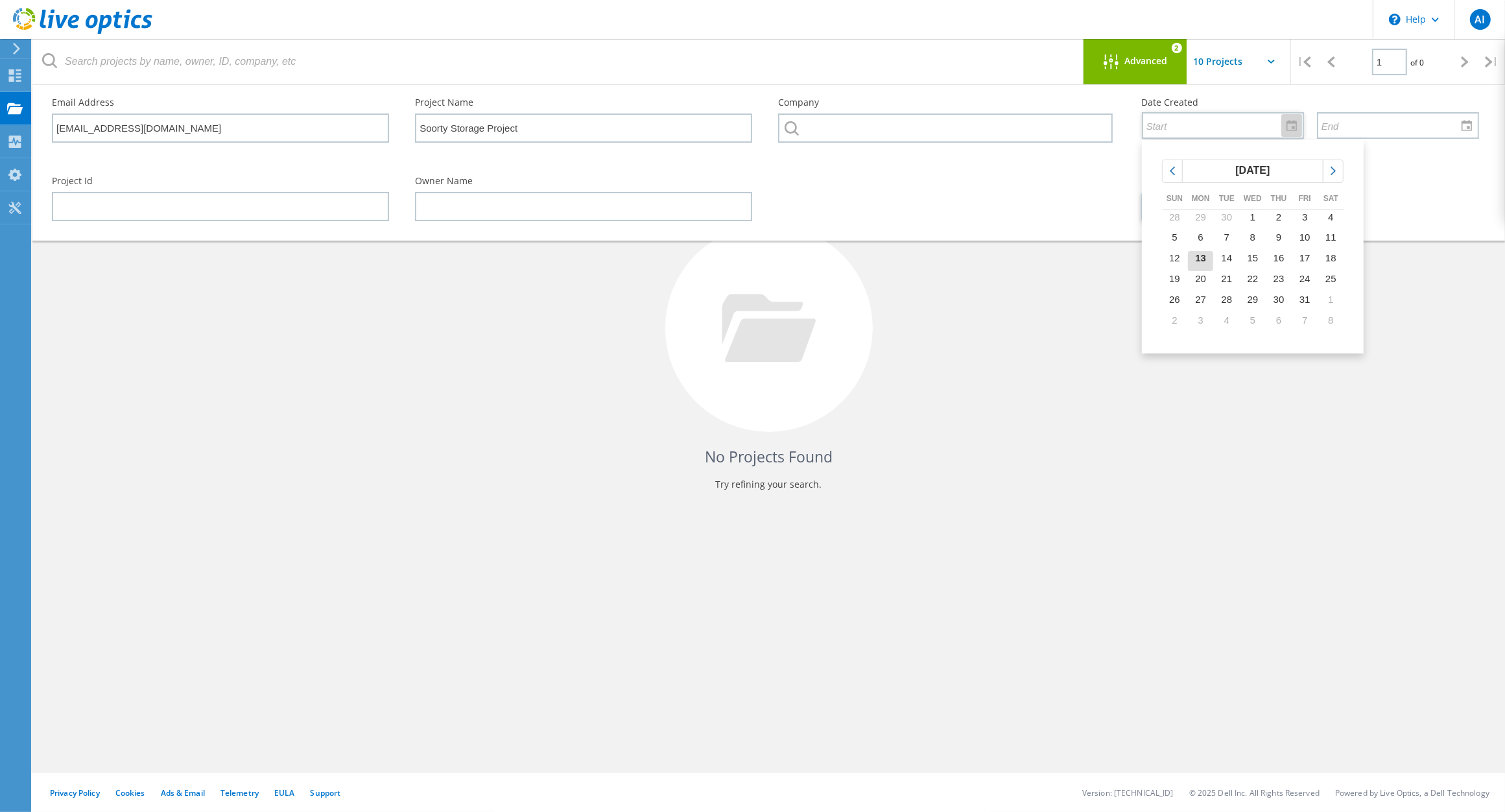
click at [1204, 260] on span "13" at bounding box center [1200, 257] width 11 height 11
type input "10/13/2025"
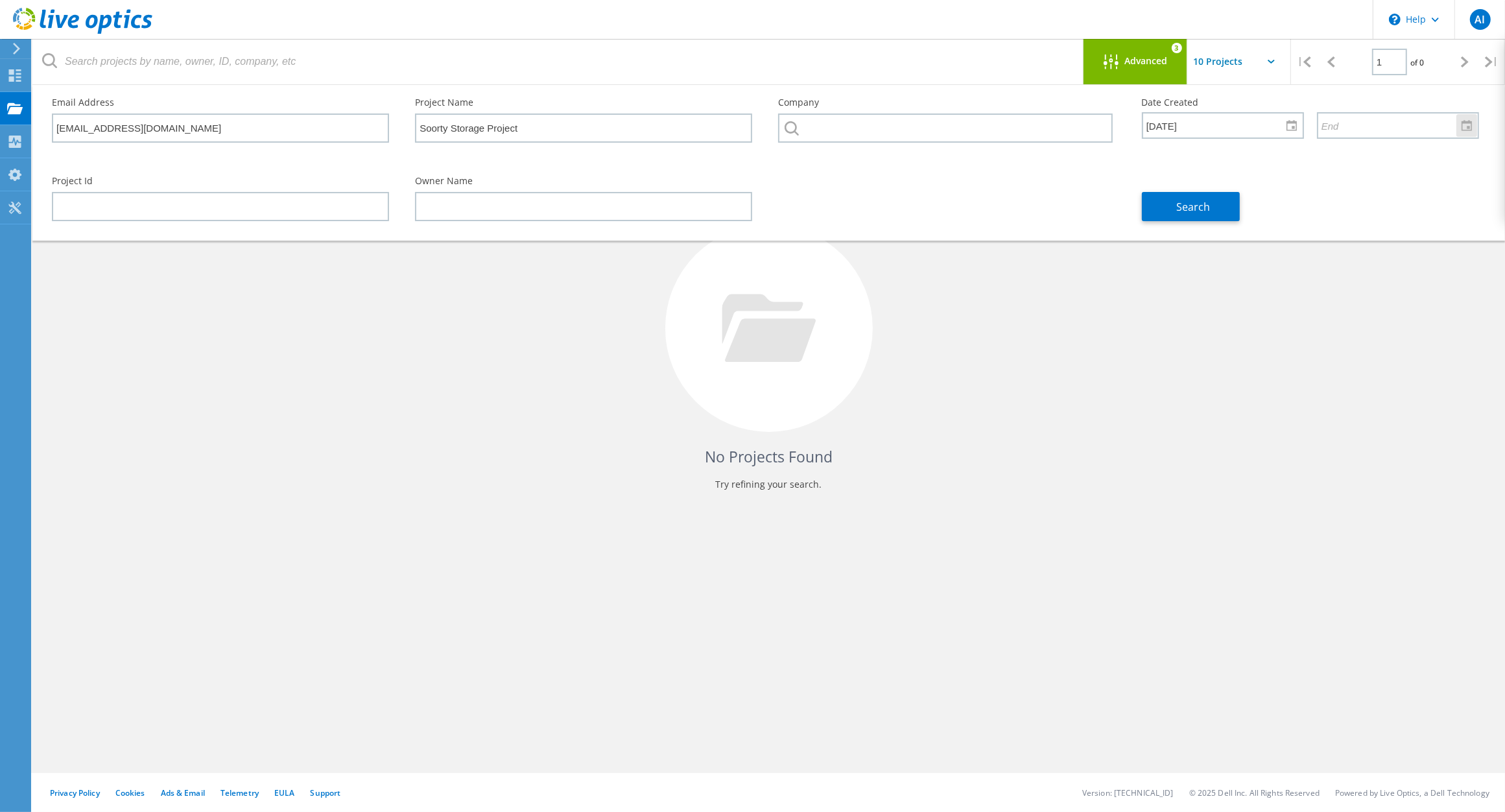
click at [1466, 124] on div at bounding box center [1467, 125] width 20 height 23
click at [1423, 256] on span "17" at bounding box center [1420, 257] width 11 height 11
type input "10/17/2025"
click at [429, 205] on input "text" at bounding box center [583, 207] width 337 height 29
click at [167, 203] on input "text" at bounding box center [221, 207] width 337 height 29
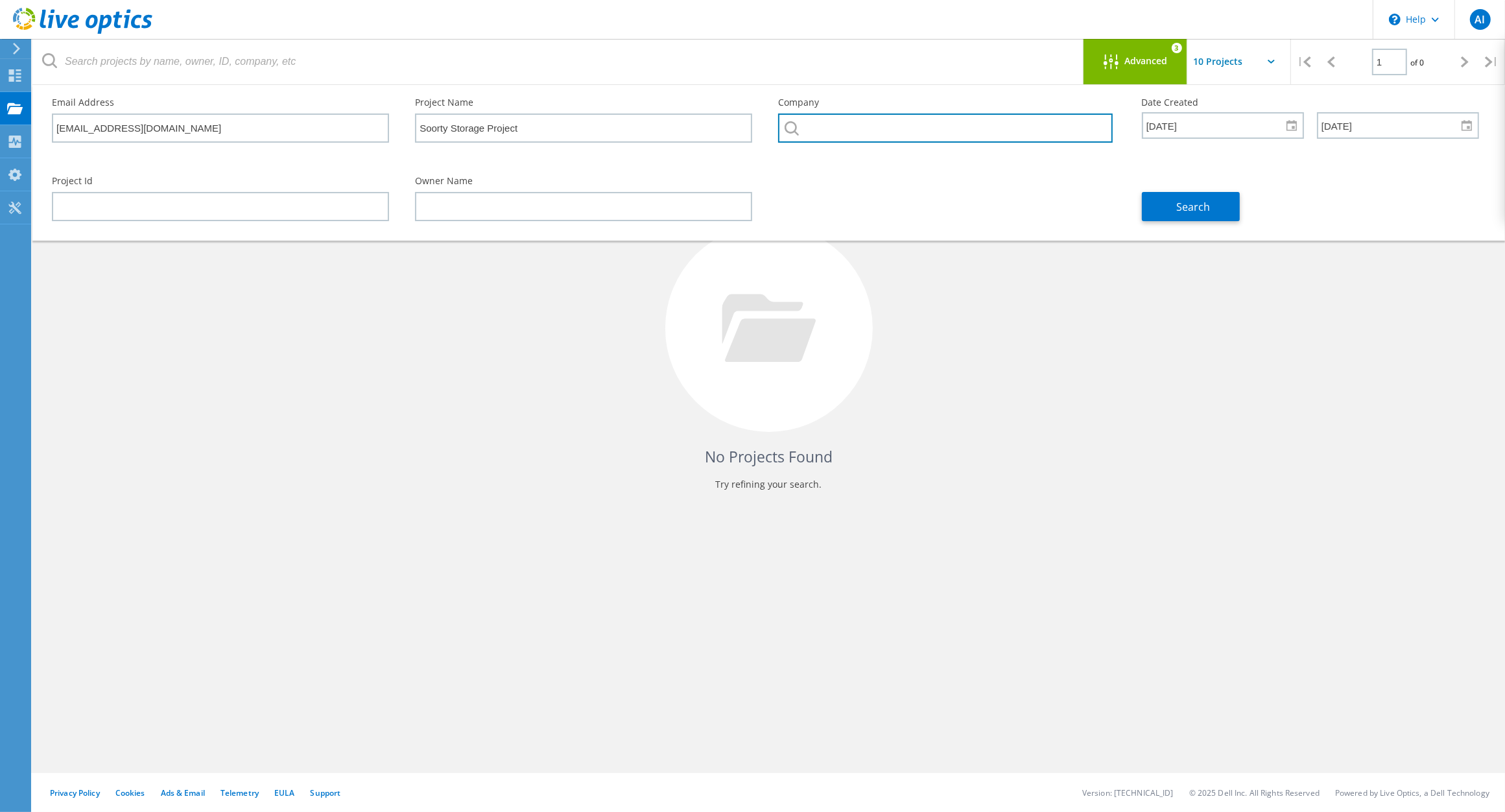
click at [825, 125] on input "text" at bounding box center [945, 128] width 334 height 29
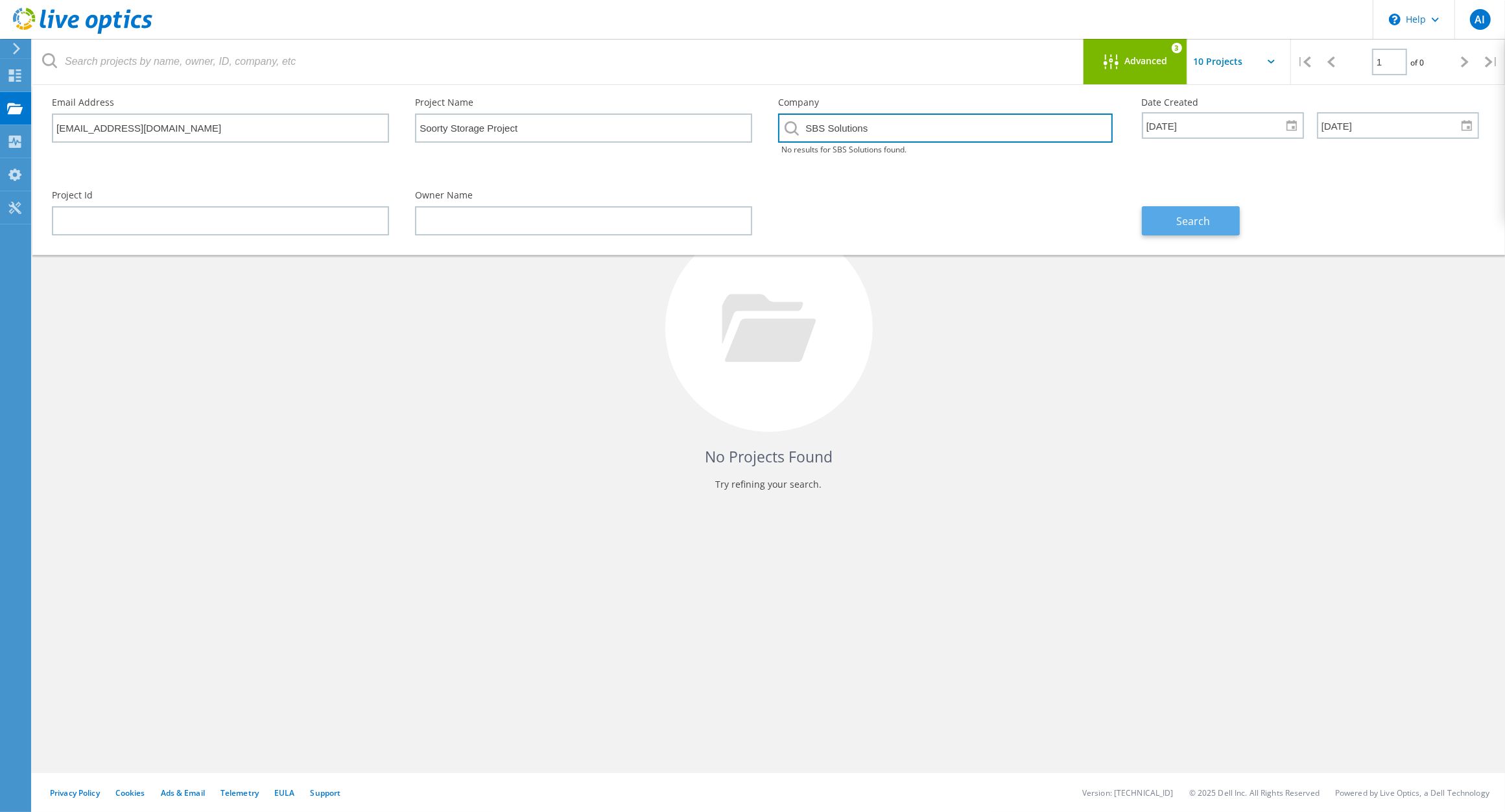
type input "SBS Solutions"
click at [1169, 215] on button "Search" at bounding box center [1191, 221] width 98 height 29
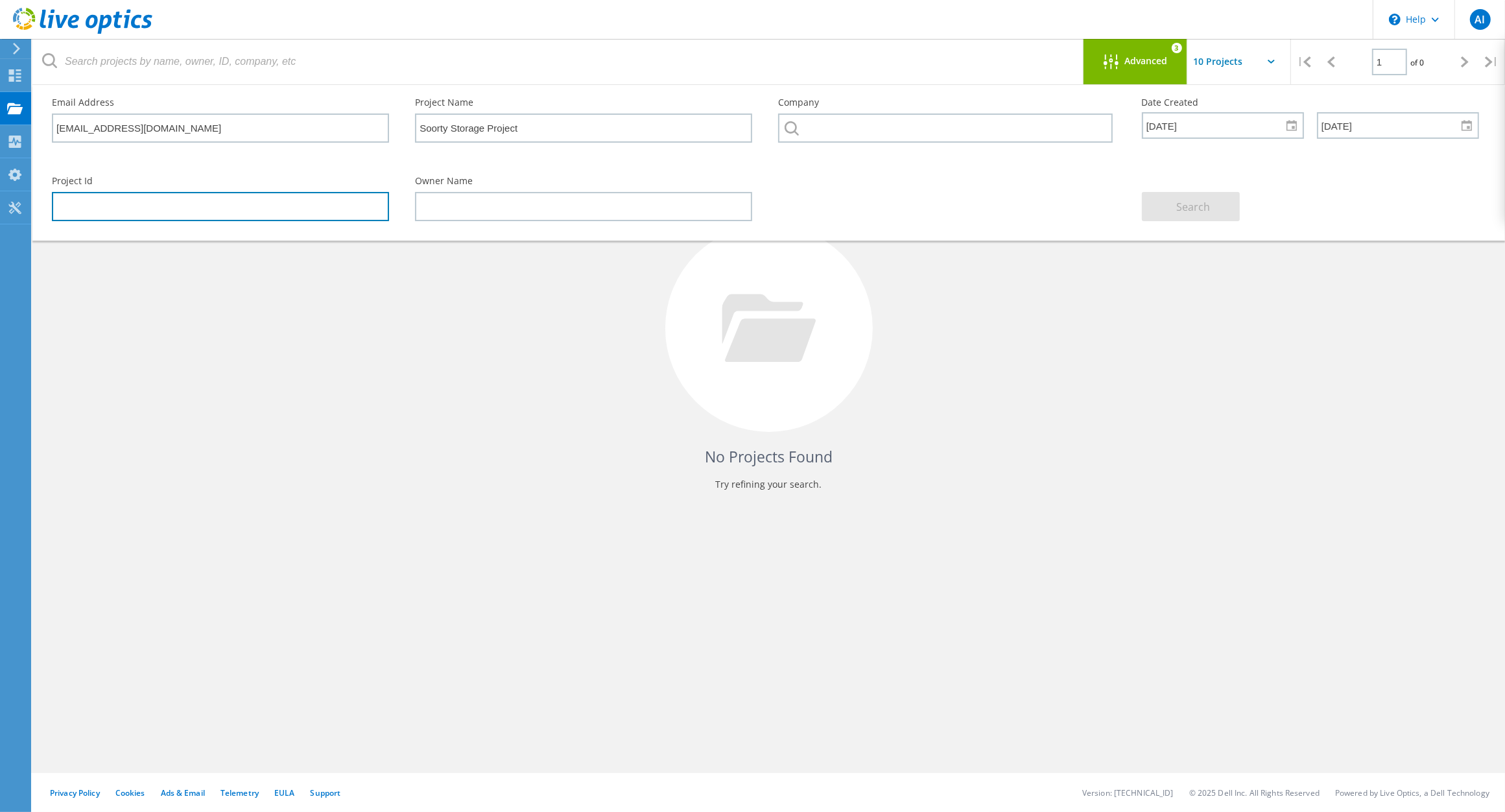
click at [234, 206] on input "text" at bounding box center [221, 207] width 337 height 29
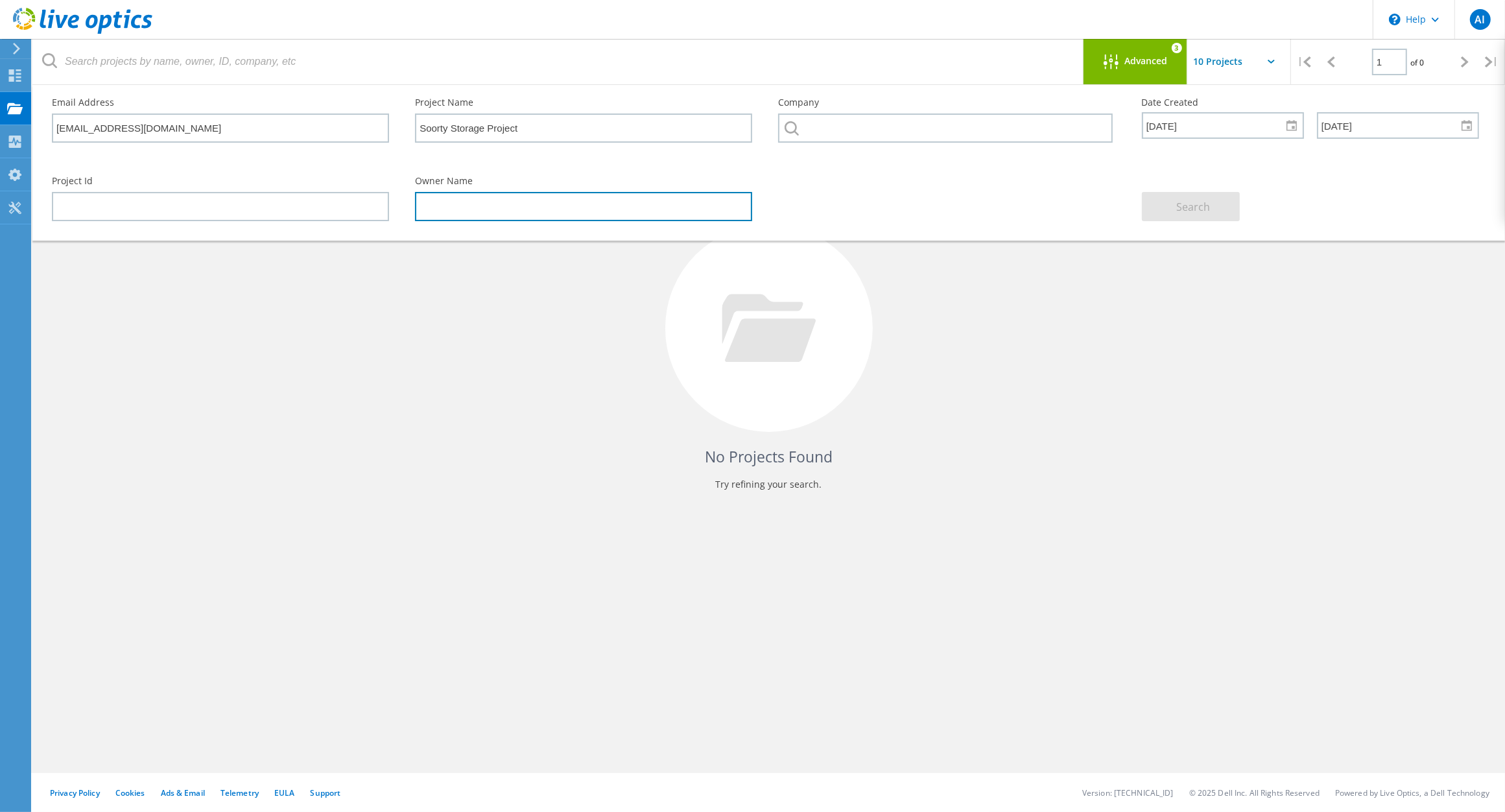
click at [483, 199] on input "text" at bounding box center [583, 207] width 337 height 29
click at [1127, 56] on span "Advanced" at bounding box center [1146, 61] width 43 height 9
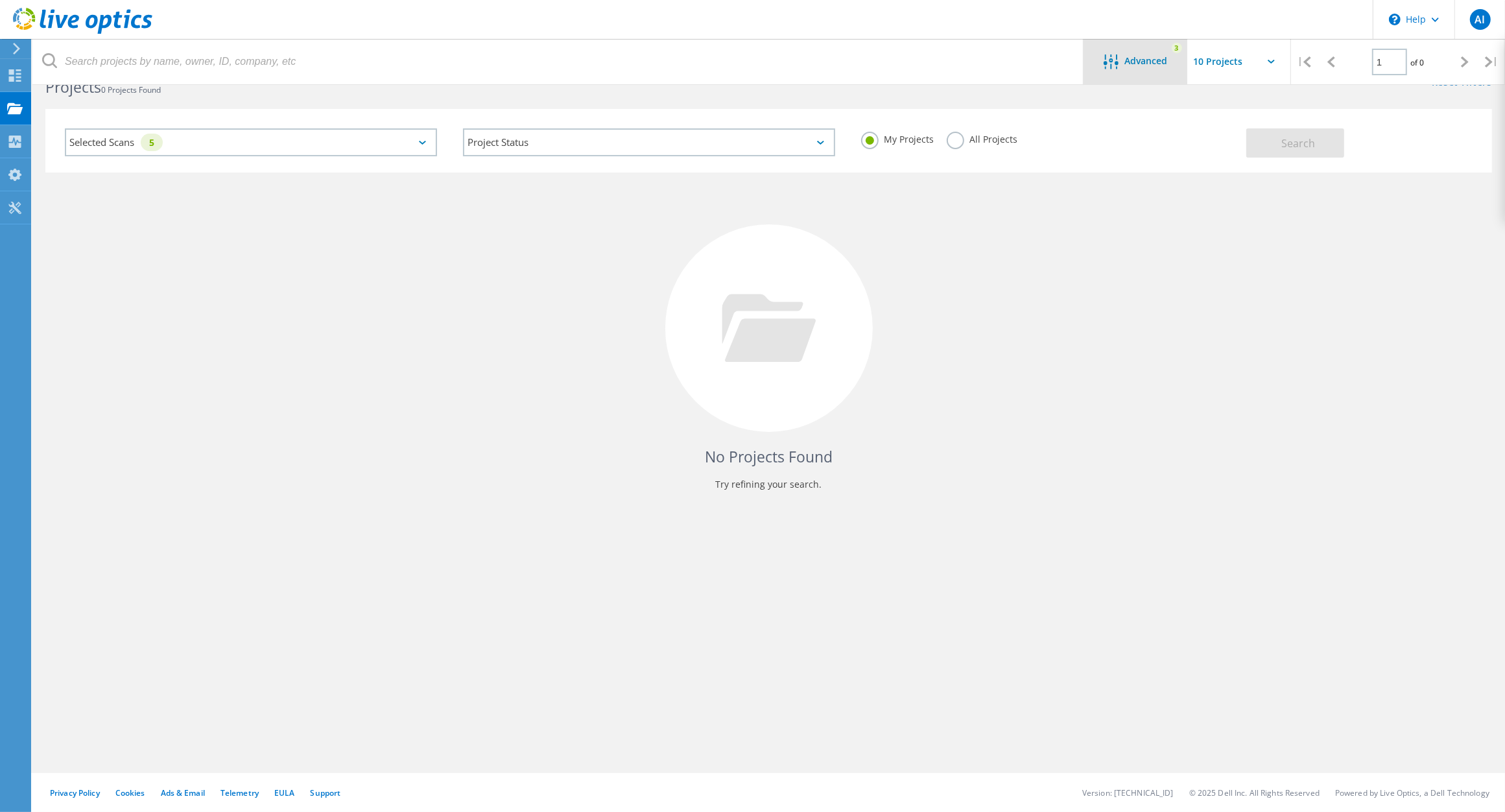
click at [1127, 56] on span "Advanced" at bounding box center [1146, 61] width 43 height 9
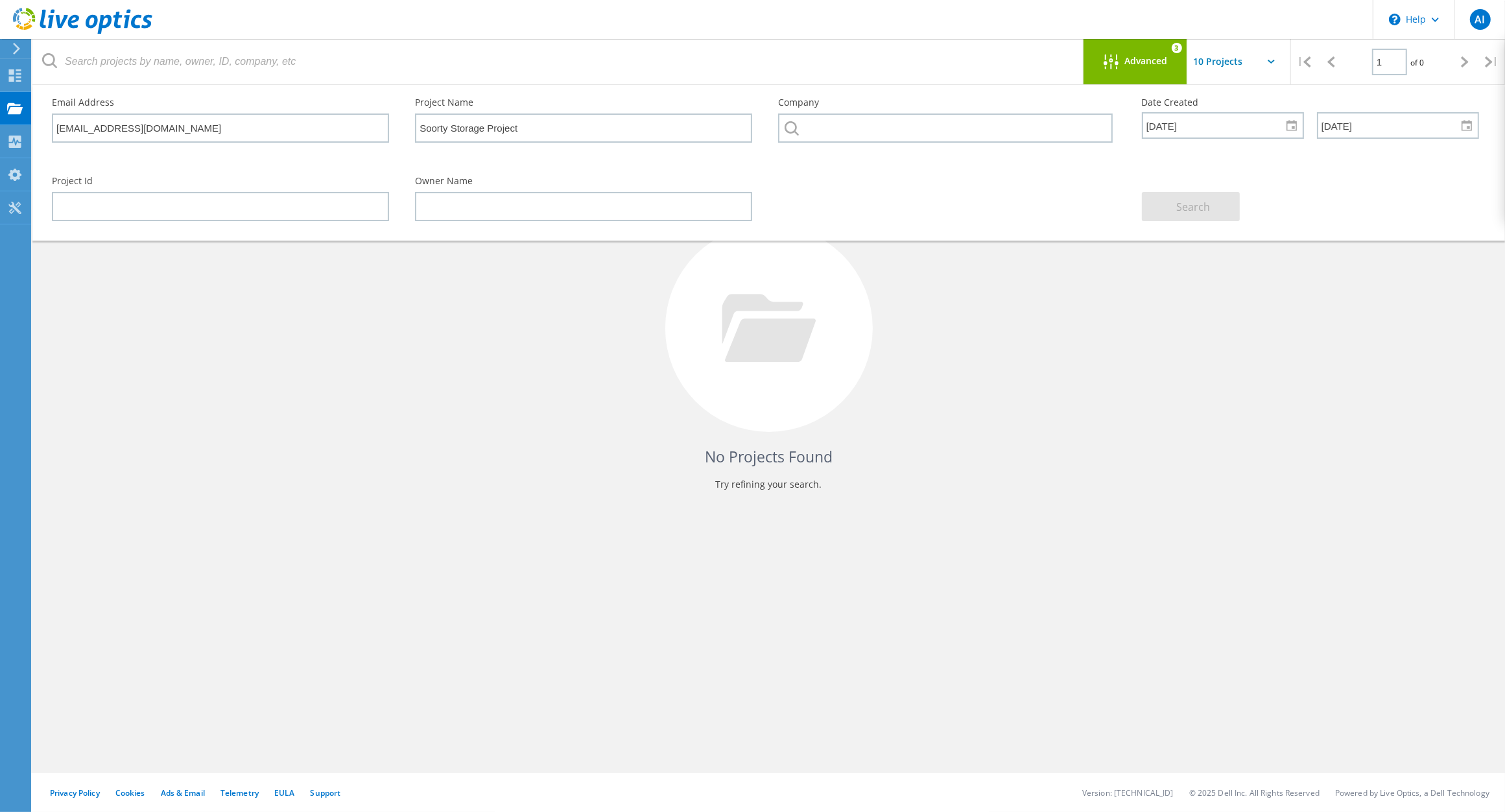
click at [1271, 61] on icon at bounding box center [1271, 61] width 7 height 4
click at [1268, 61] on icon at bounding box center [1271, 61] width 7 height 4
click at [1252, 60] on input "text" at bounding box center [1252, 61] width 130 height 45
click at [1463, 63] on icon at bounding box center [1465, 61] width 8 height 11
click at [1487, 62] on icon at bounding box center [1489, 61] width 8 height 11
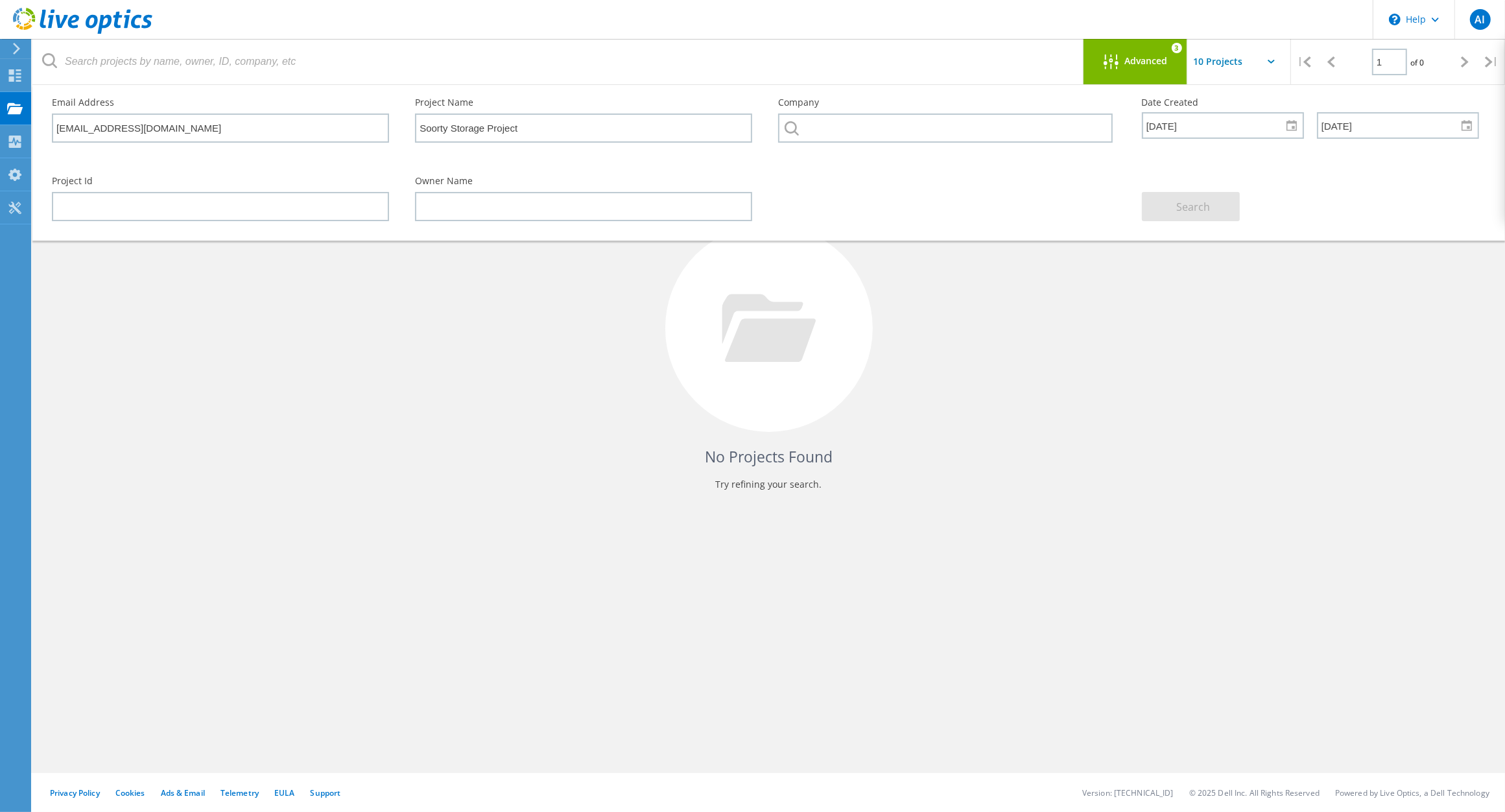
click at [1126, 56] on span "Advanced" at bounding box center [1146, 61] width 43 height 9
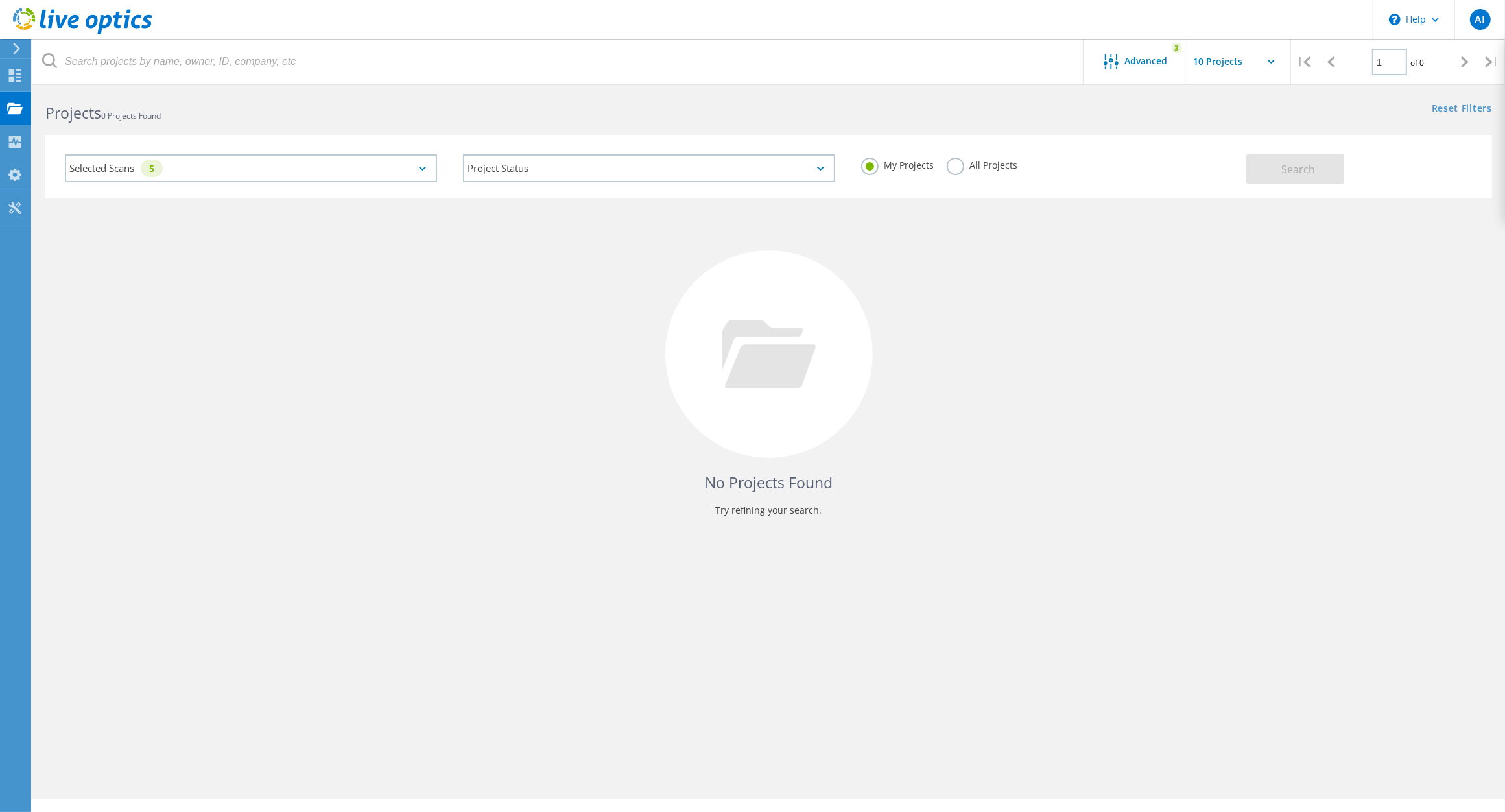
scroll to position [0, 0]
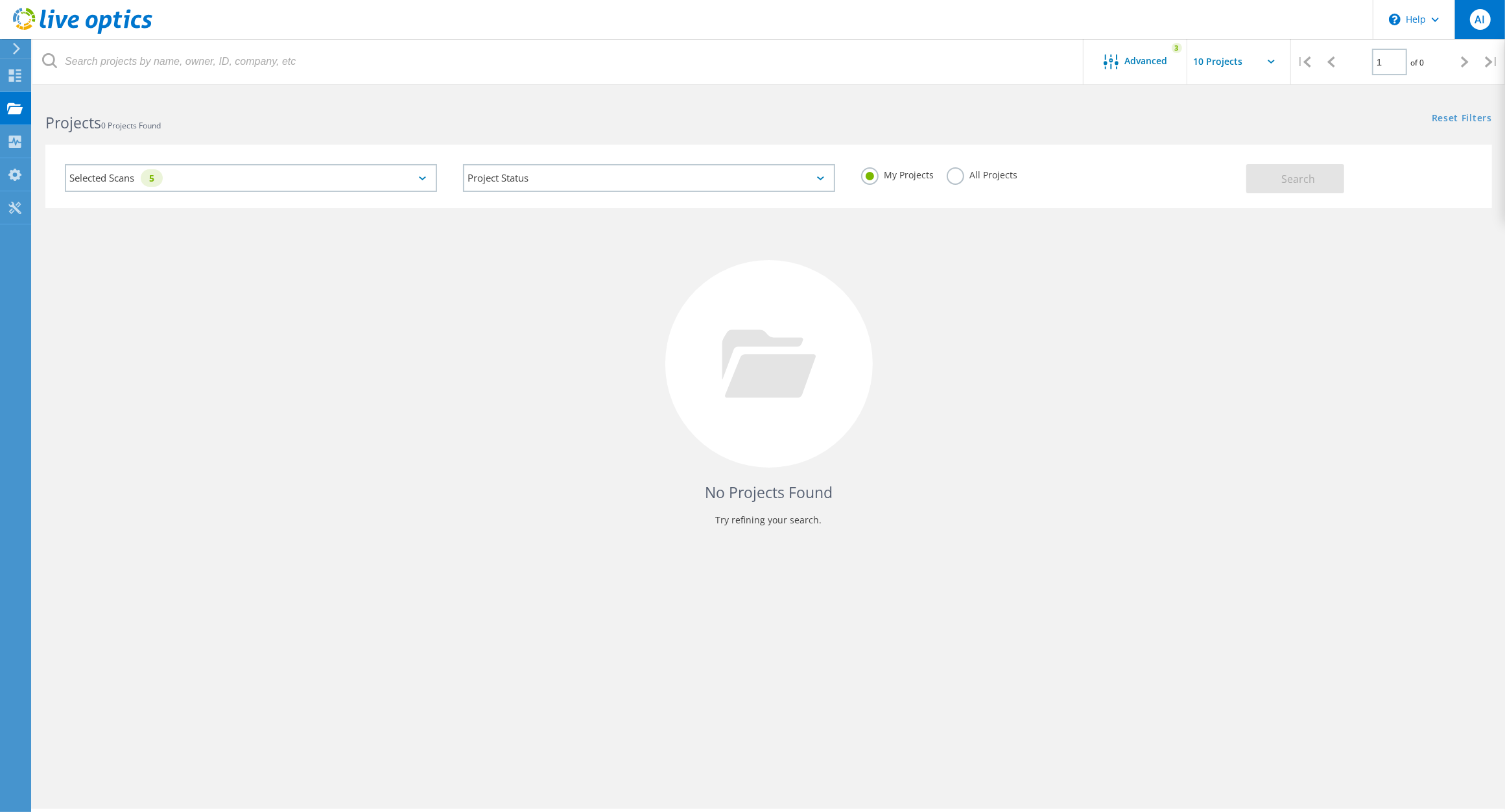
click at [1469, 31] on div "AI" at bounding box center [1479, 19] width 50 height 39
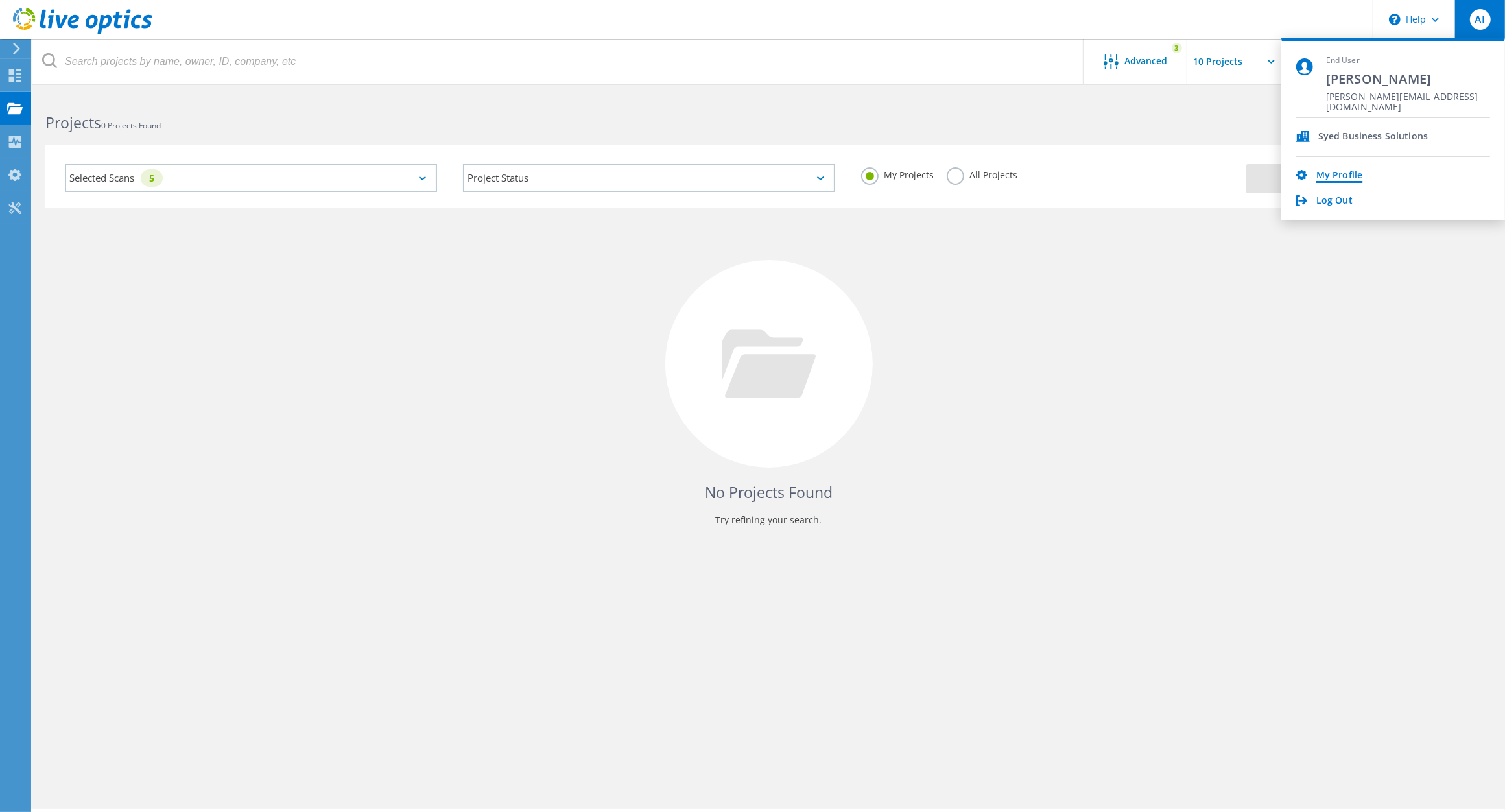
click at [1343, 172] on link "My Profile" at bounding box center [1339, 176] width 46 height 12
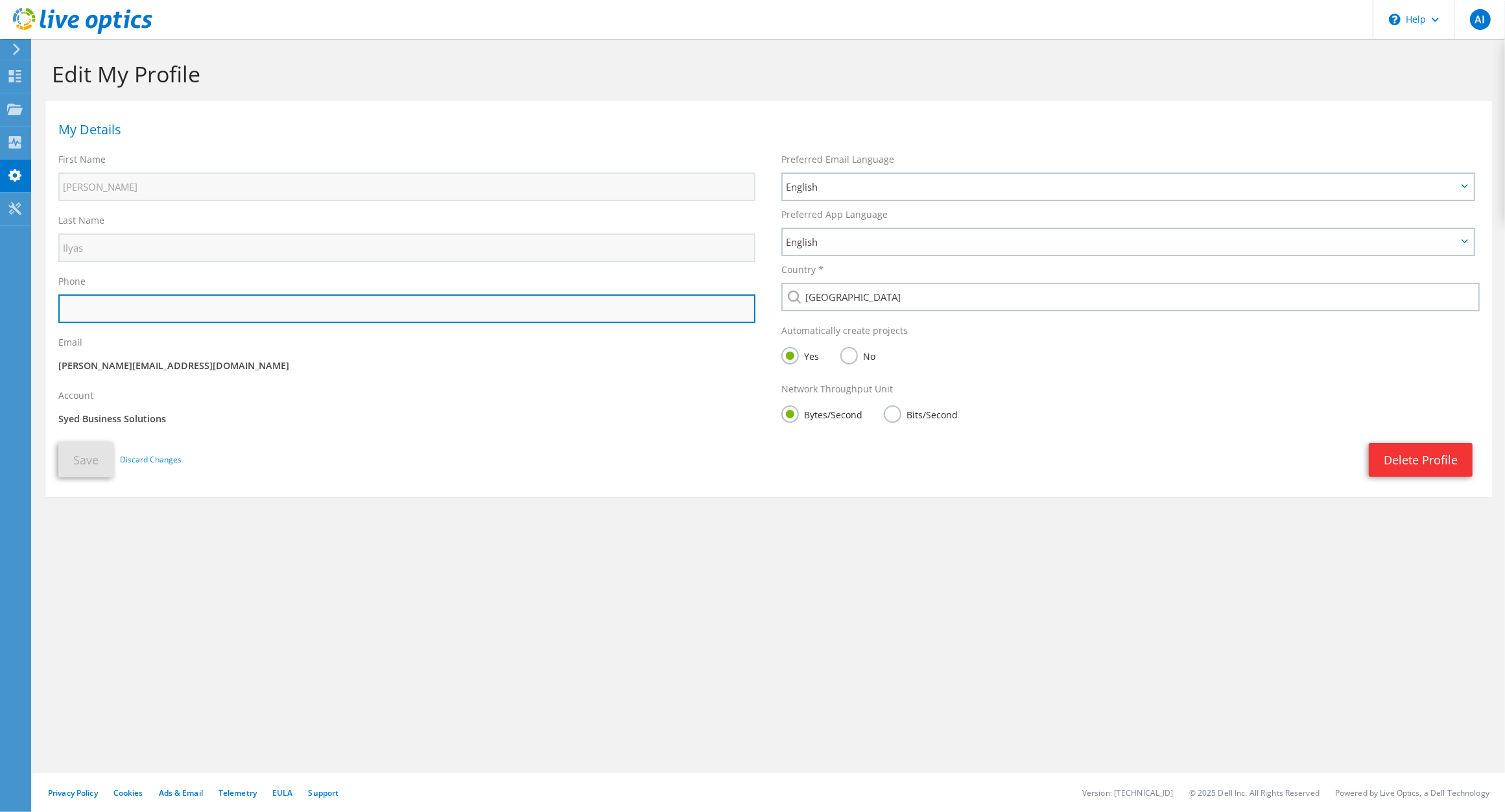
click at [120, 307] on input "text" at bounding box center [407, 308] width 697 height 28
click at [69, 307] on input "03008289442" at bounding box center [407, 308] width 697 height 28
type input "923008289442"
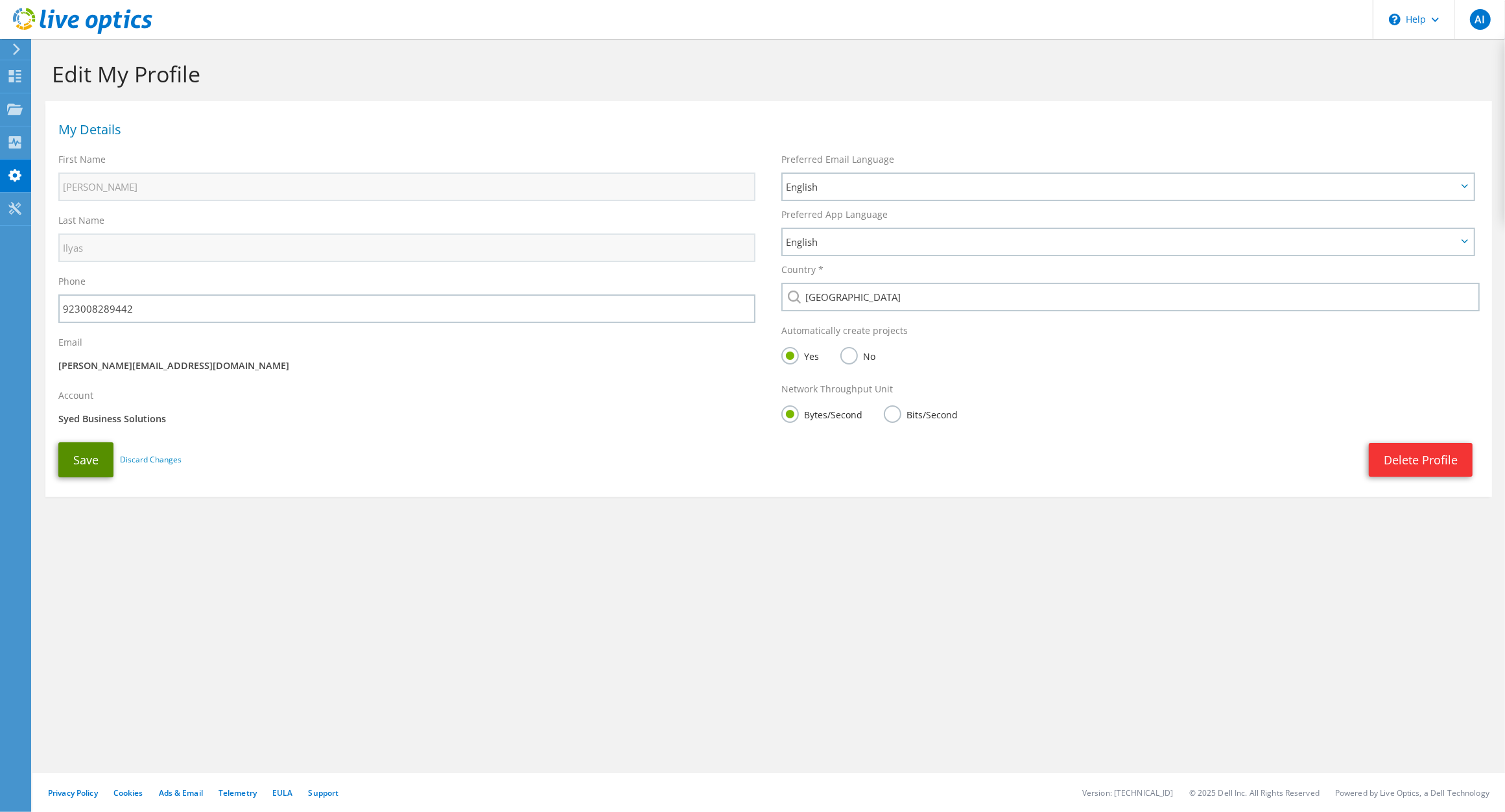
click at [83, 466] on button "Save" at bounding box center [85, 460] width 55 height 35
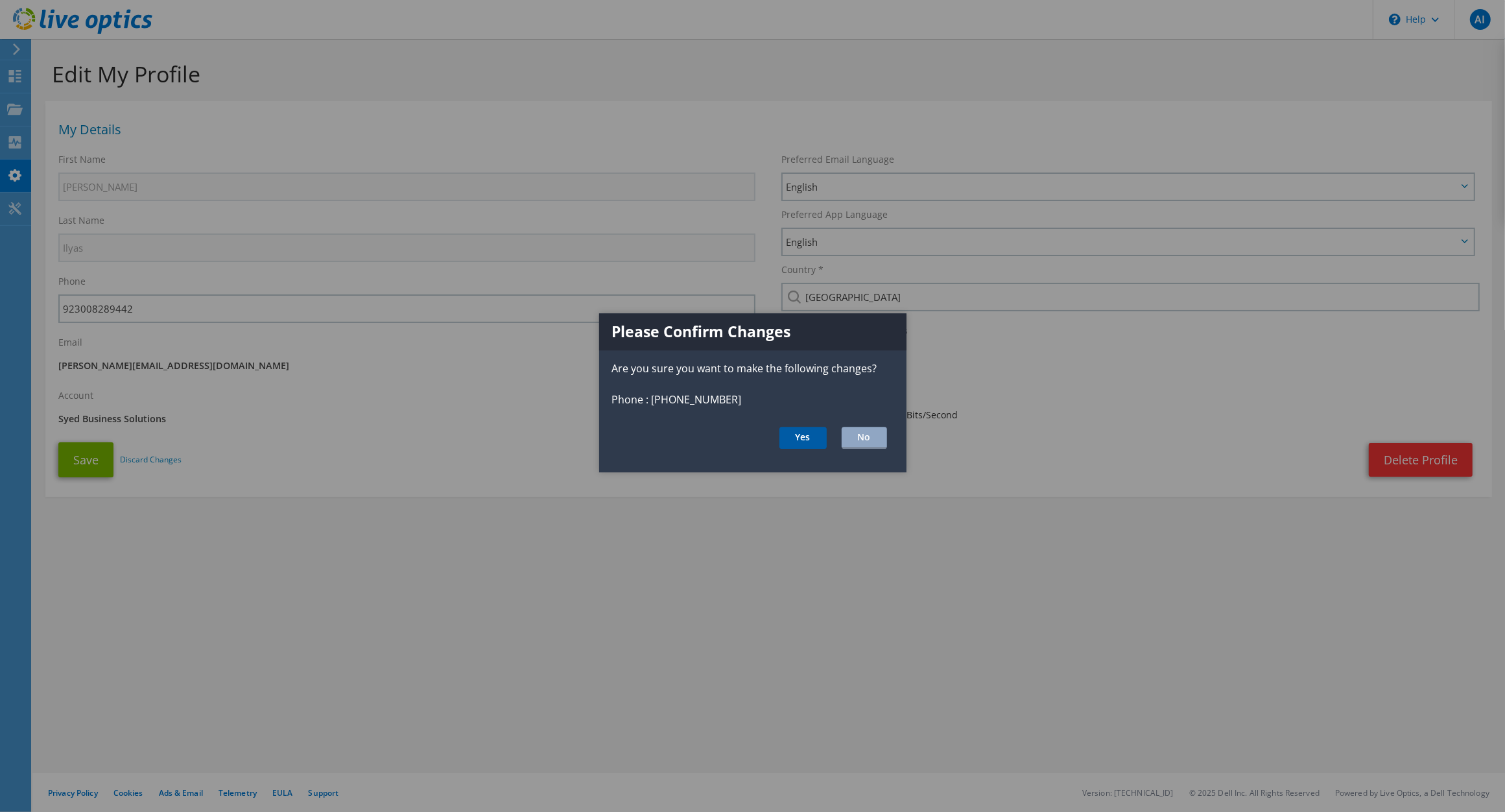
click at [811, 436] on button "Yes" at bounding box center [803, 437] width 47 height 22
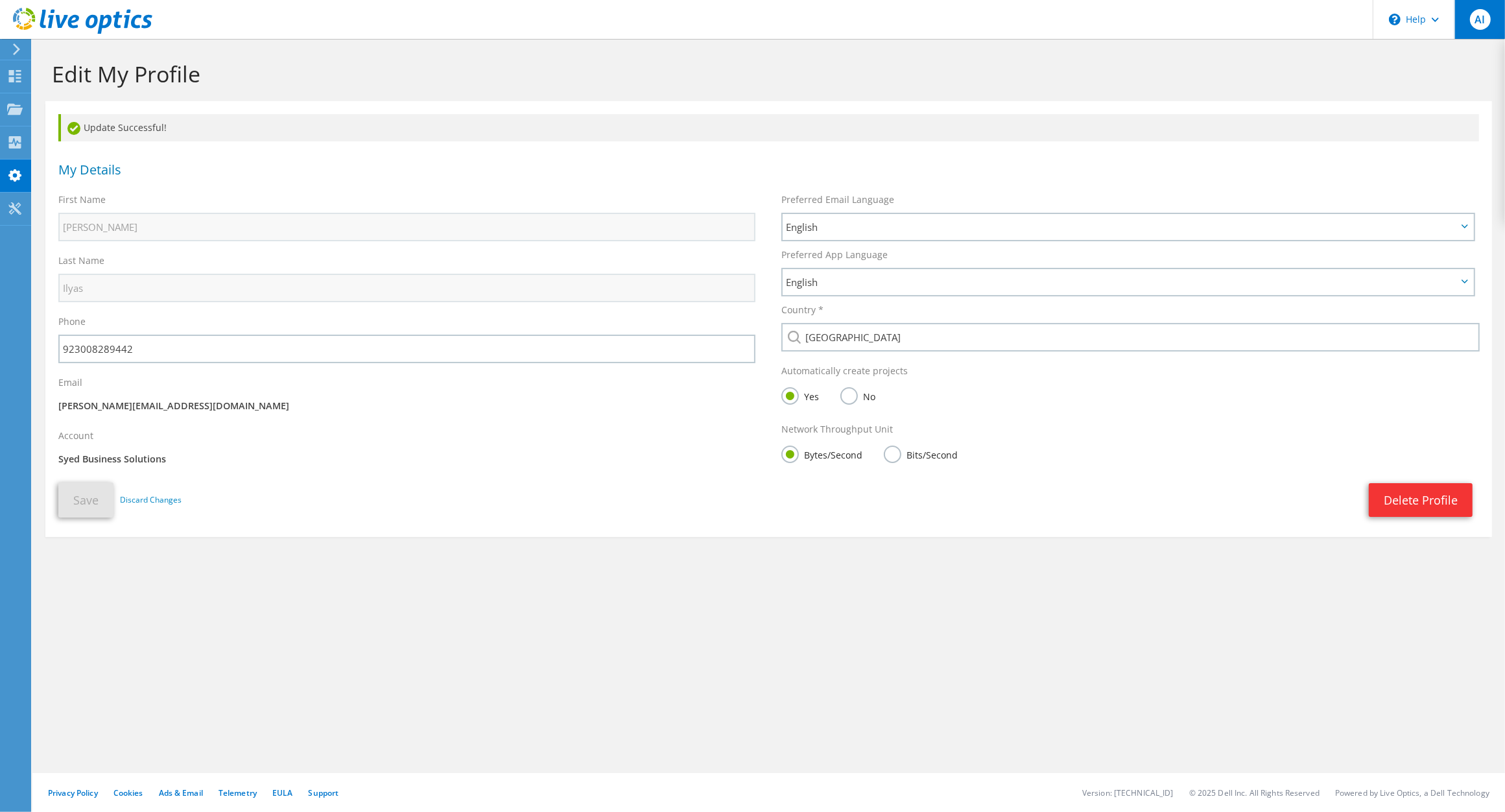
click at [1473, 27] on span "AI" at bounding box center [1480, 19] width 20 height 20
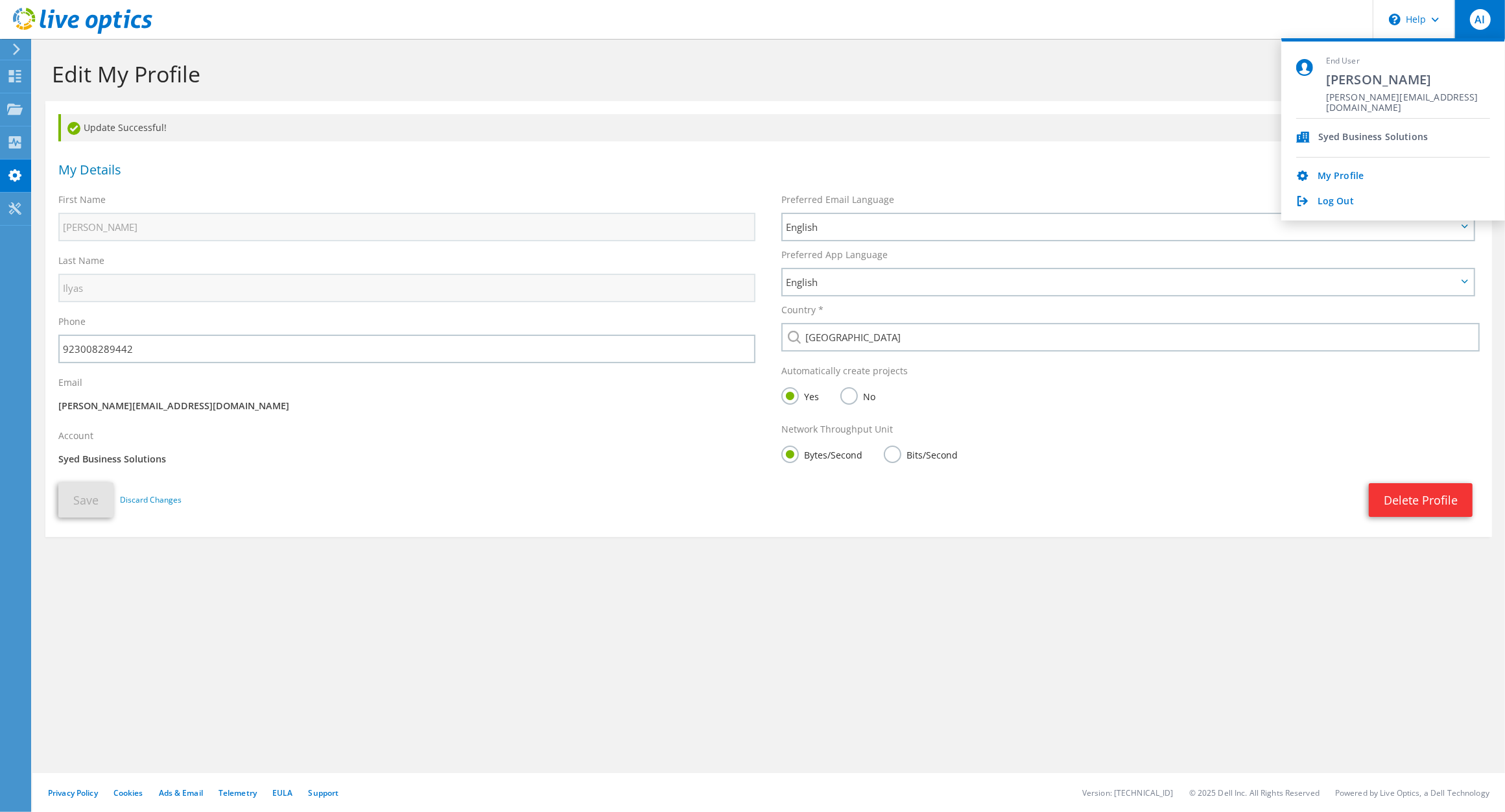
click at [1320, 135] on div "Syed Business Solutions" at bounding box center [1373, 137] width 110 height 12
click at [10, 46] on div at bounding box center [15, 49] width 15 height 12
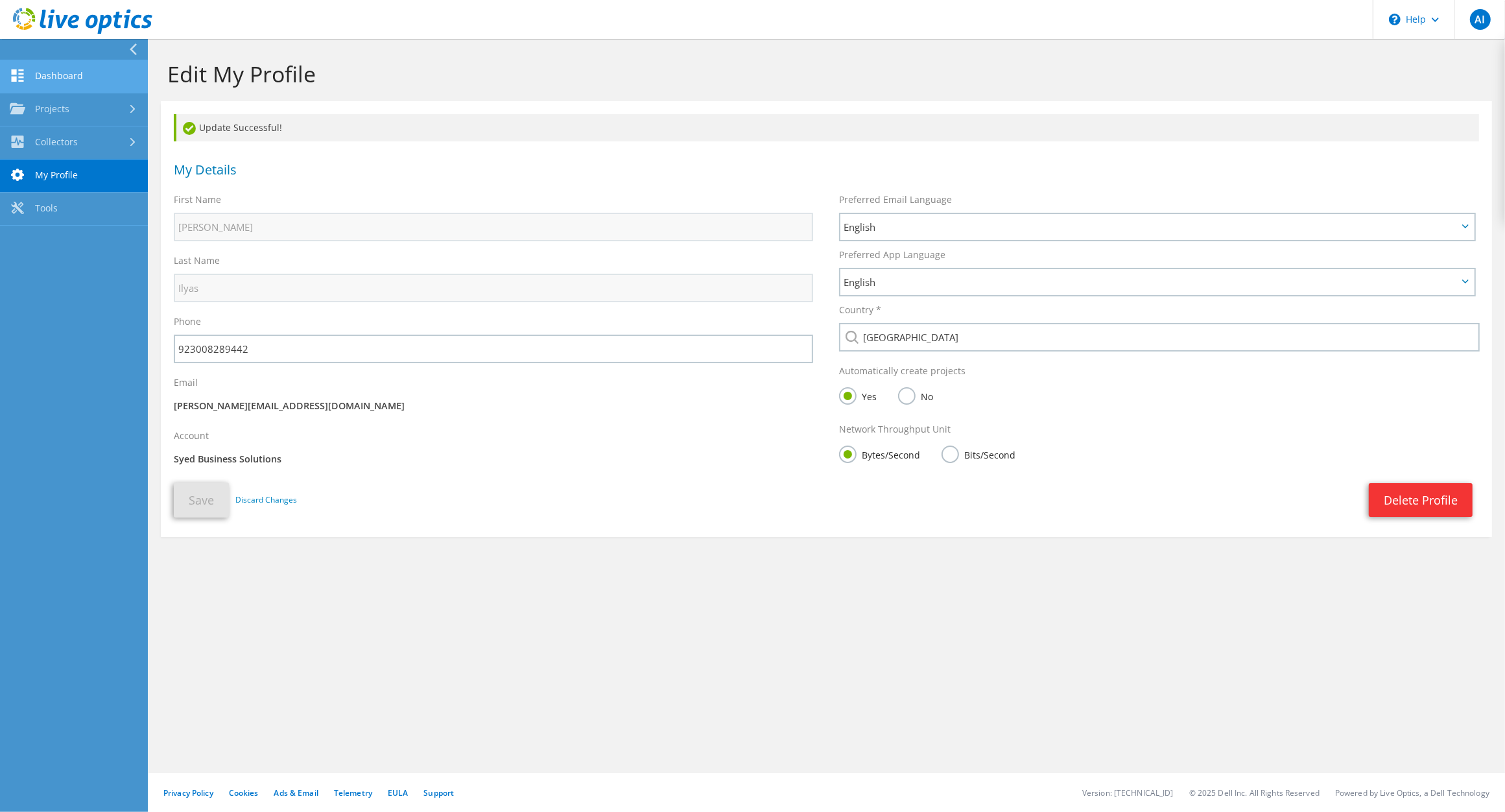
click at [70, 73] on link "Dashboard" at bounding box center [74, 77] width 148 height 33
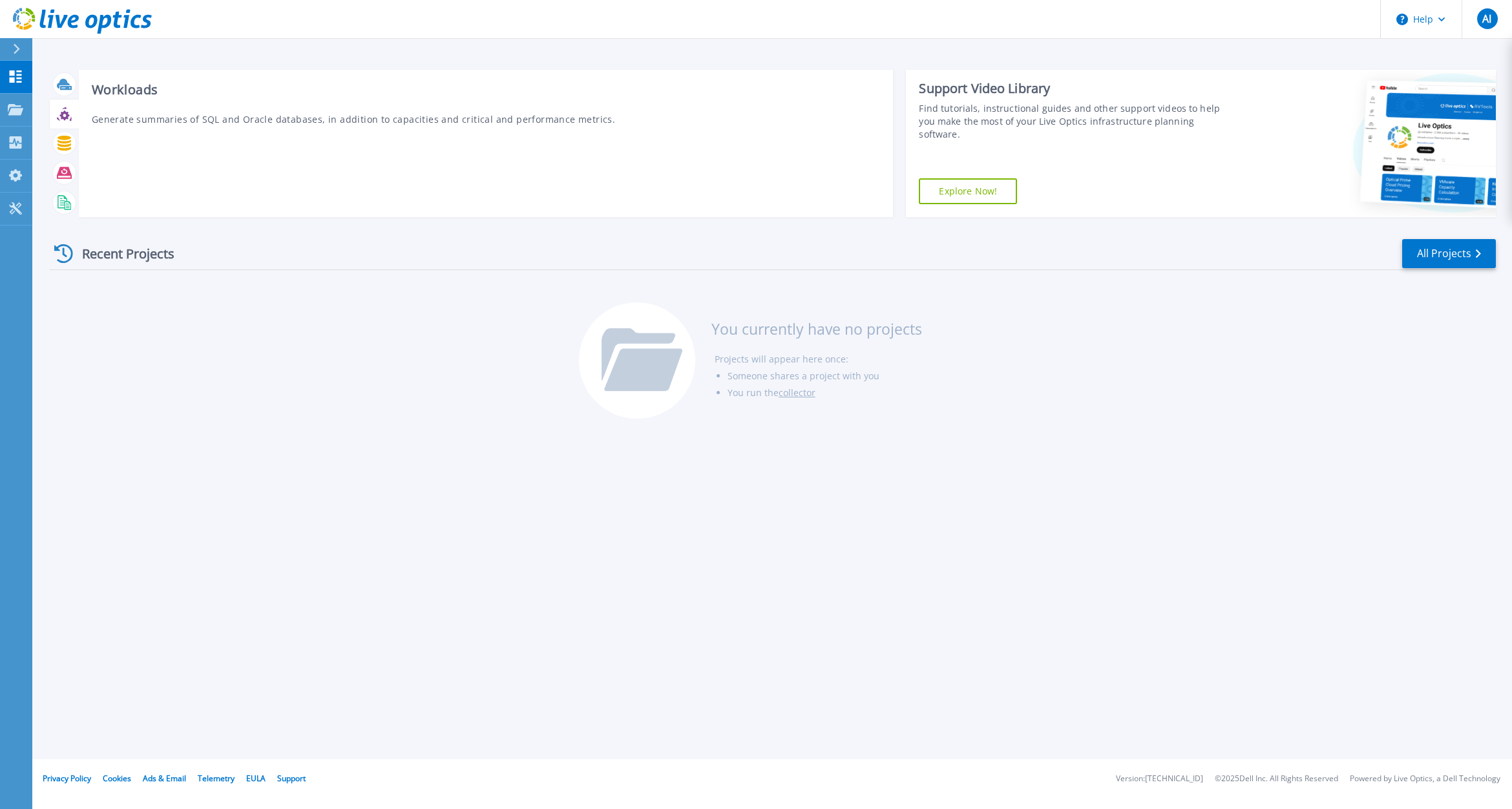
click at [111, 89] on h3 "Workloads" at bounding box center [486, 90] width 789 height 15
click at [61, 113] on icon at bounding box center [64, 115] width 9 height 9
click at [151, 85] on h3 "Workloads" at bounding box center [486, 90] width 789 height 15
click at [60, 140] on icon at bounding box center [64, 143] width 15 height 15
click at [61, 163] on div at bounding box center [64, 172] width 23 height 23
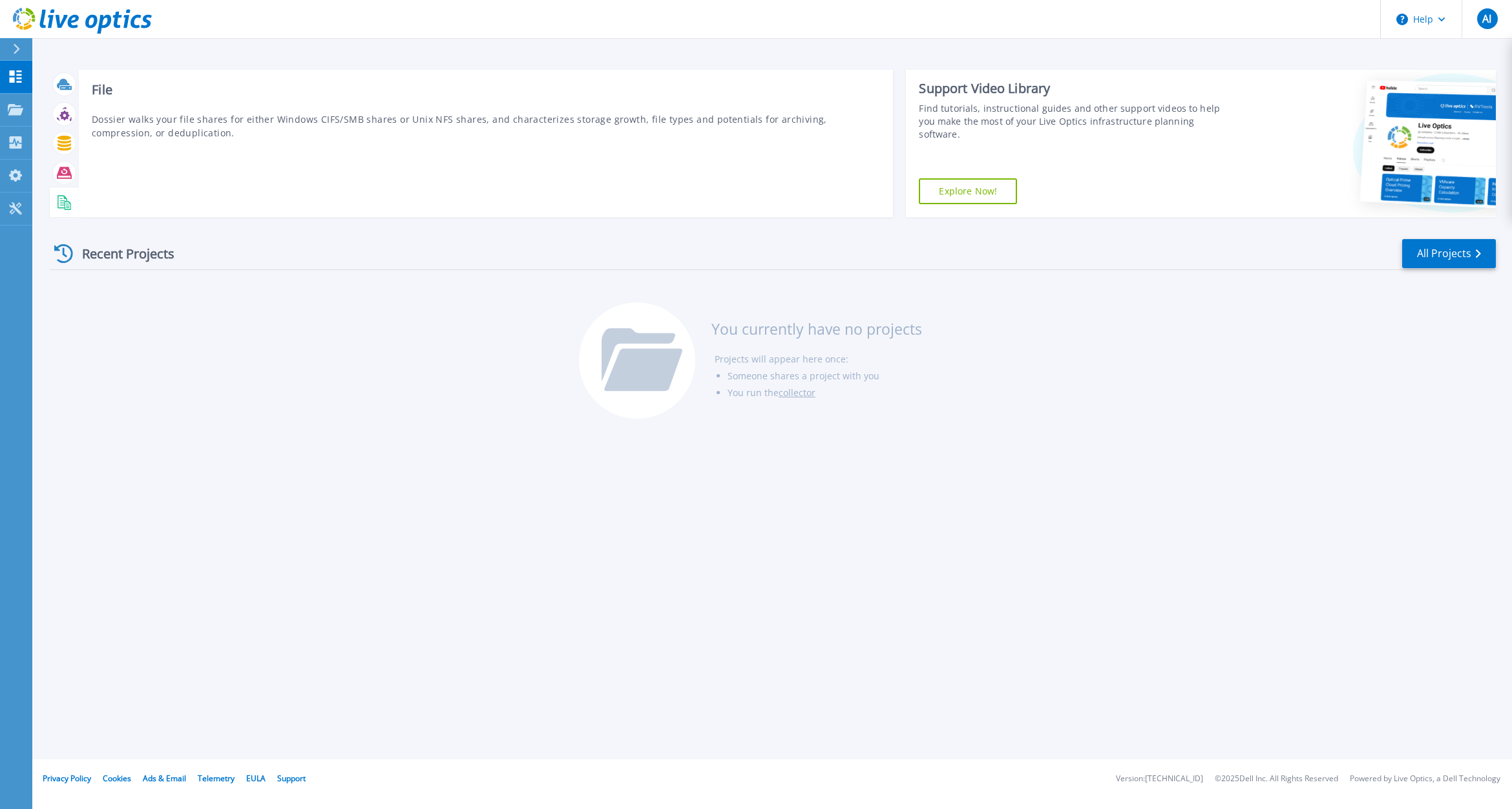
click at [62, 204] on icon at bounding box center [64, 202] width 15 height 15
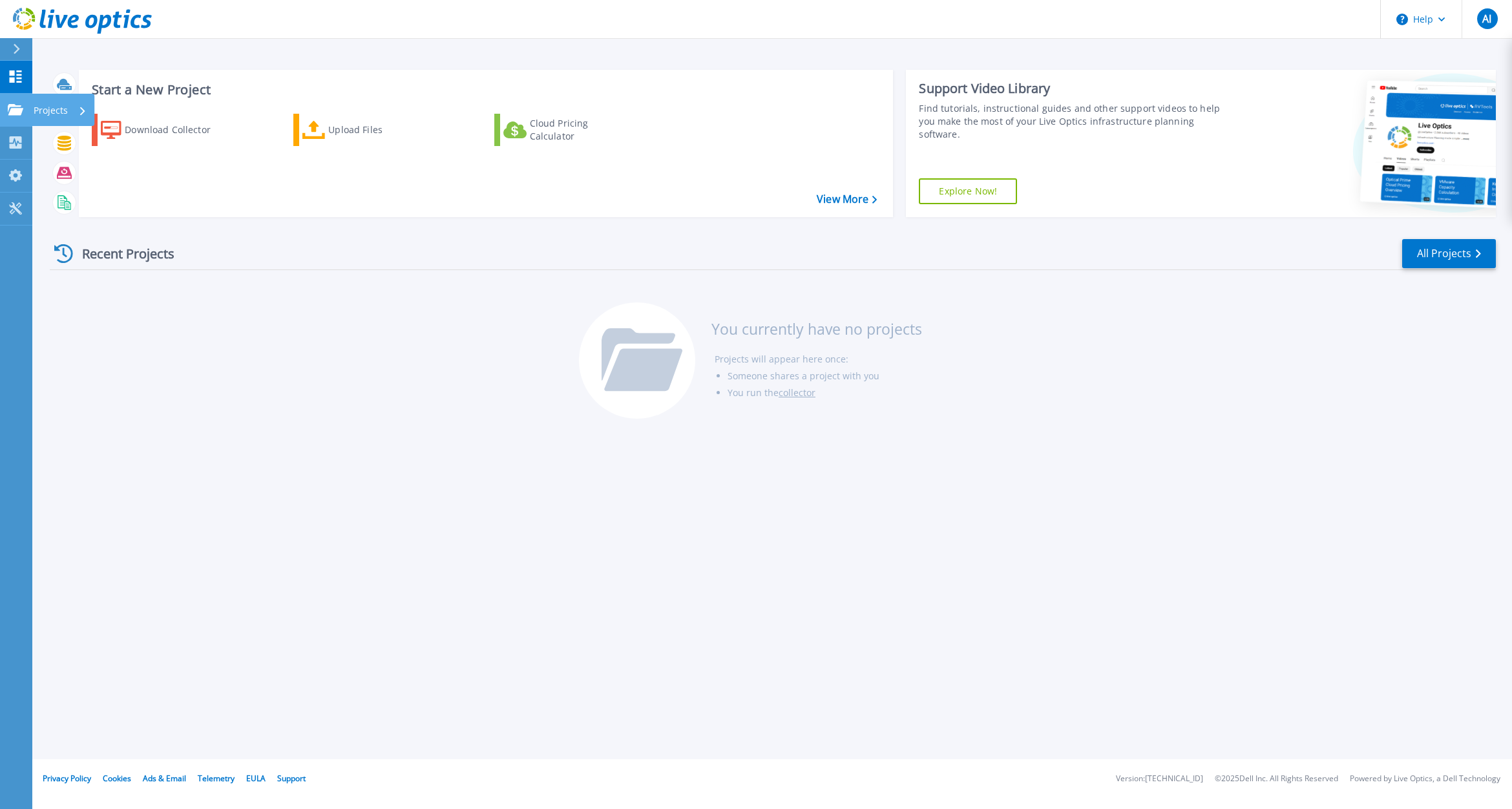
click at [40, 105] on p "Projects" at bounding box center [50, 111] width 34 height 33
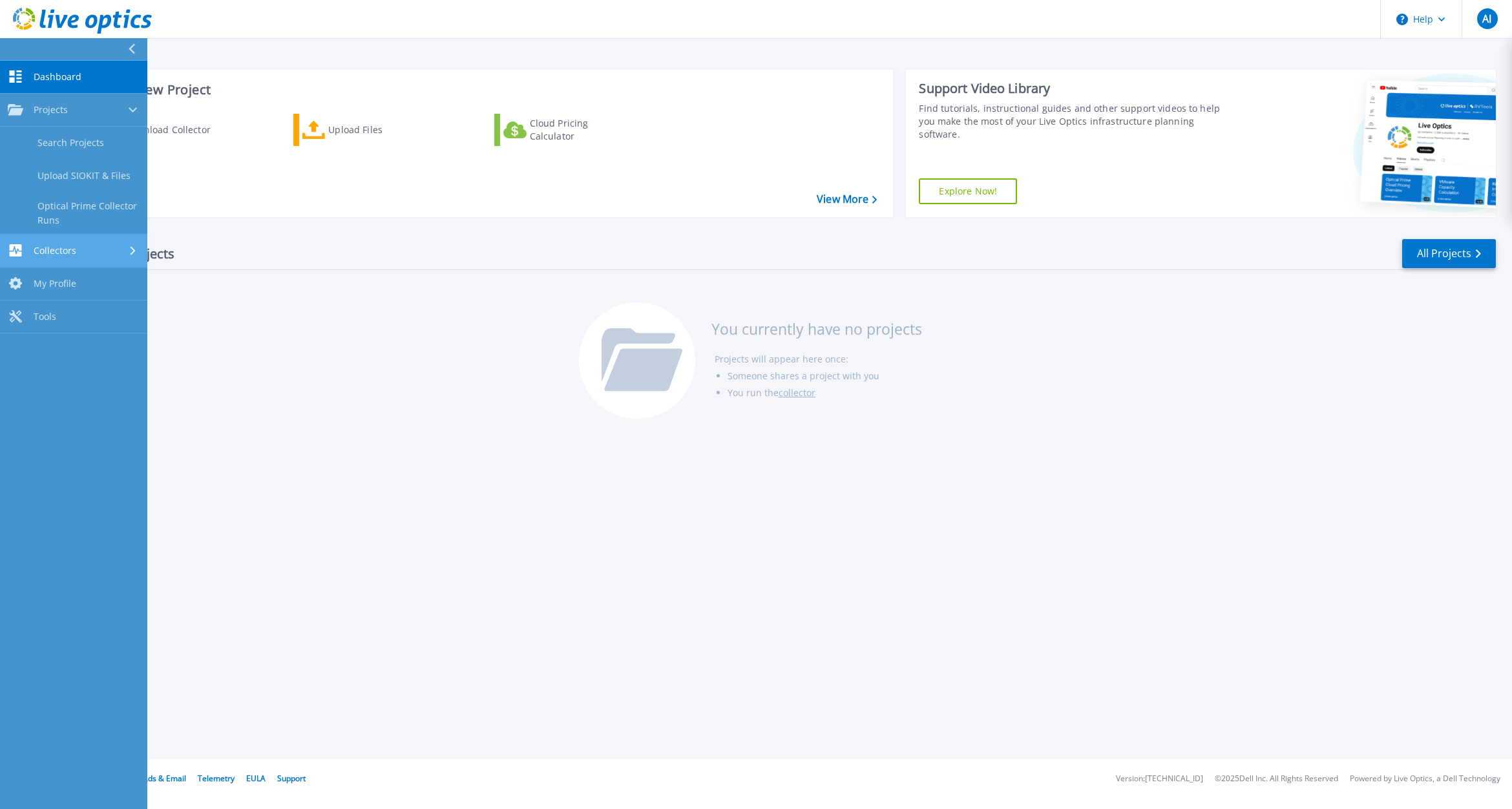
click at [89, 245] on div "Collectors" at bounding box center [73, 250] width 132 height 12
click at [89, 208] on link "Dossier" at bounding box center [73, 209] width 147 height 33
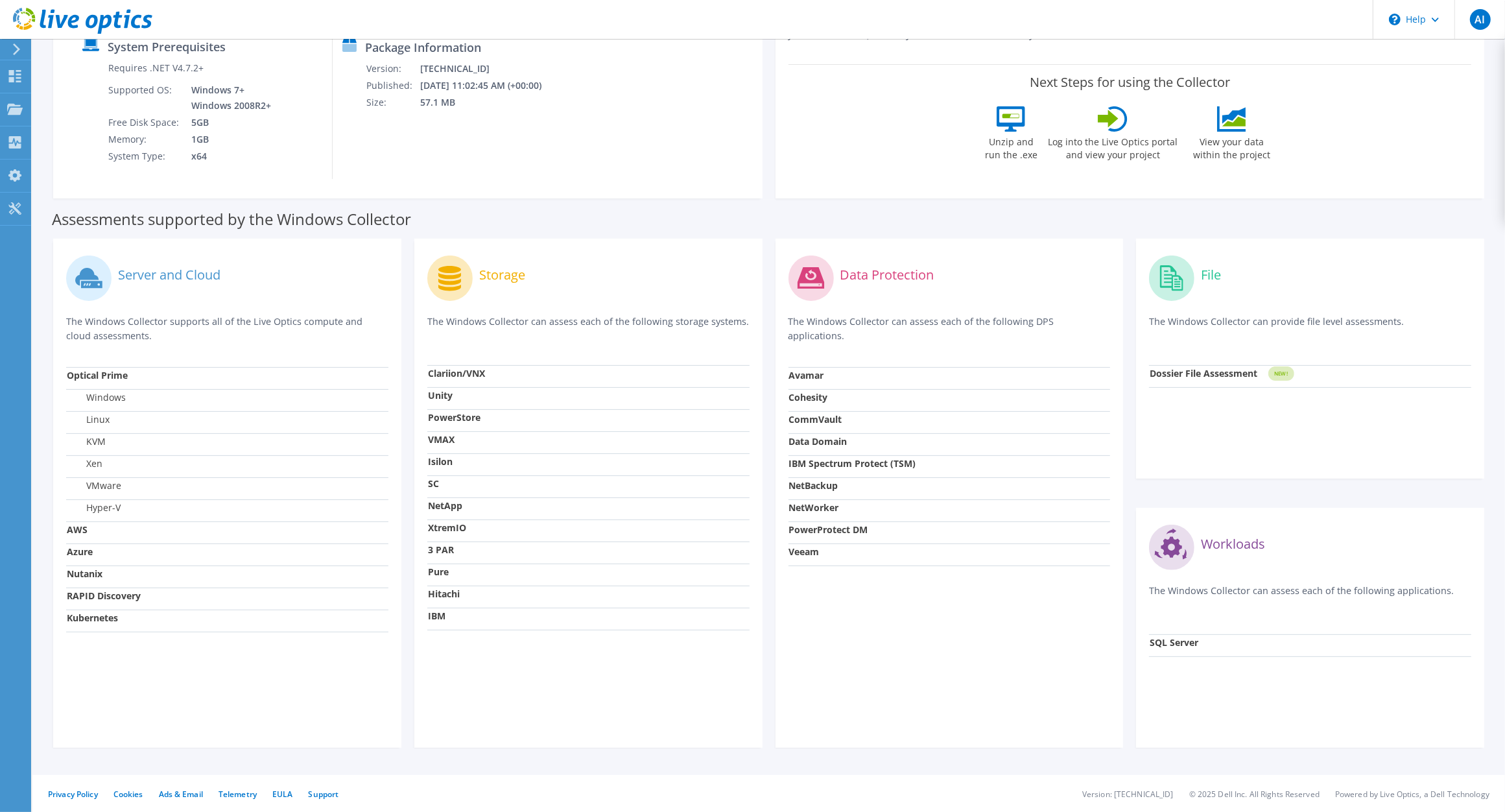
scroll to position [191, 0]
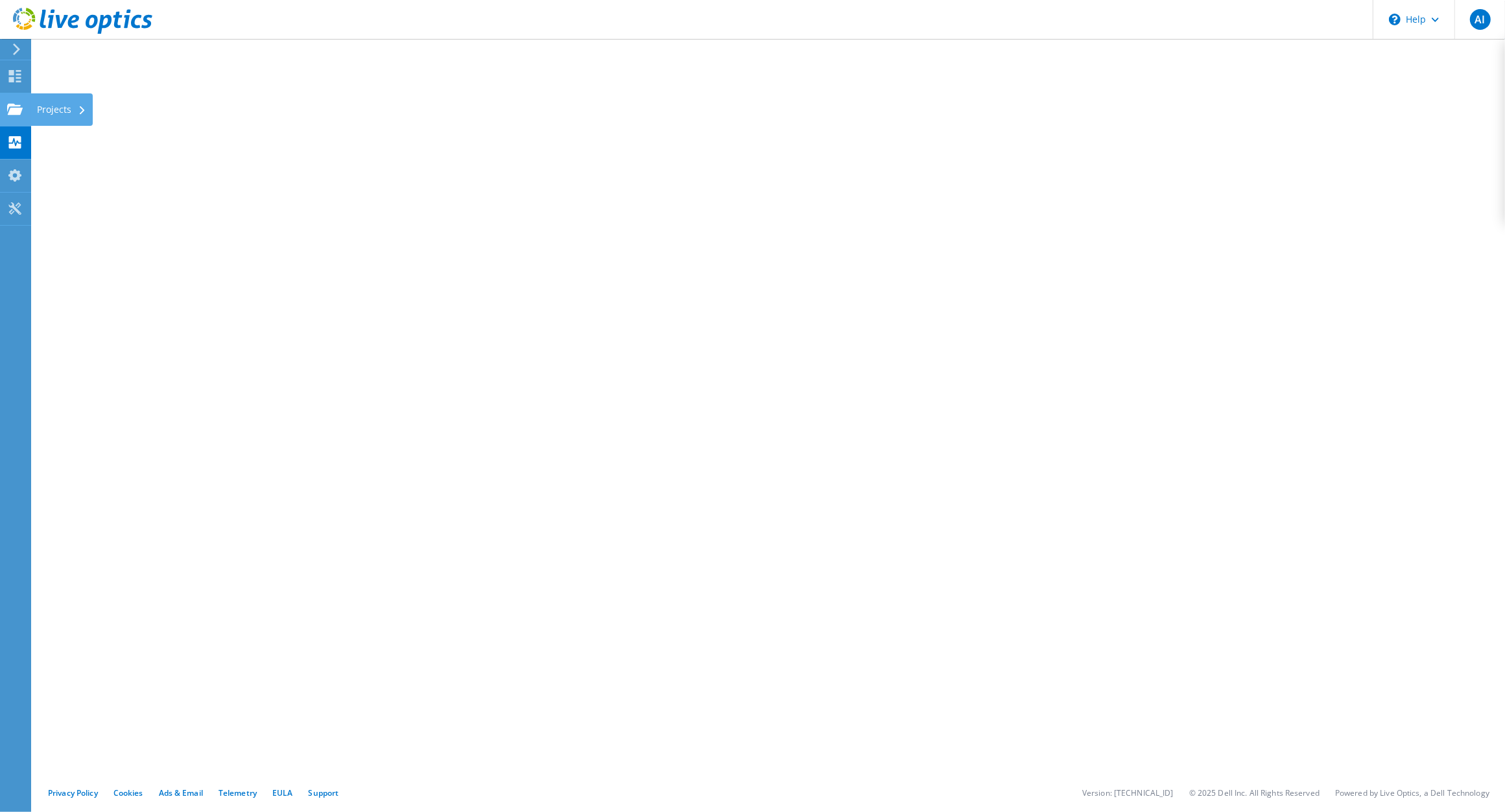
click at [10, 107] on use at bounding box center [15, 108] width 15 height 11
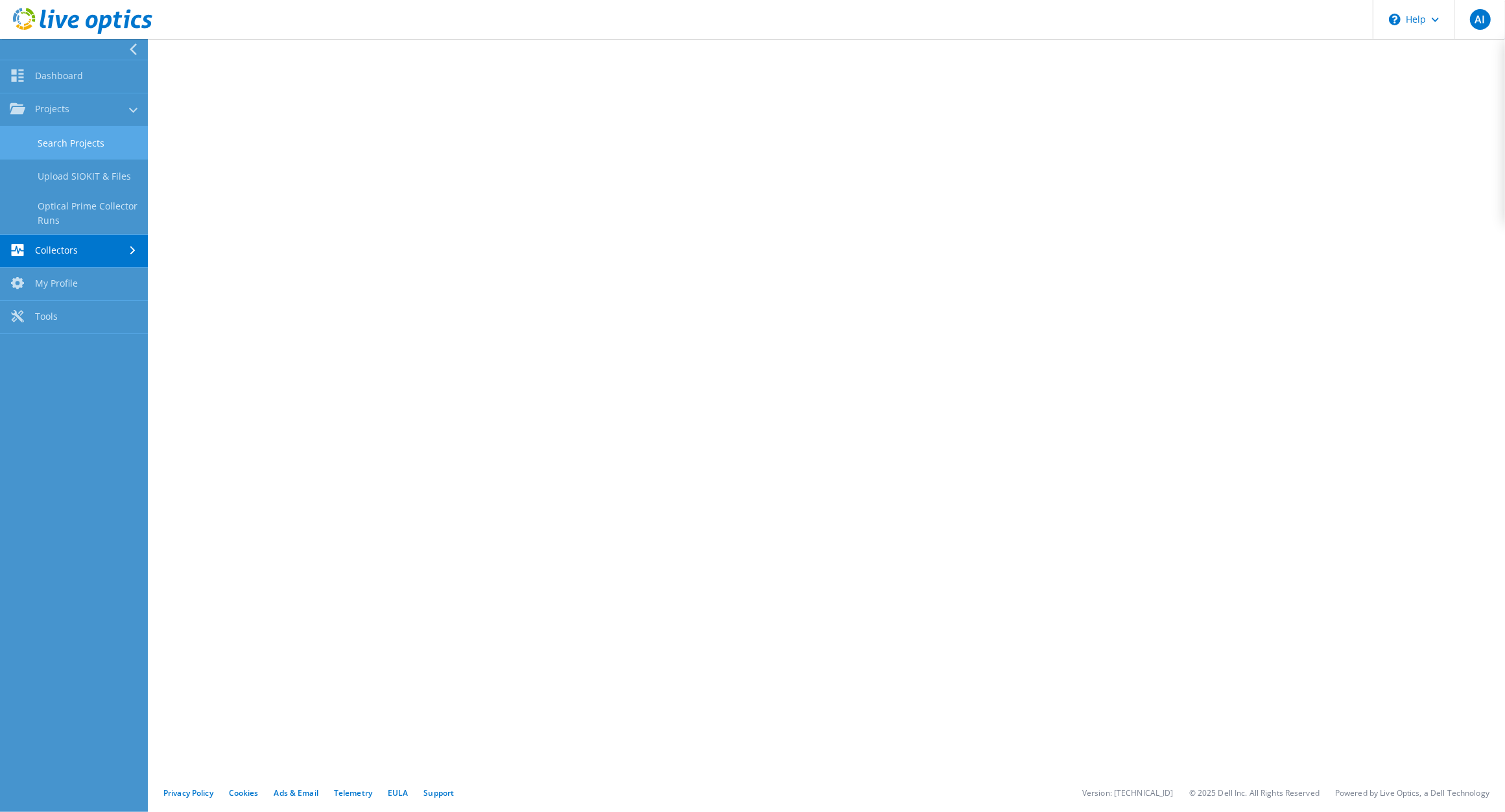
click at [69, 144] on link "Search Projects" at bounding box center [74, 142] width 148 height 33
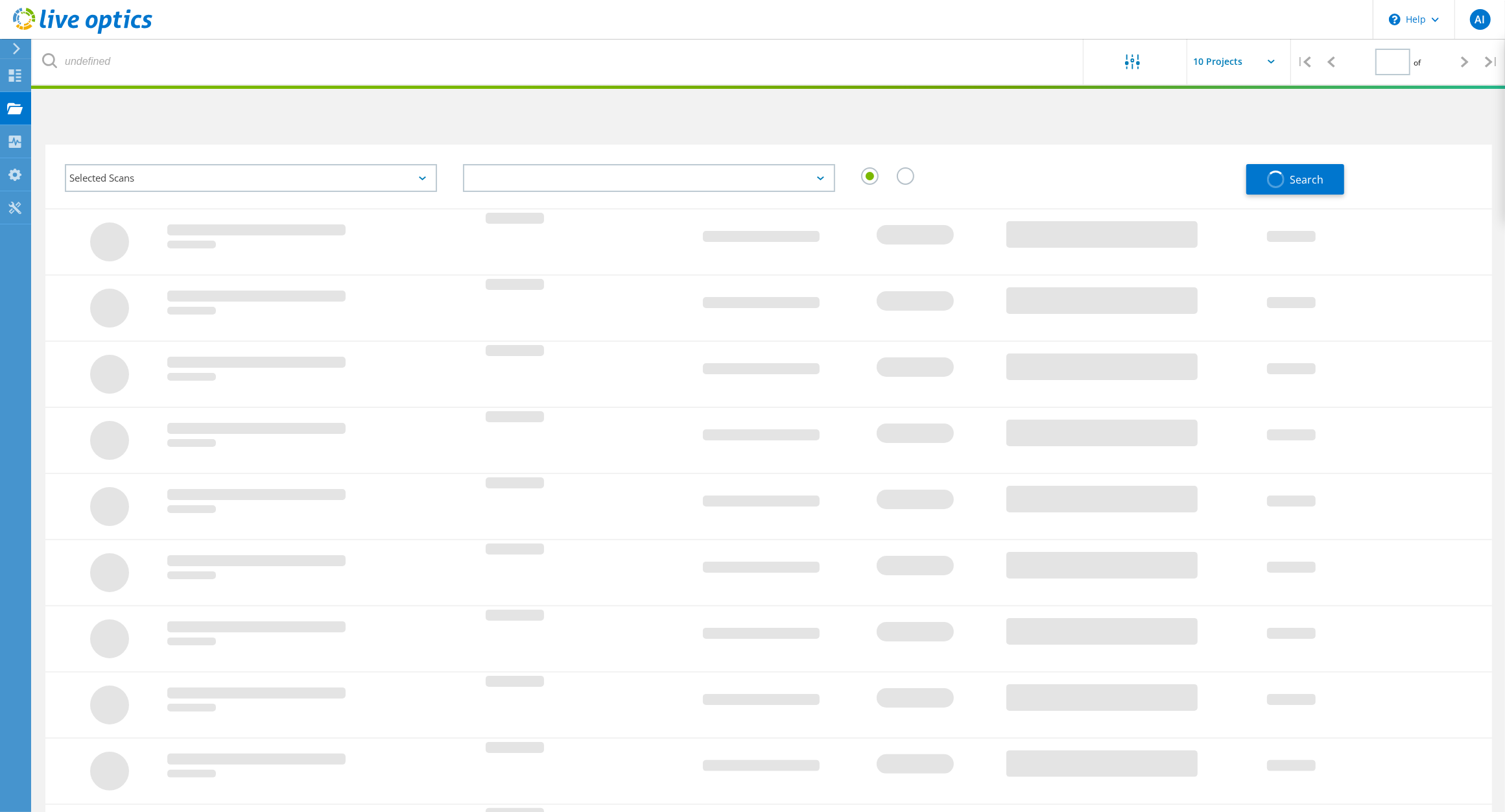
type input "1"
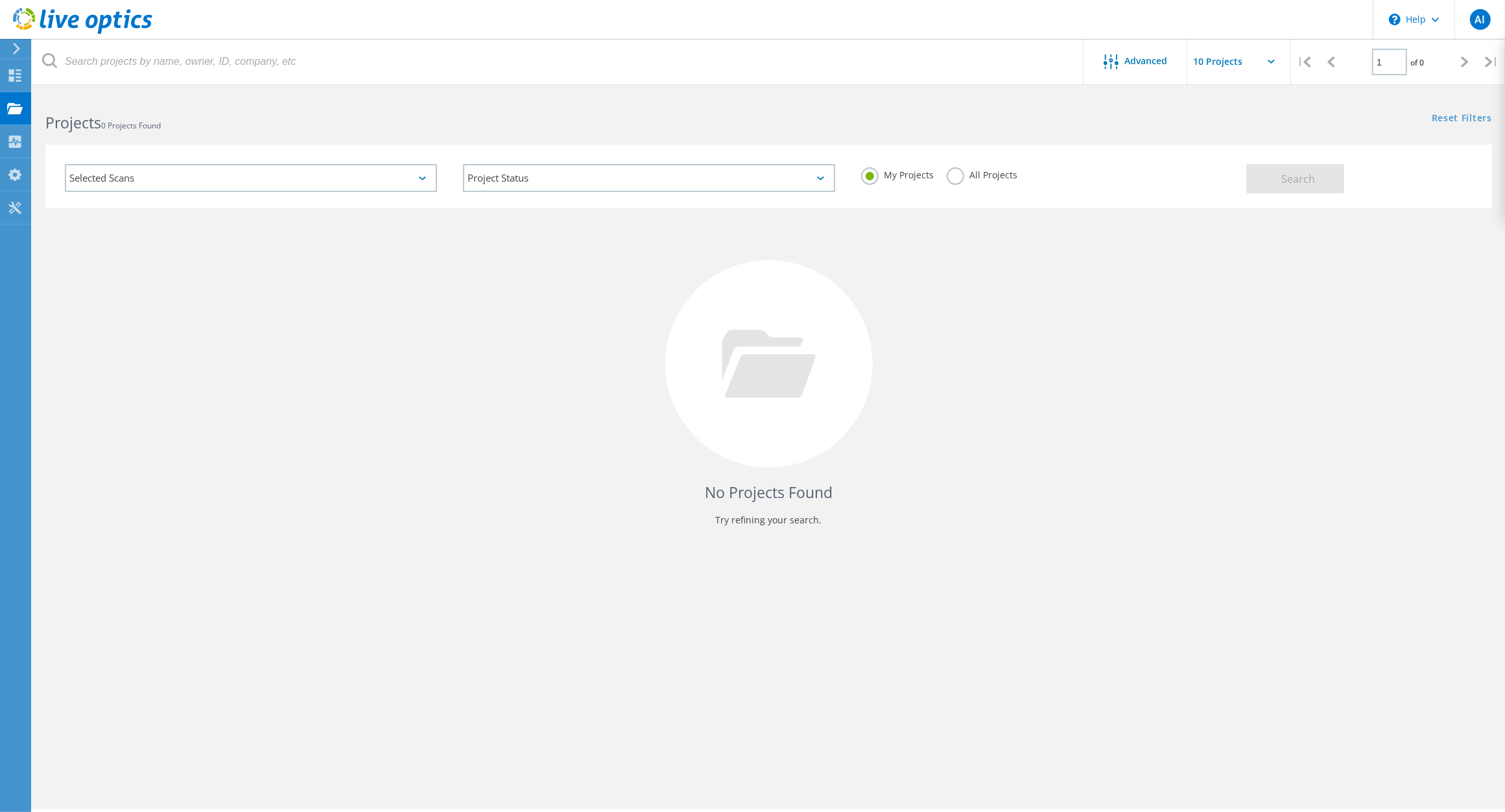
click at [428, 177] on div "Selected Scans" at bounding box center [251, 178] width 372 height 28
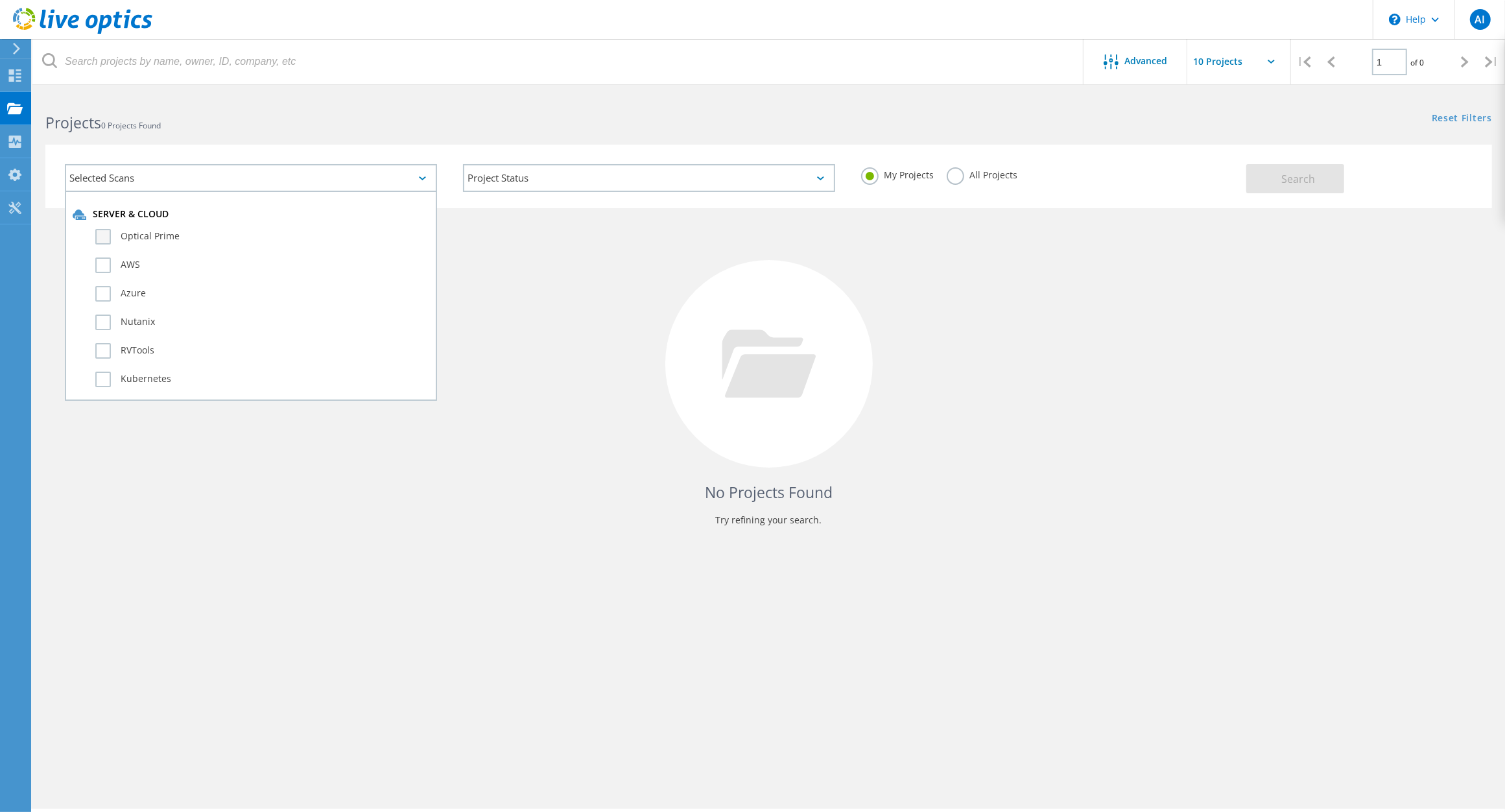
click at [102, 230] on label "Optical Prime" at bounding box center [262, 236] width 334 height 15
click at [0, 0] on input "Optical Prime" at bounding box center [0, 0] width 0 height 0
click at [107, 346] on label "SQL Server" at bounding box center [262, 353] width 334 height 15
click at [0, 0] on input "SQL Server" at bounding box center [0, 0] width 0 height 0
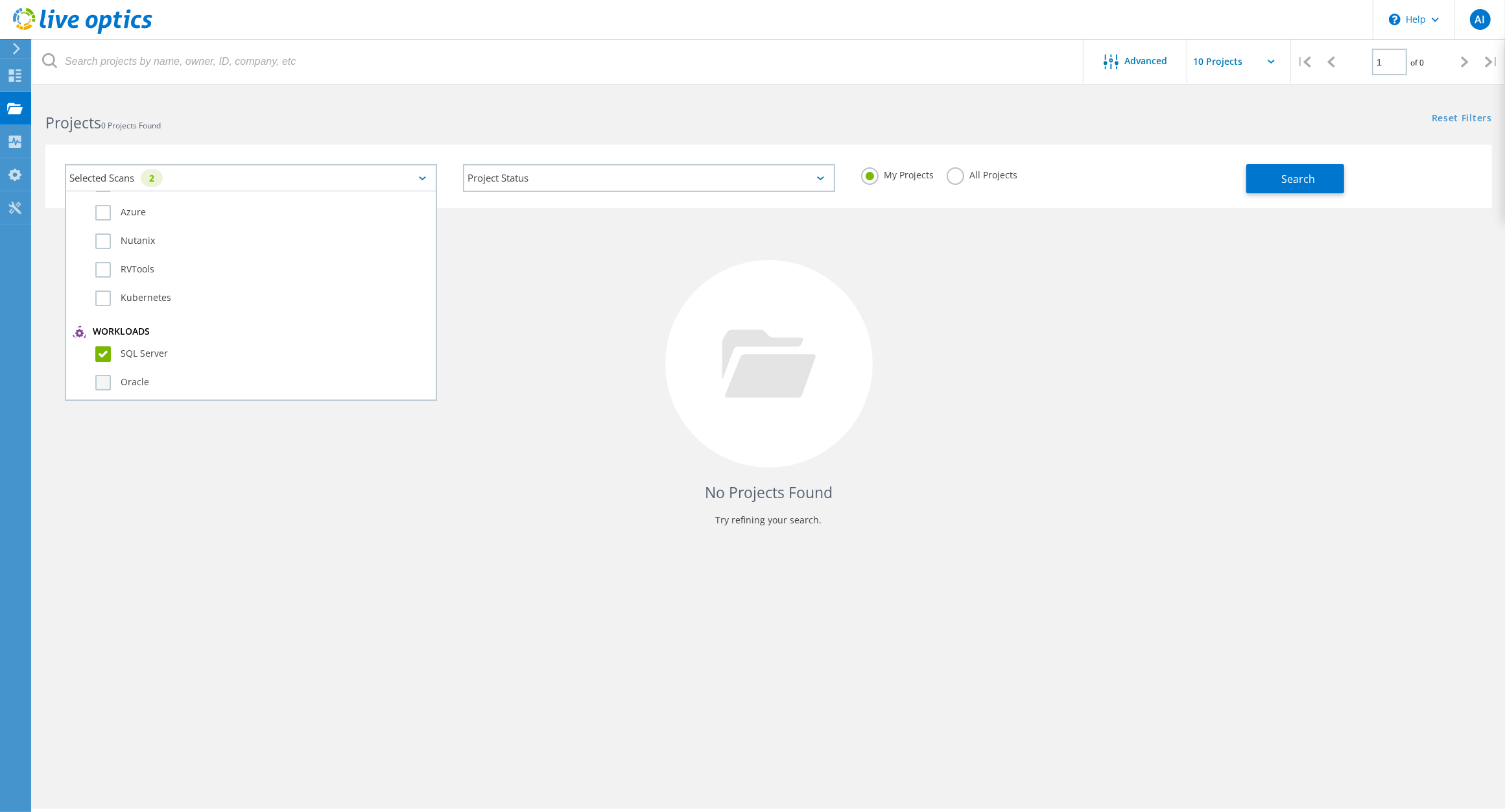
click at [104, 375] on label "Oracle" at bounding box center [262, 382] width 334 height 15
click at [0, 0] on input "Oracle" at bounding box center [0, 0] width 0 height 0
click at [98, 297] on label "Unity" at bounding box center [262, 304] width 334 height 15
click at [0, 0] on input "Unity" at bounding box center [0, 0] width 0 height 0
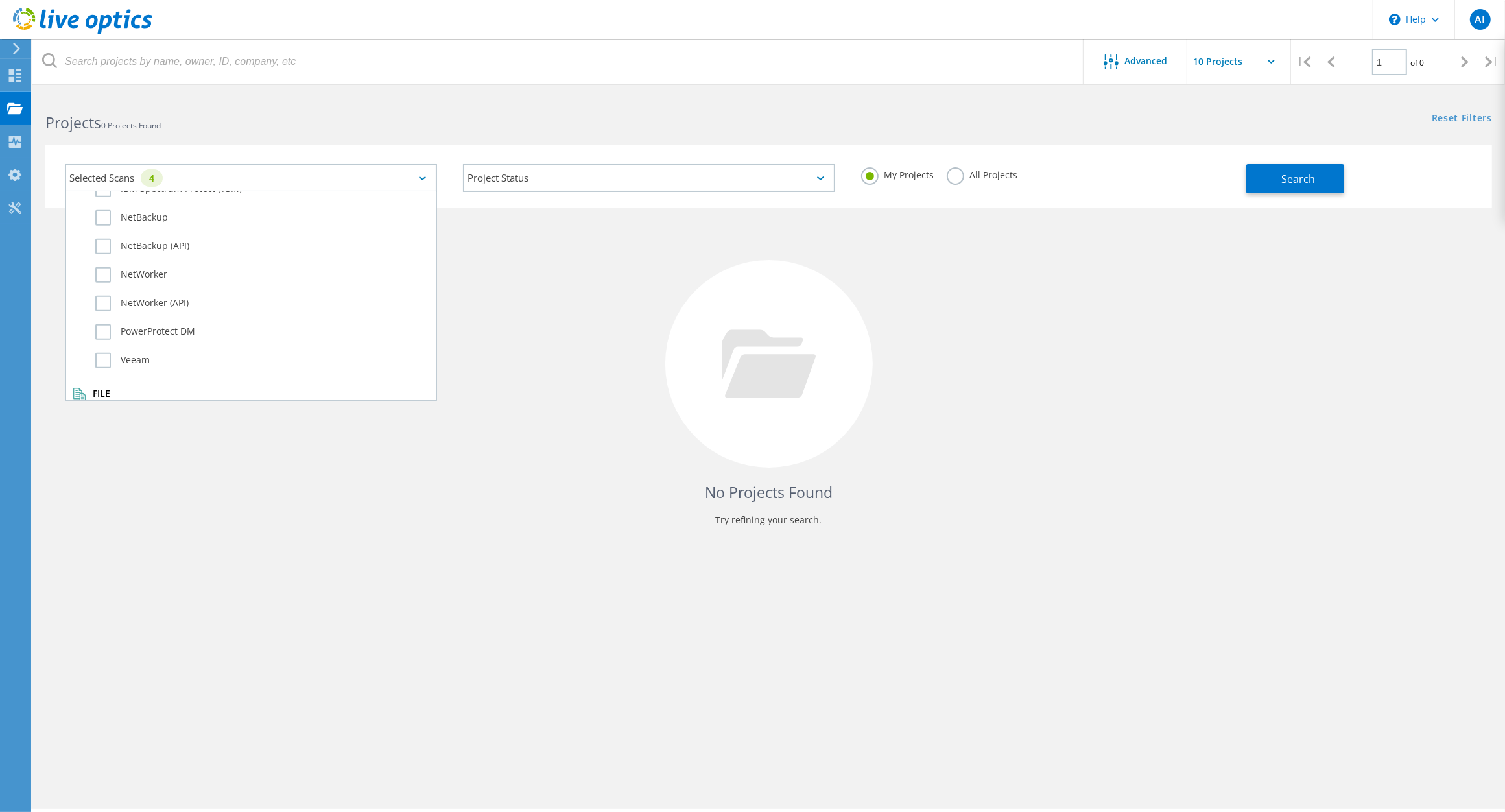
scroll to position [878, 0]
click at [102, 401] on label "Dossier" at bounding box center [262, 408] width 334 height 15
click at [0, 0] on input "Dossier" at bounding box center [0, 0] width 0 height 0
click at [260, 443] on div "No Projects Found Try refining your search." at bounding box center [768, 375] width 1447 height 335
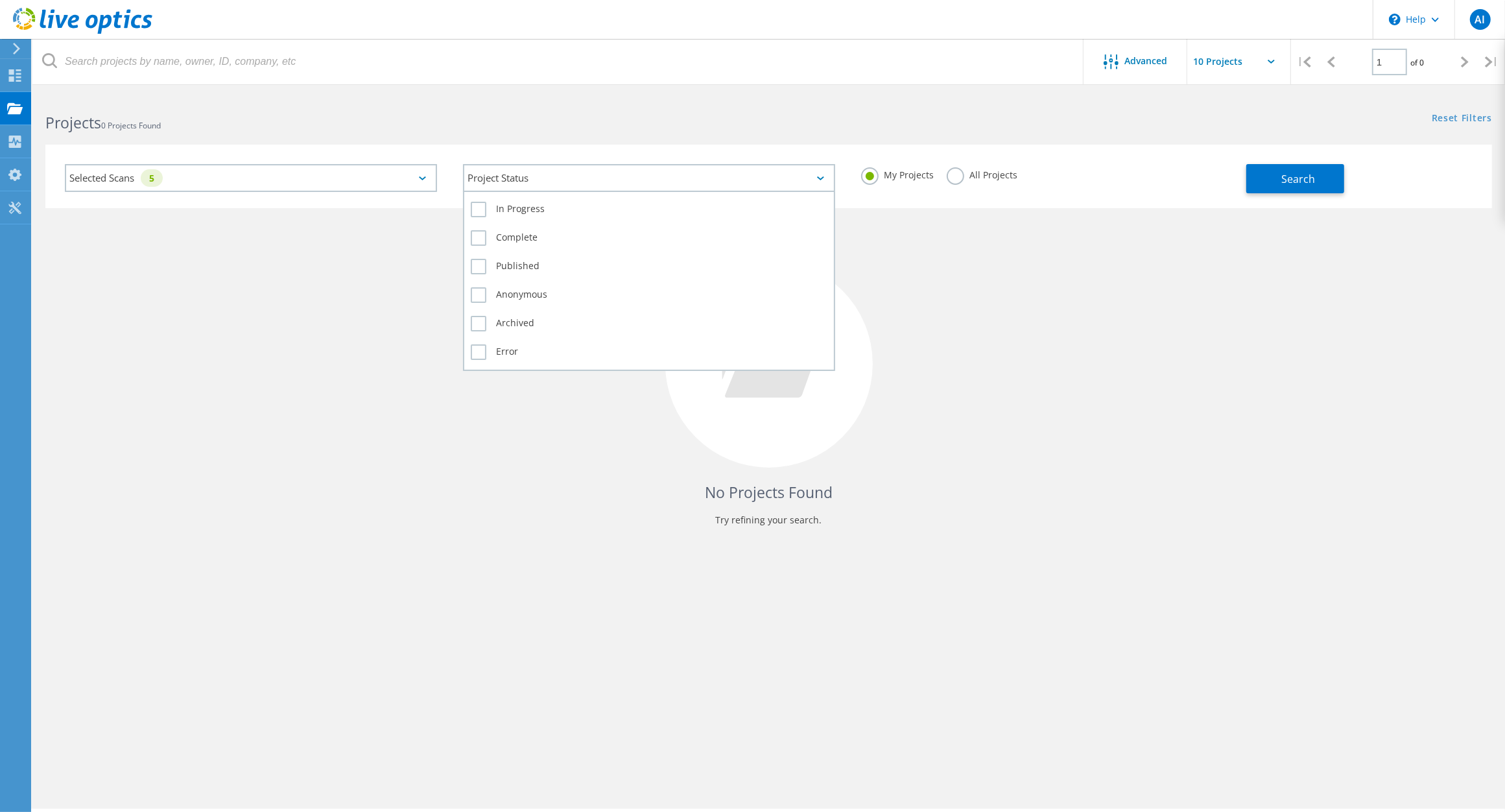
click at [500, 173] on div "Project Status" at bounding box center [649, 178] width 372 height 28
drag, startPoint x: 477, startPoint y: 288, endPoint x: 536, endPoint y: 373, distance: 103.5
click at [536, 370] on lo-project-search "Advanced | 1 of 0 | Email Address Project Name Company Date Created Project Id …" at bounding box center [768, 326] width 1473 height 464
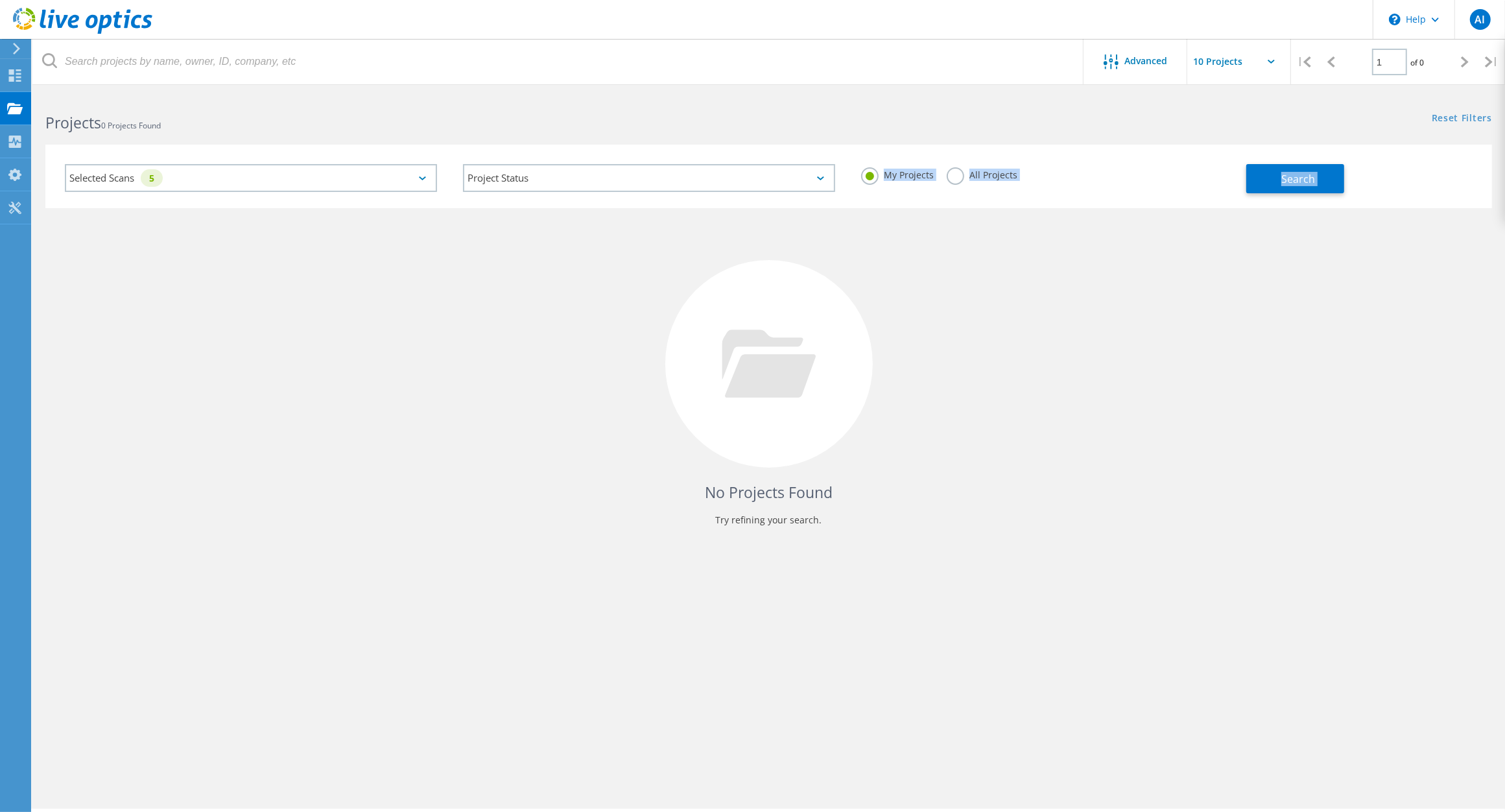
drag, startPoint x: 536, startPoint y: 373, endPoint x: 516, endPoint y: 415, distance: 46.5
click at [516, 415] on div "No Projects Found Try refining your search." at bounding box center [768, 375] width 1447 height 335
click at [1295, 174] on span "Search" at bounding box center [1298, 179] width 34 height 15
click at [17, 108] on use at bounding box center [15, 107] width 15 height 11
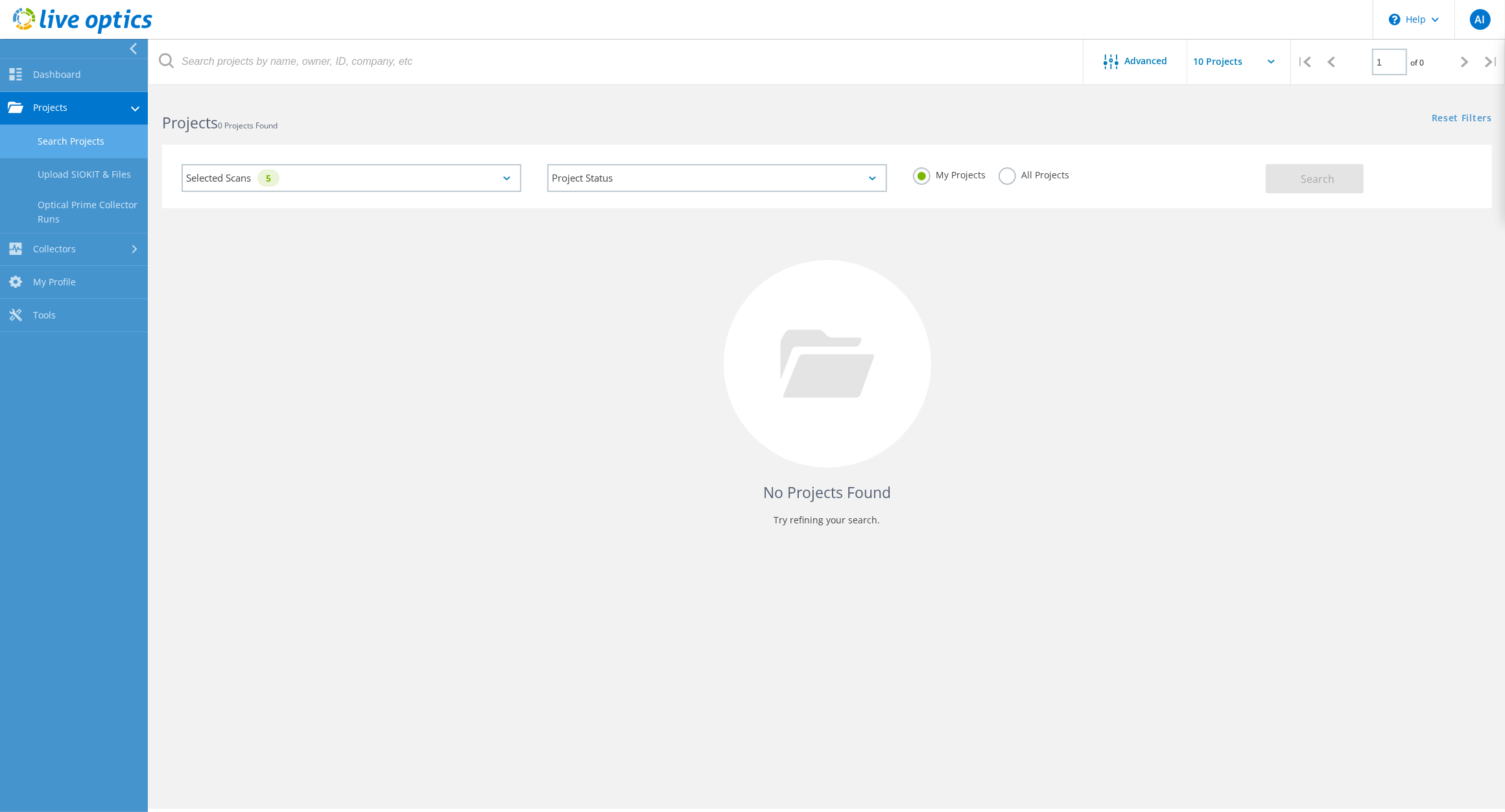
click at [36, 102] on link "Projects" at bounding box center [74, 108] width 148 height 33
click at [135, 104] on icon at bounding box center [134, 108] width 5 height 9
click at [113, 180] on link "Upload SIOKIT & Files" at bounding box center [74, 175] width 148 height 33
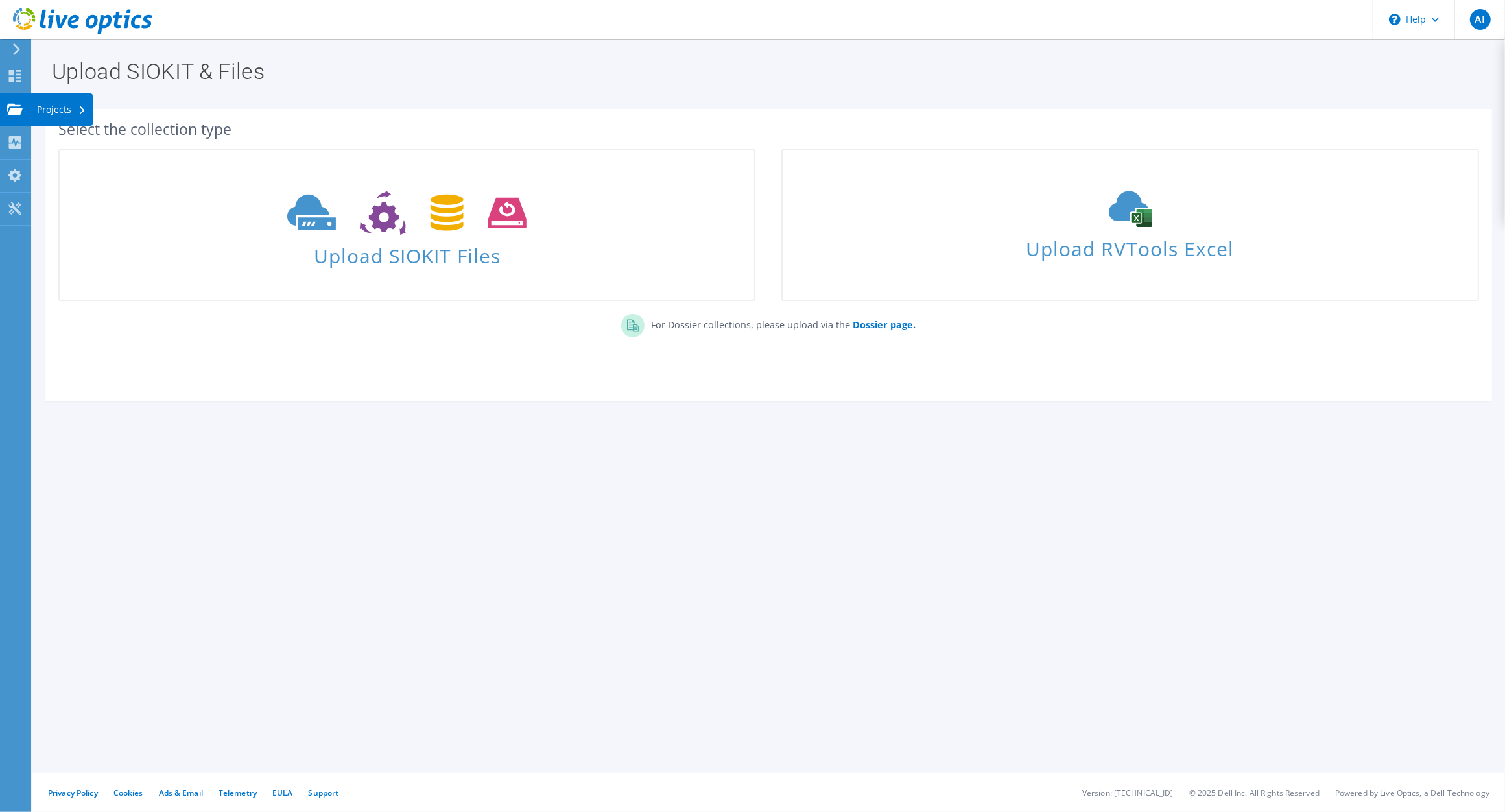
click at [47, 105] on div "Projects" at bounding box center [61, 110] width 62 height 32
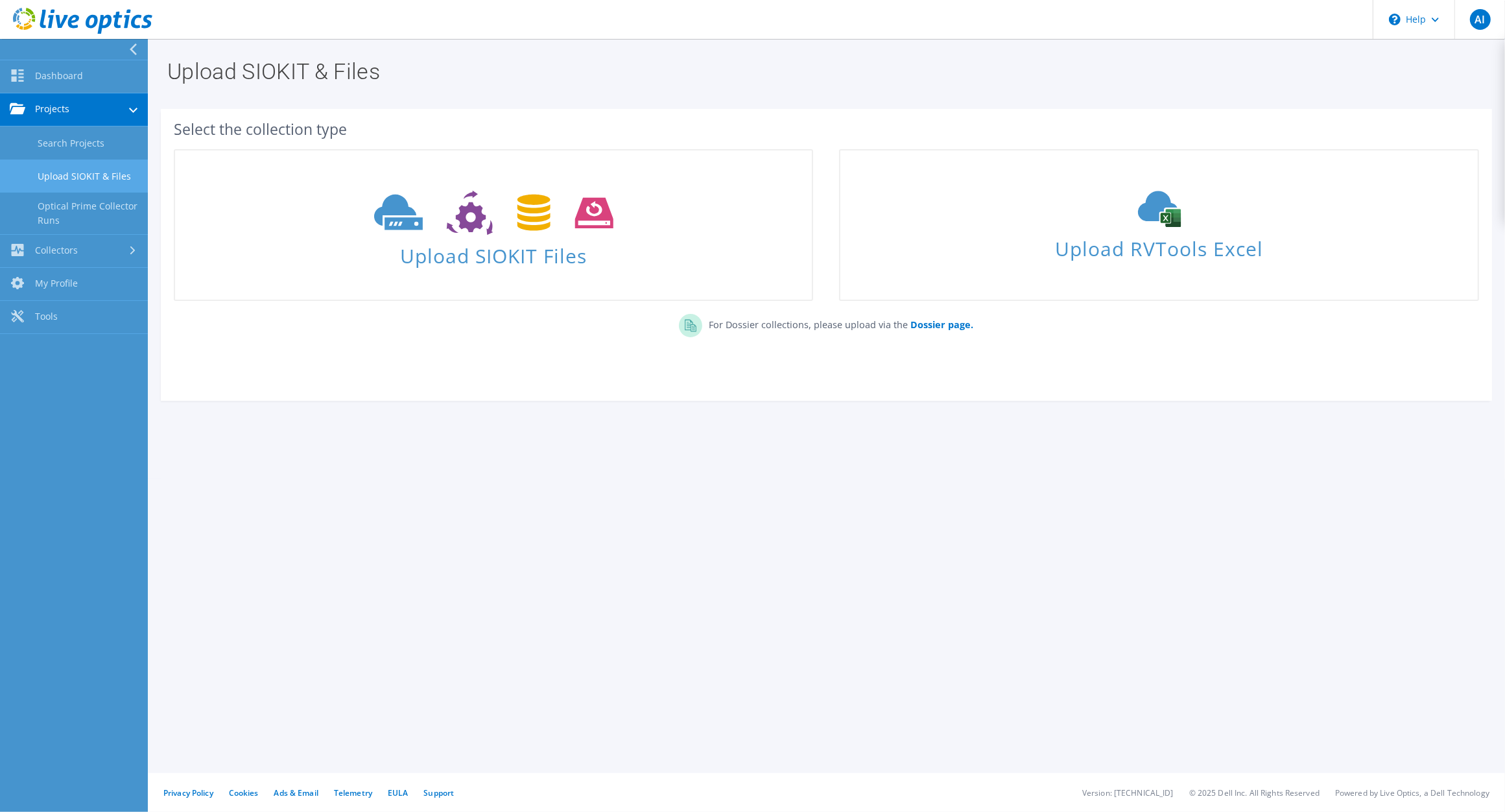
click at [78, 104] on link "Projects" at bounding box center [74, 110] width 148 height 33
click at [54, 73] on link "Dashboard" at bounding box center [74, 77] width 148 height 33
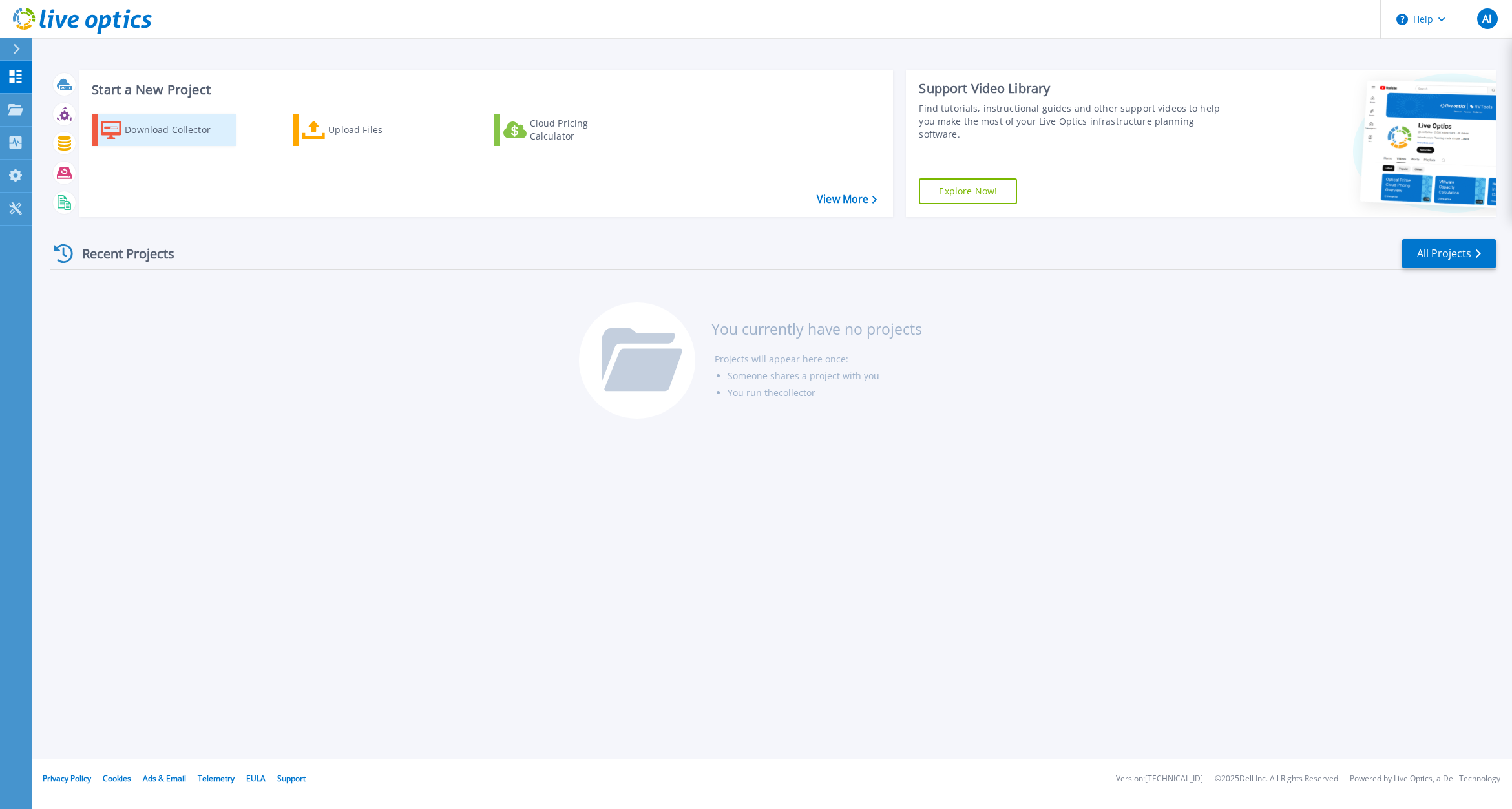
click at [162, 133] on div "Download Collector" at bounding box center [176, 130] width 103 height 26
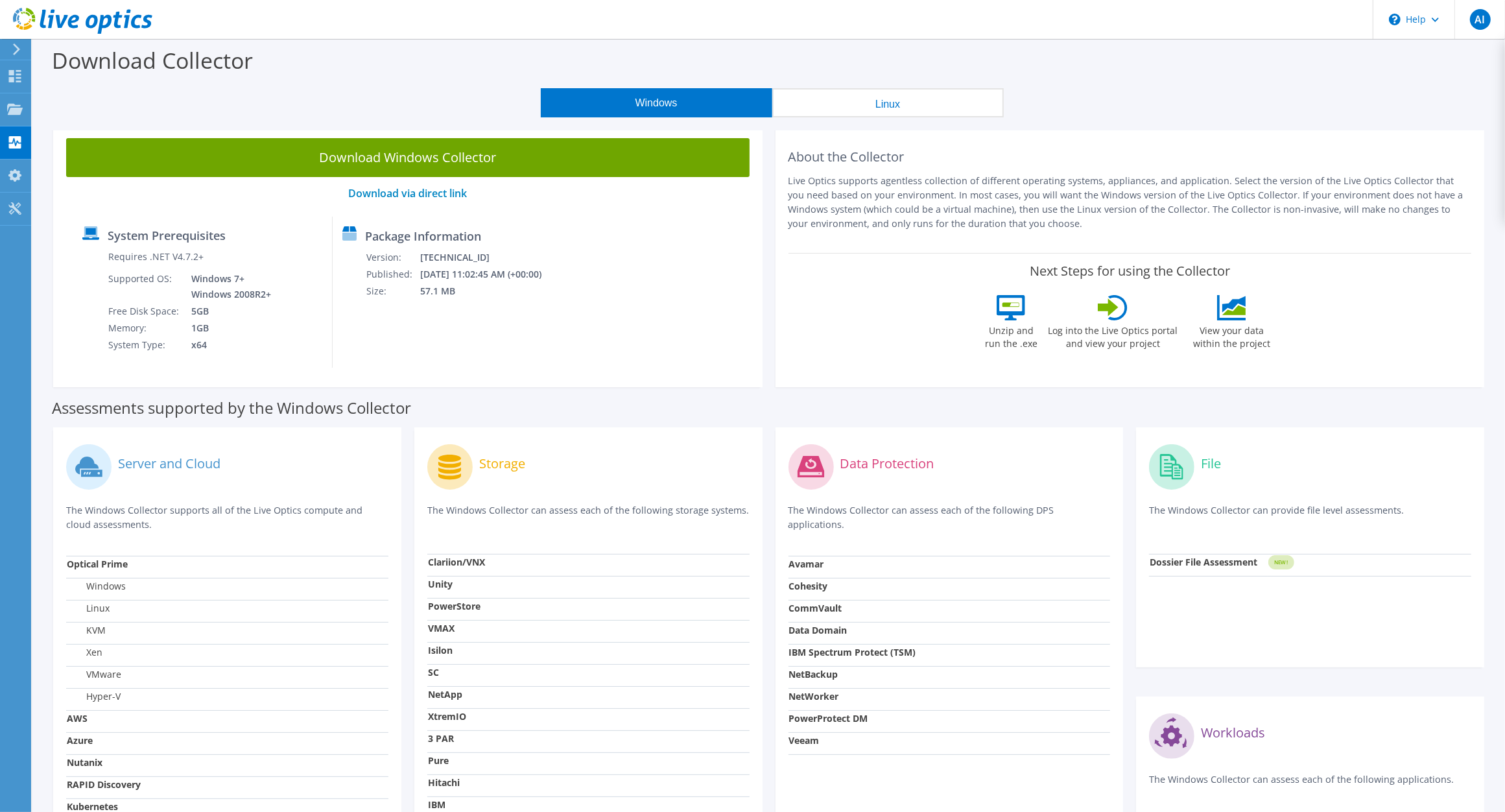
click at [821, 102] on button "Linux" at bounding box center [888, 103] width 231 height 29
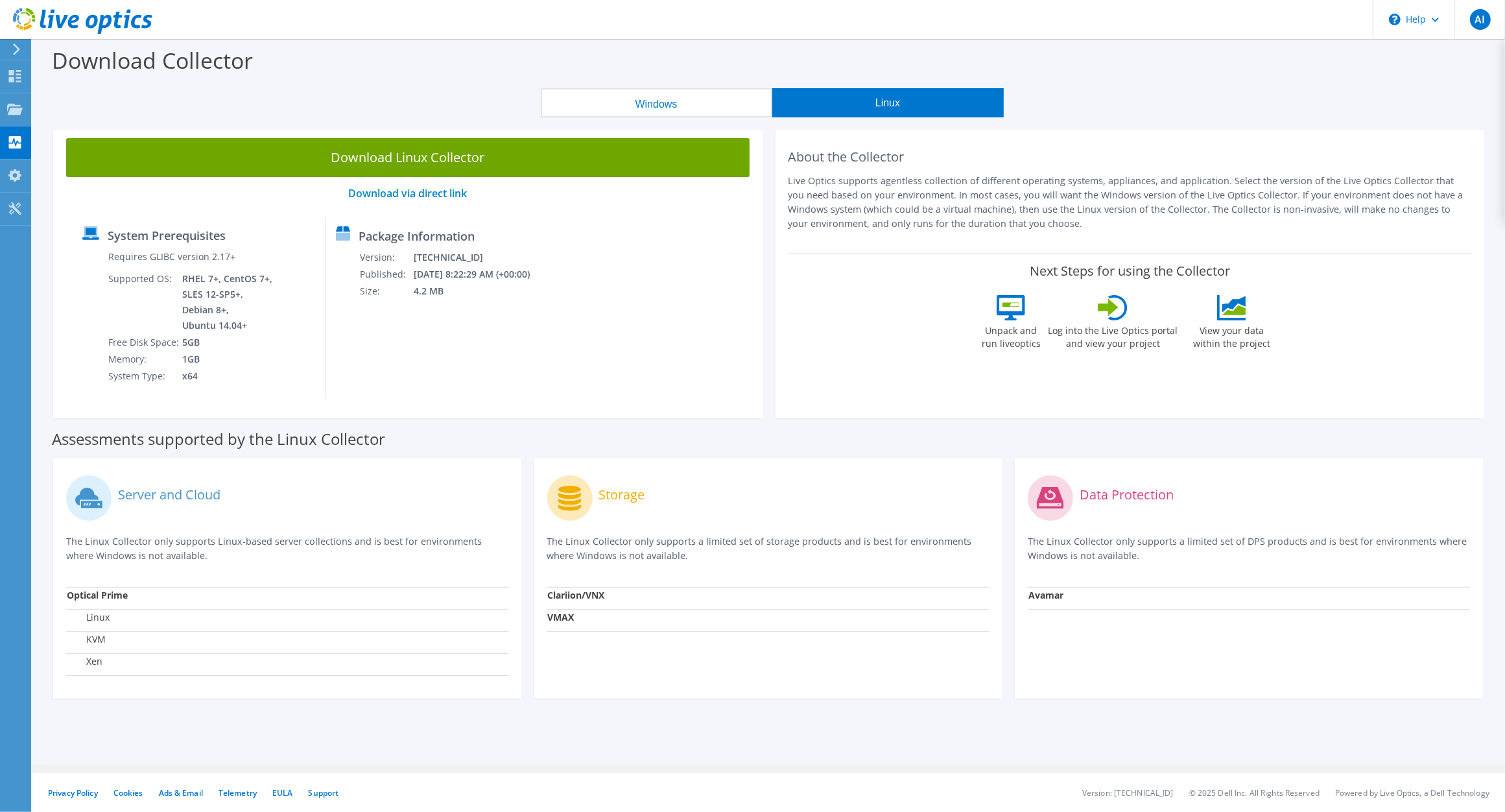
click at [626, 102] on button "Windows" at bounding box center [656, 103] width 231 height 29
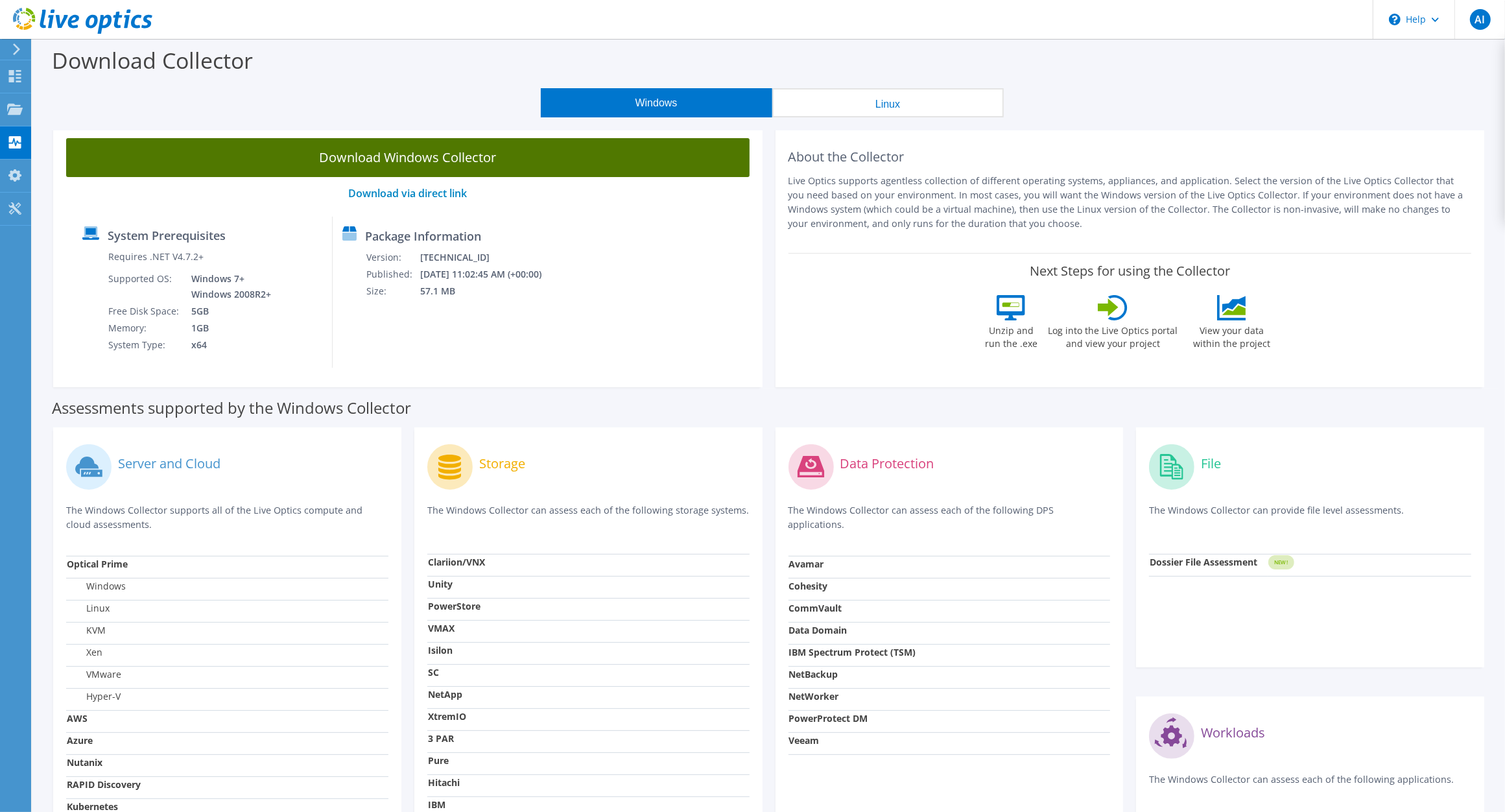
click at [429, 153] on link "Download Windows Collector" at bounding box center [408, 157] width 683 height 39
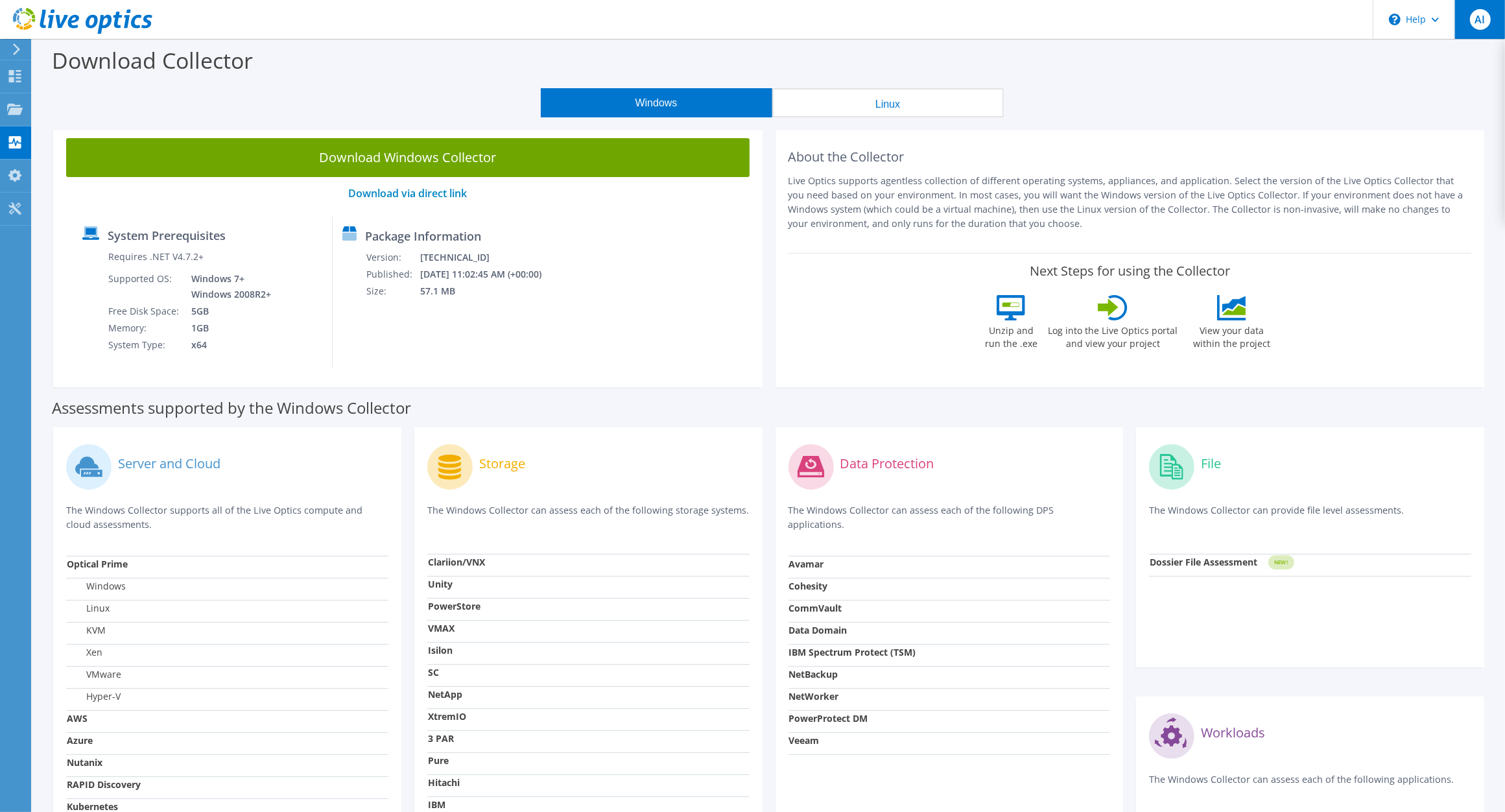
click at [1470, 20] on span "AI" at bounding box center [1480, 19] width 20 height 20
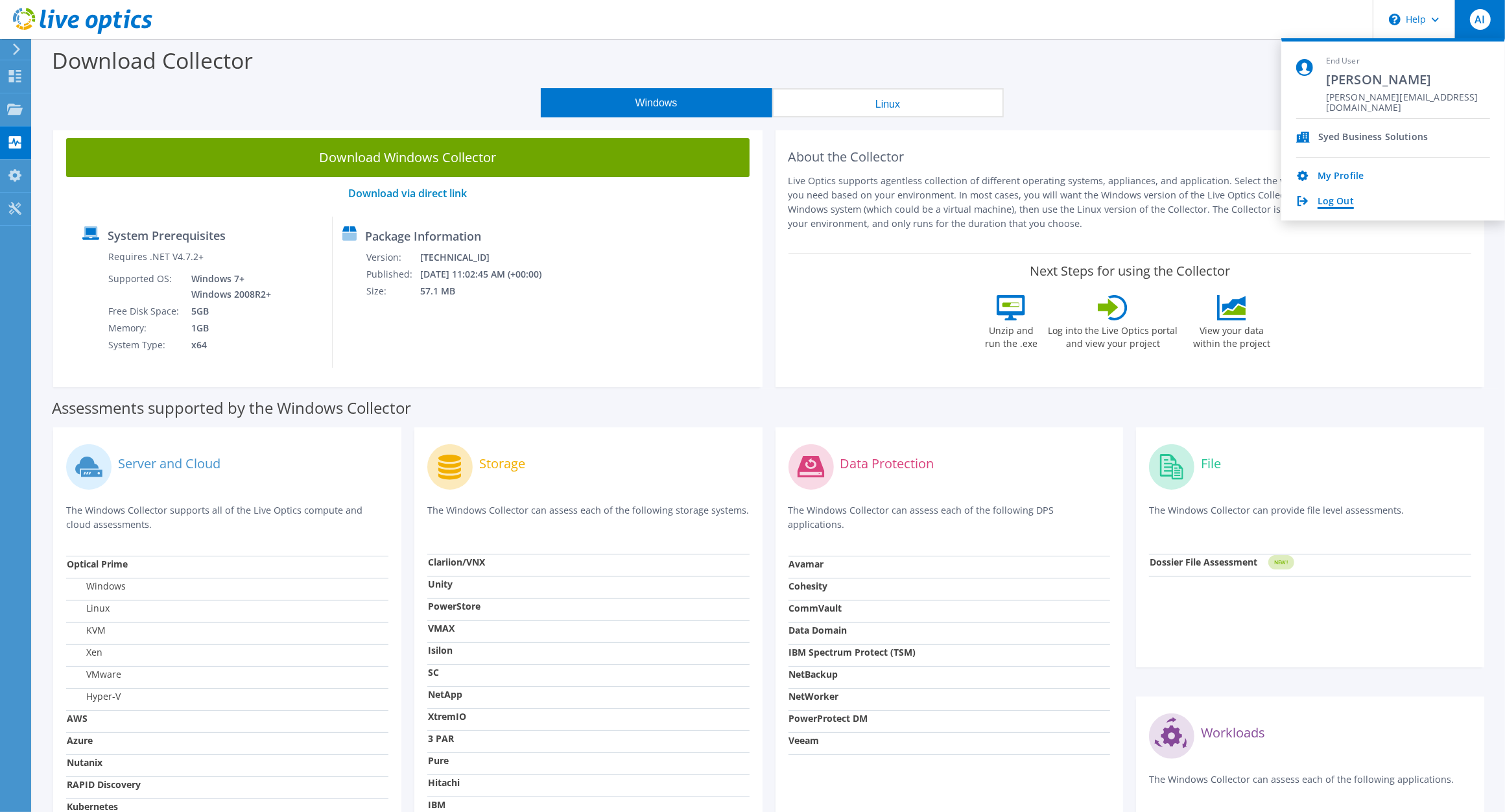
click at [1321, 206] on link "Log Out" at bounding box center [1336, 202] width 37 height 12
